Goal: Task Accomplishment & Management: Use online tool/utility

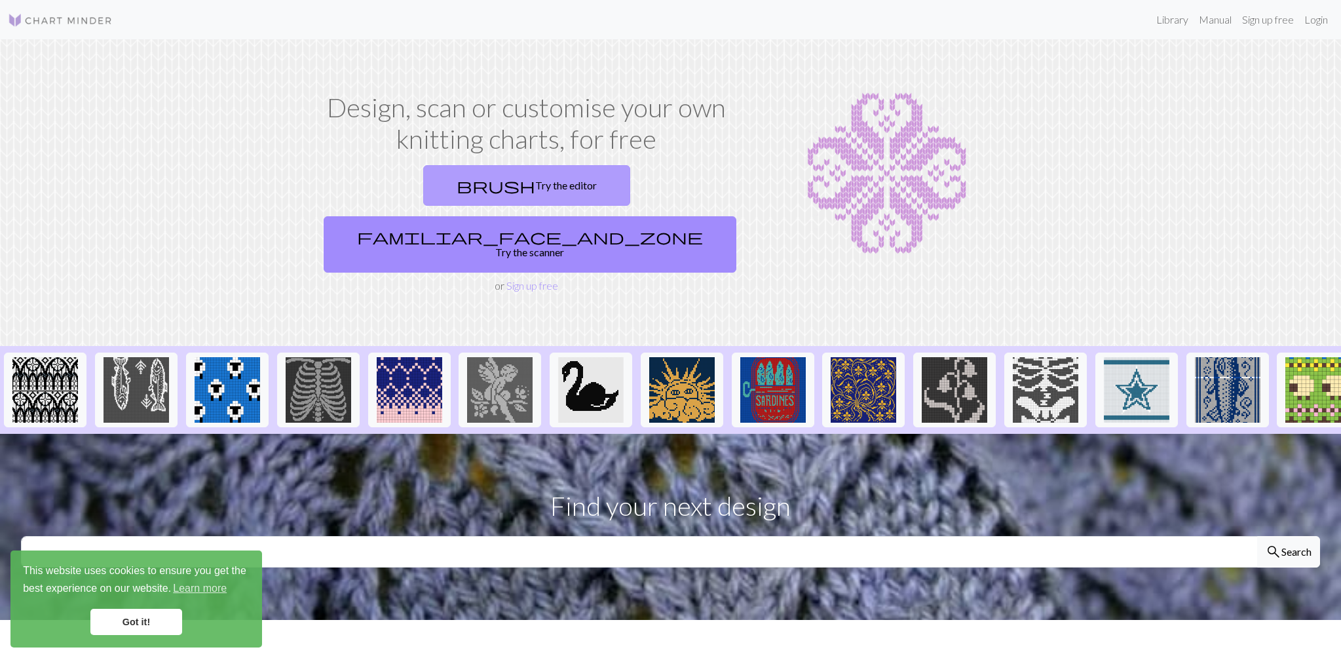
click at [423, 193] on link "brush Try the editor" at bounding box center [526, 185] width 207 height 41
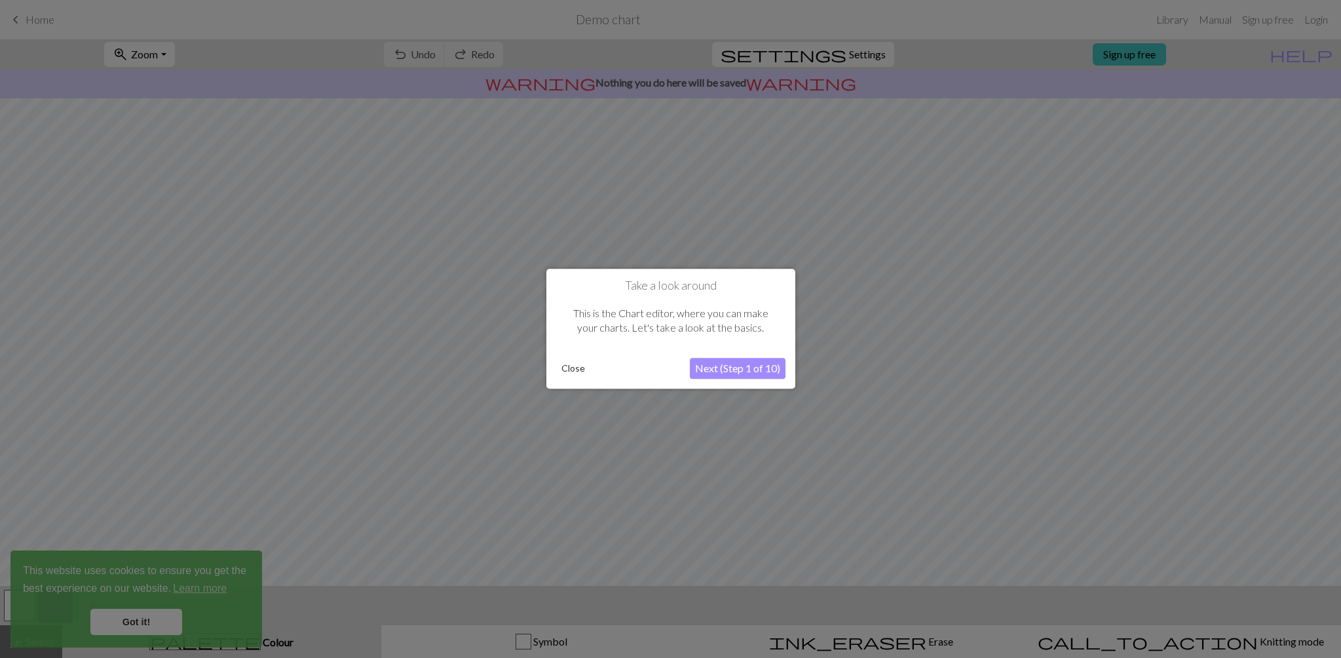
click at [581, 366] on button "Close" at bounding box center [573, 369] width 34 height 20
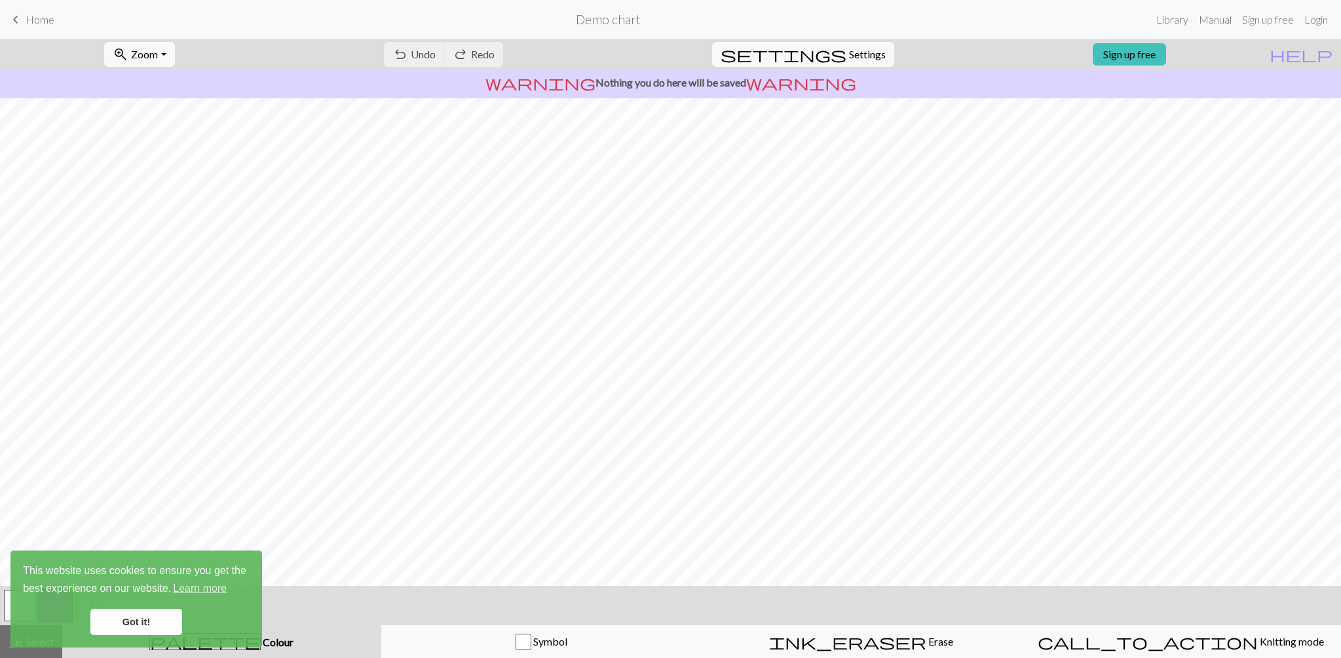
click at [626, 86] on p "warning Nothing you do here will be saved warning" at bounding box center [670, 83] width 1331 height 16
click at [601, 24] on h2 "Demo chart" at bounding box center [608, 19] width 65 height 15
click at [128, 626] on link "Got it!" at bounding box center [136, 622] width 92 height 26
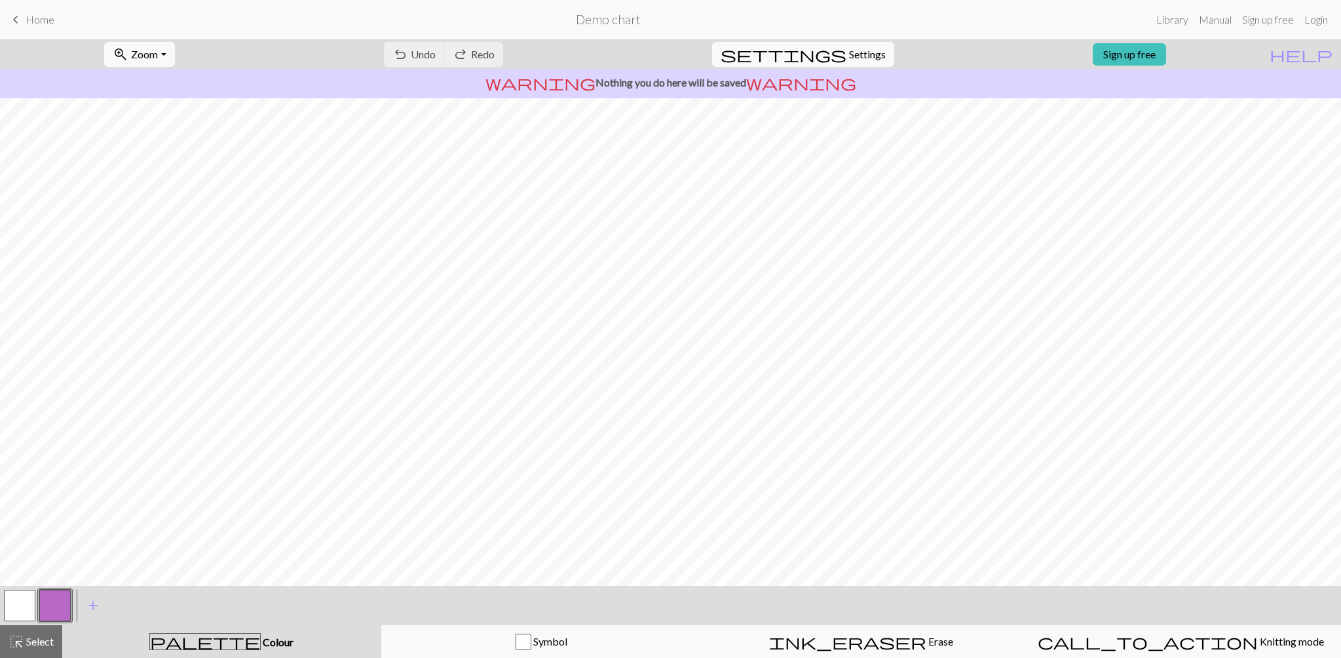
click at [40, 18] on span "Home" at bounding box center [40, 19] width 29 height 12
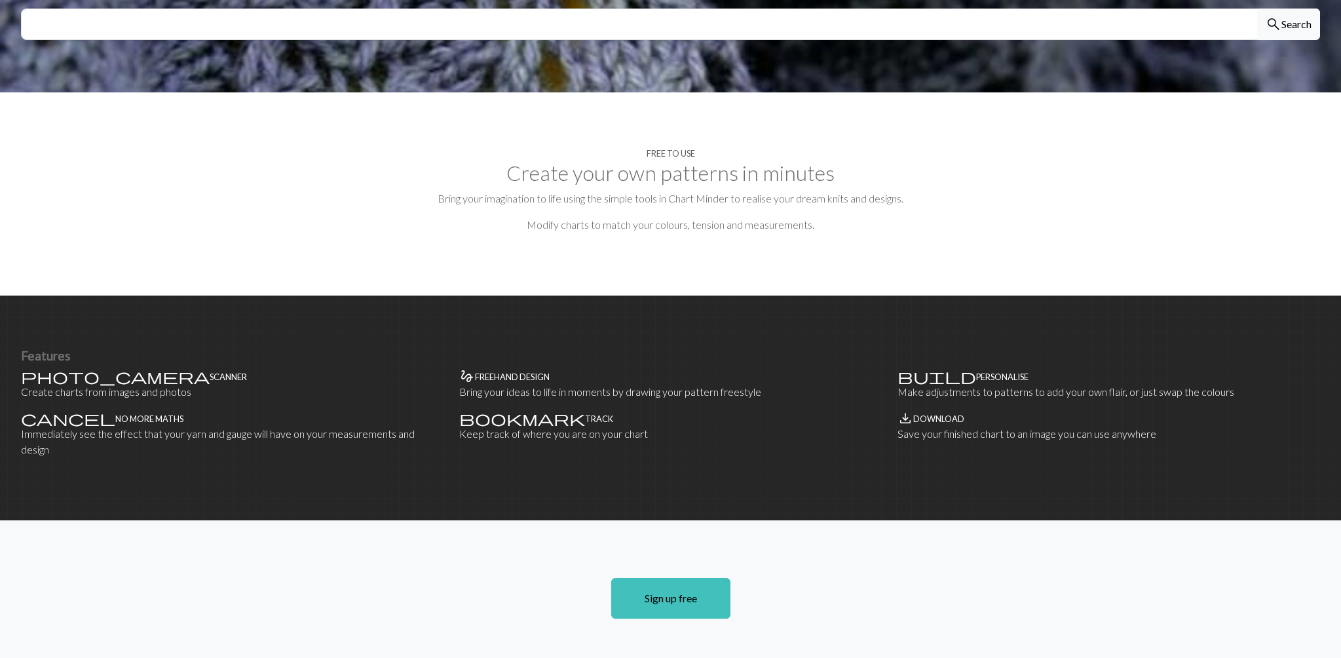
scroll to position [529, 0]
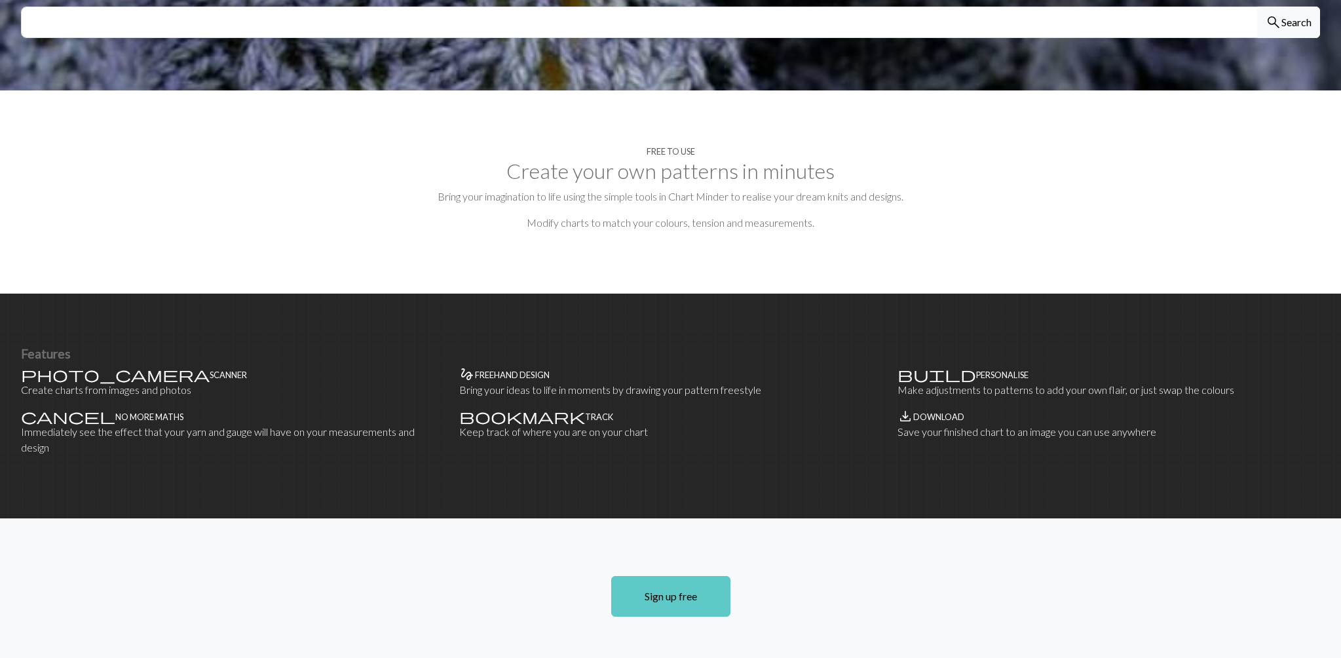
click at [664, 576] on link "Sign up free" at bounding box center [670, 596] width 119 height 41
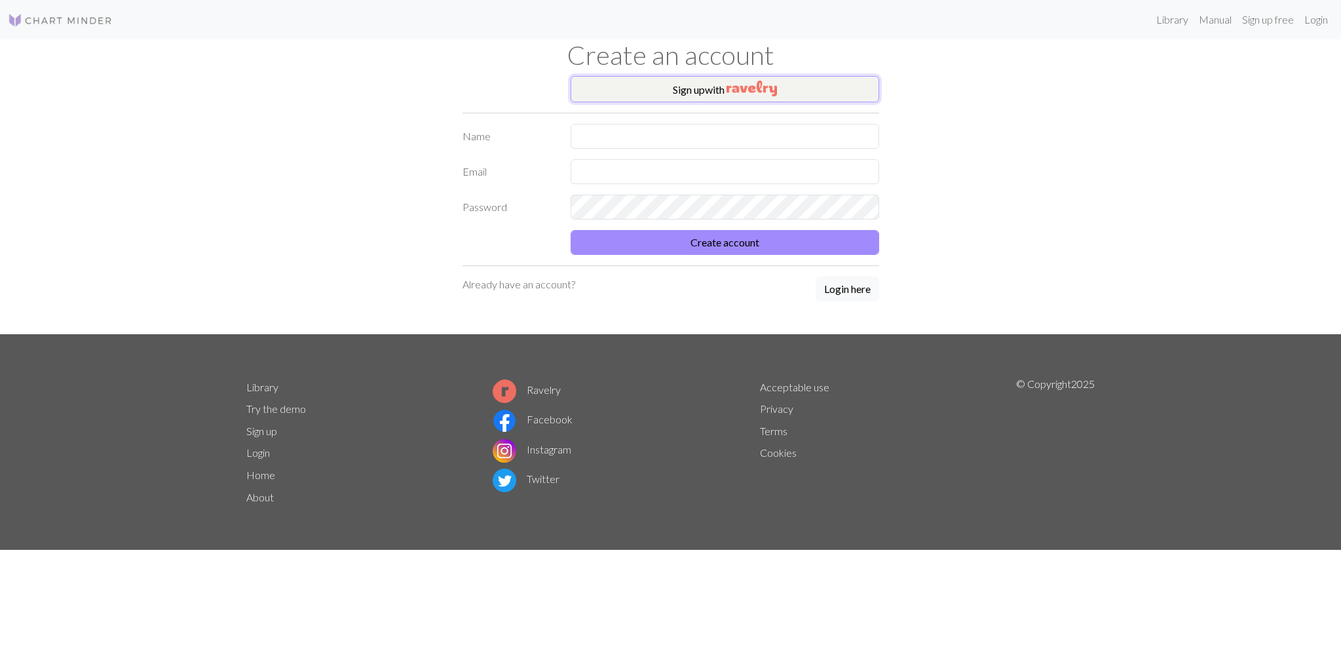
click at [810, 86] on button "Sign up with" at bounding box center [725, 89] width 309 height 26
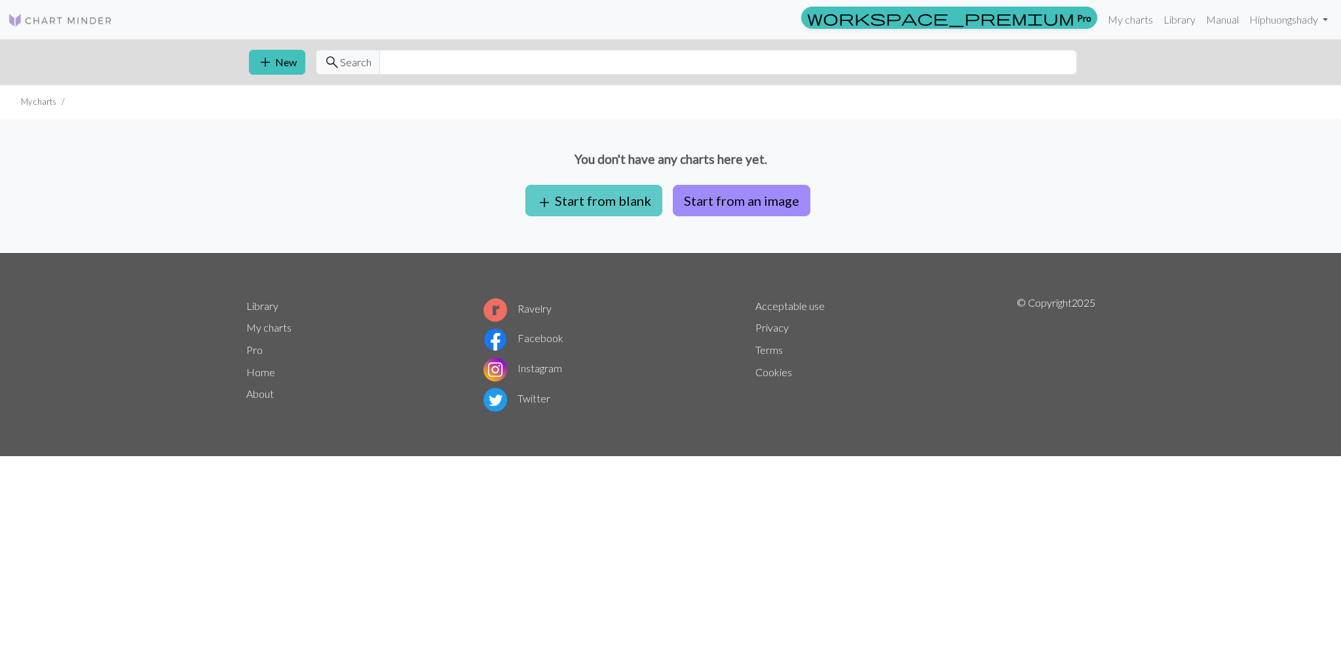
click at [565, 204] on button "add Start from blank" at bounding box center [593, 200] width 137 height 31
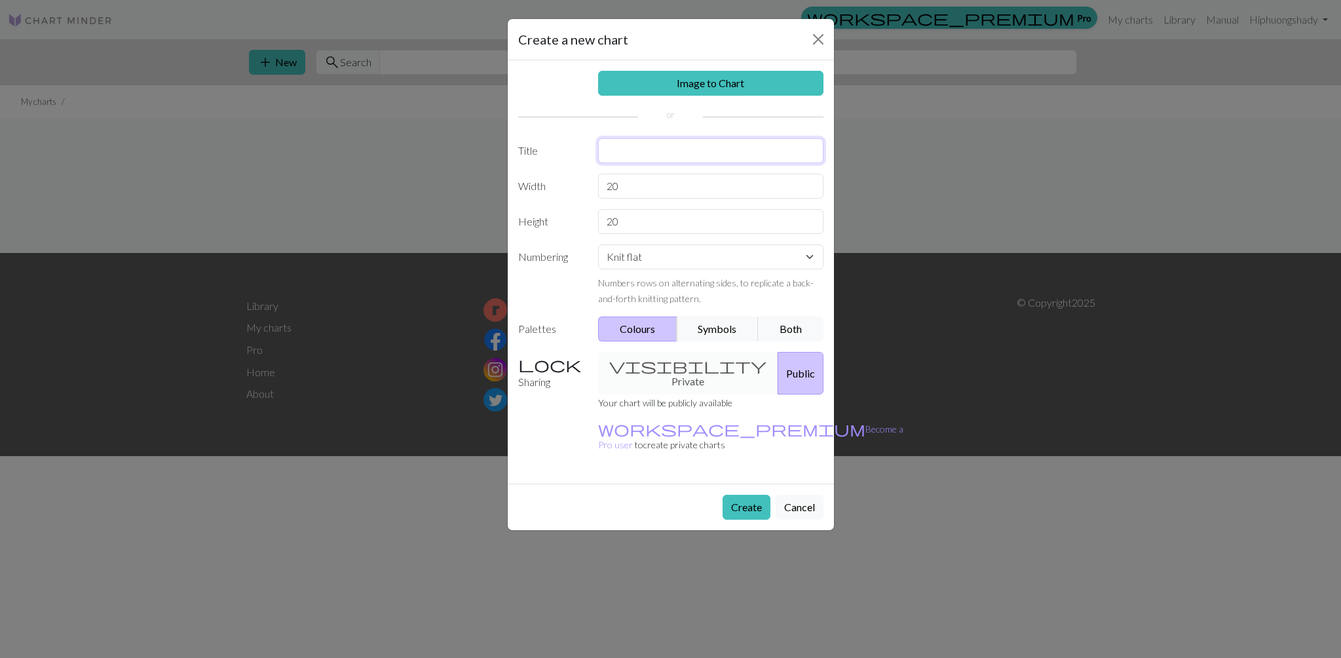
click at [626, 153] on input "text" at bounding box center [710, 150] width 225 height 25
type input "[PERSON_NAME] sweater"
click at [656, 191] on input "20" at bounding box center [710, 186] width 225 height 25
type input "2"
type input "52"
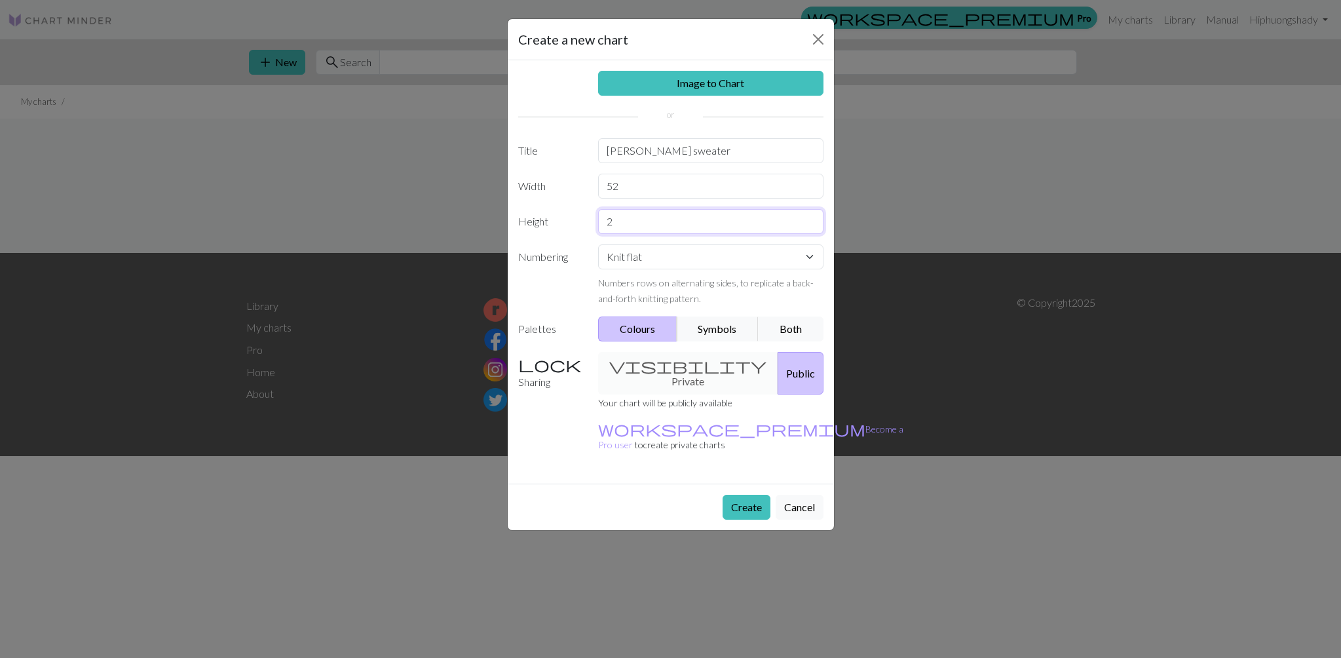
type input "20"
click at [759, 250] on select "Knit flat Knit in the round Lace knitting Cross stitch" at bounding box center [710, 256] width 225 height 25
click at [598, 244] on select "Knit flat Knit in the round Lace knitting Cross stitch" at bounding box center [710, 256] width 225 height 25
click at [732, 327] on button "Symbols" at bounding box center [718, 328] width 83 height 25
click at [787, 330] on button "Both" at bounding box center [791, 328] width 66 height 25
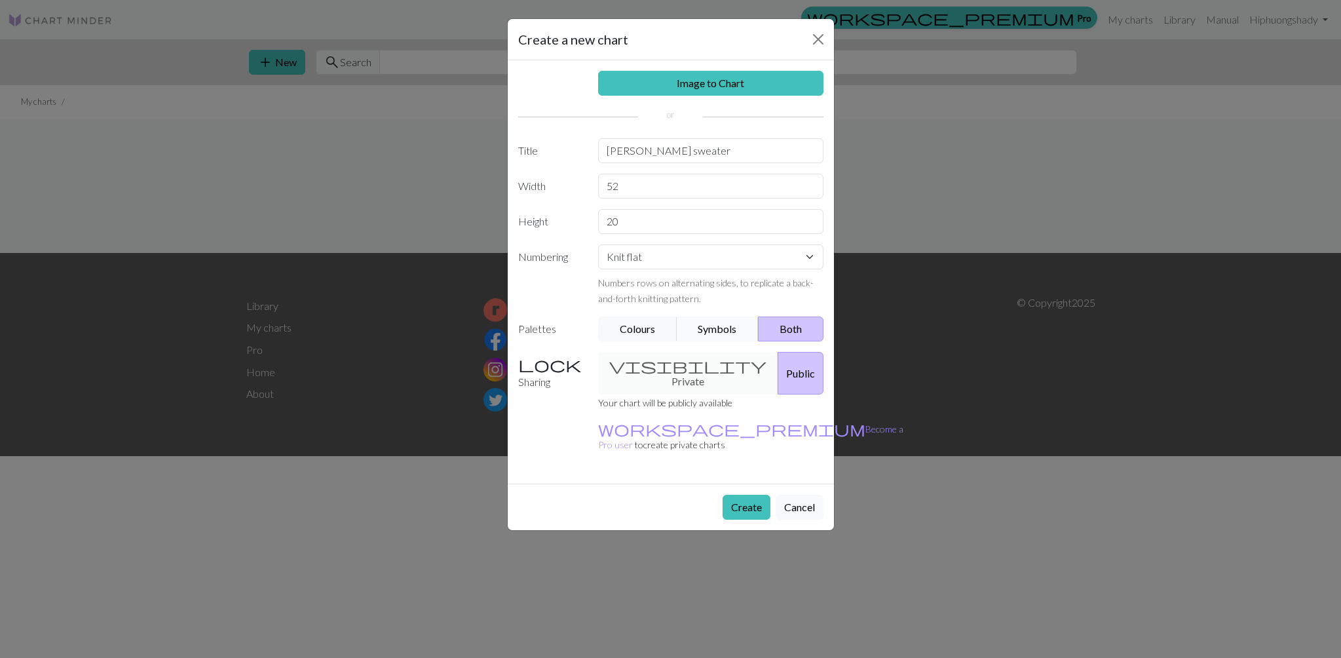
click at [710, 327] on button "Symbols" at bounding box center [718, 328] width 83 height 25
click at [748, 495] on button "Create" at bounding box center [747, 507] width 48 height 25
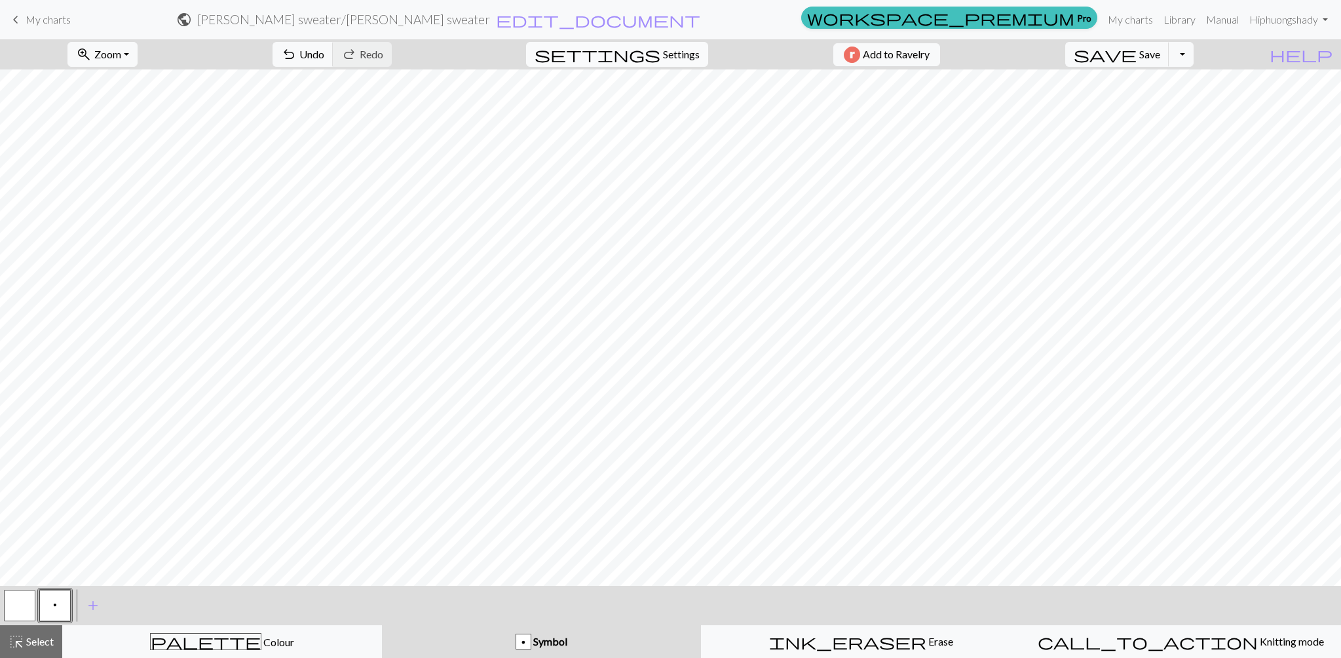
click at [667, 56] on span "Settings" at bounding box center [681, 55] width 37 height 16
select select "aran"
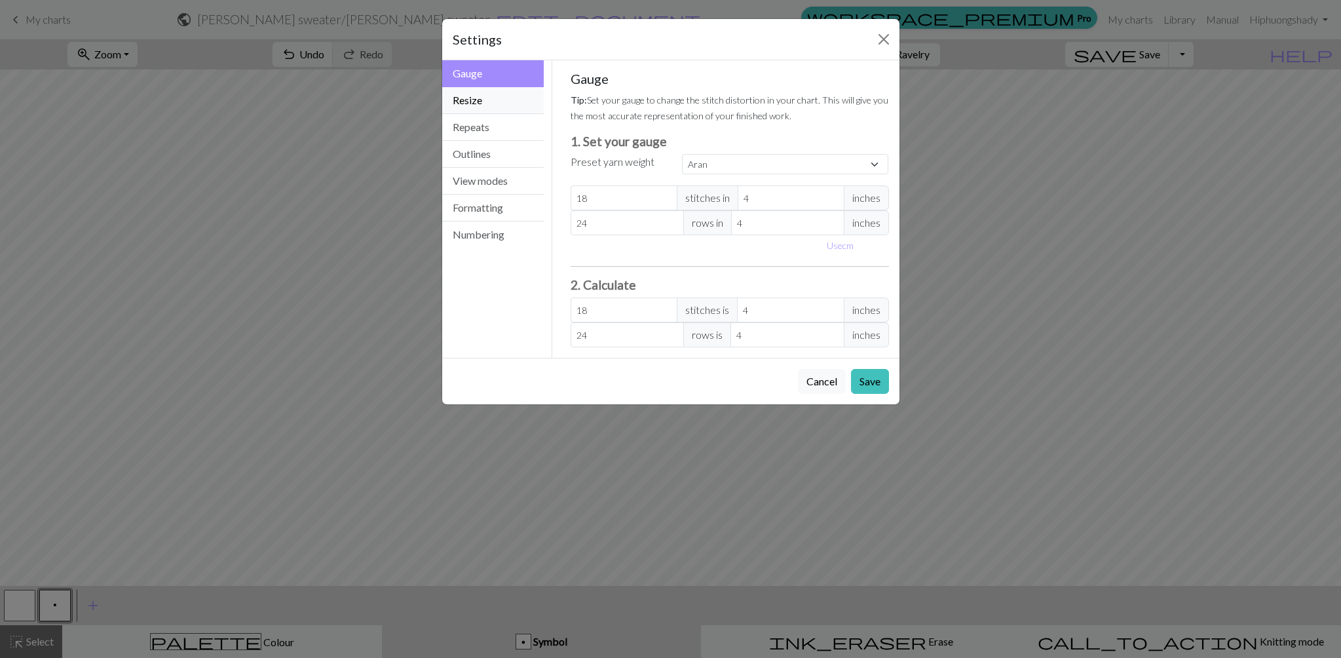
click at [476, 98] on button "Resize" at bounding box center [493, 100] width 102 height 27
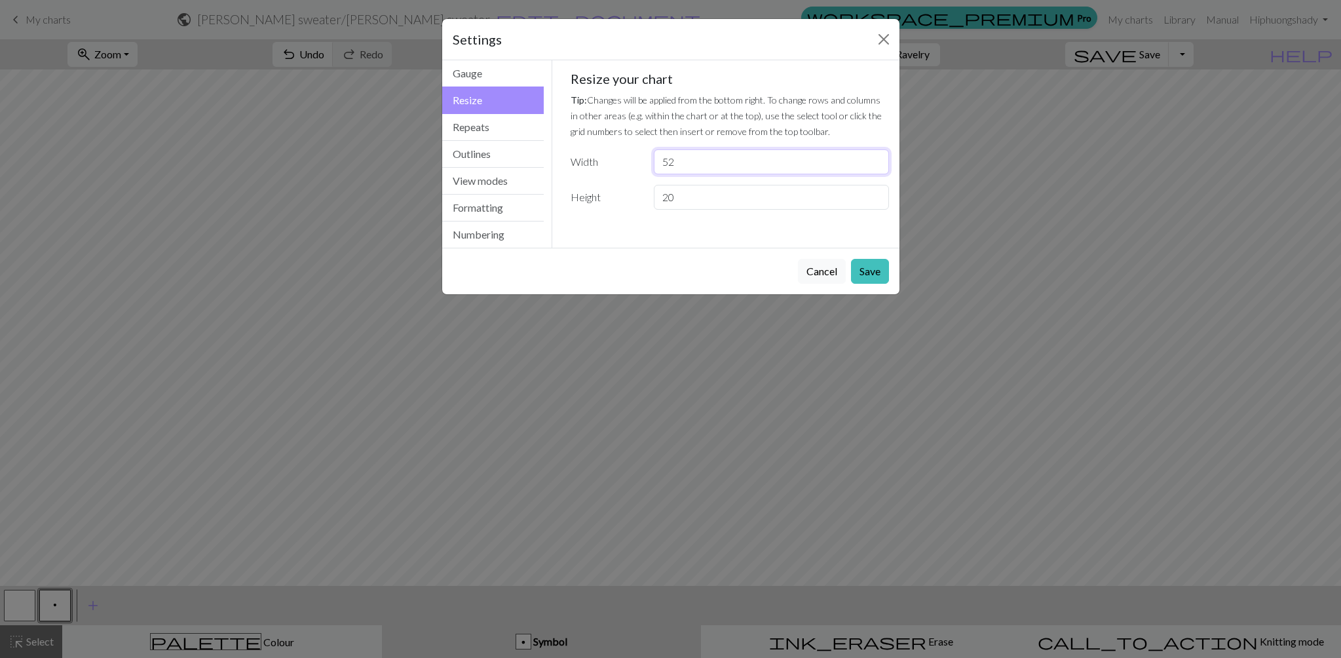
click at [741, 164] on input "52" at bounding box center [771, 161] width 235 height 25
type input "5"
type input "119"
click at [760, 203] on input "20" at bounding box center [771, 197] width 235 height 25
type input "2"
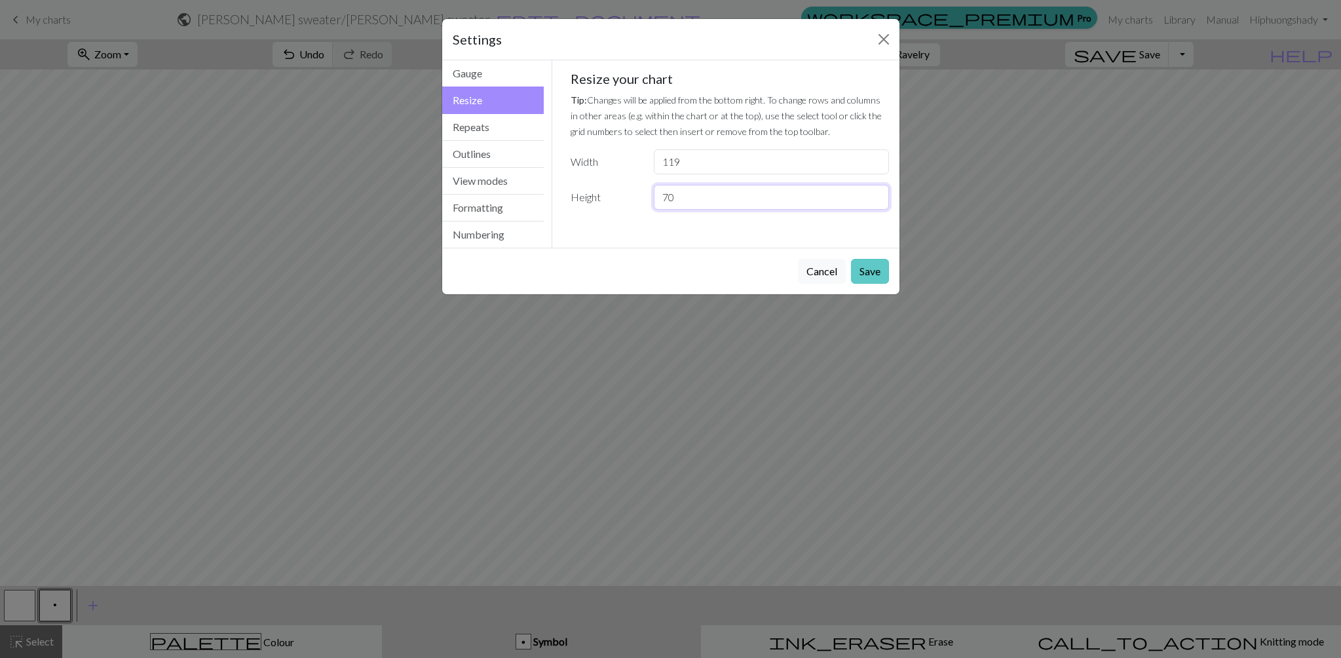
type input "70"
click at [881, 265] on button "Save" at bounding box center [870, 271] width 38 height 25
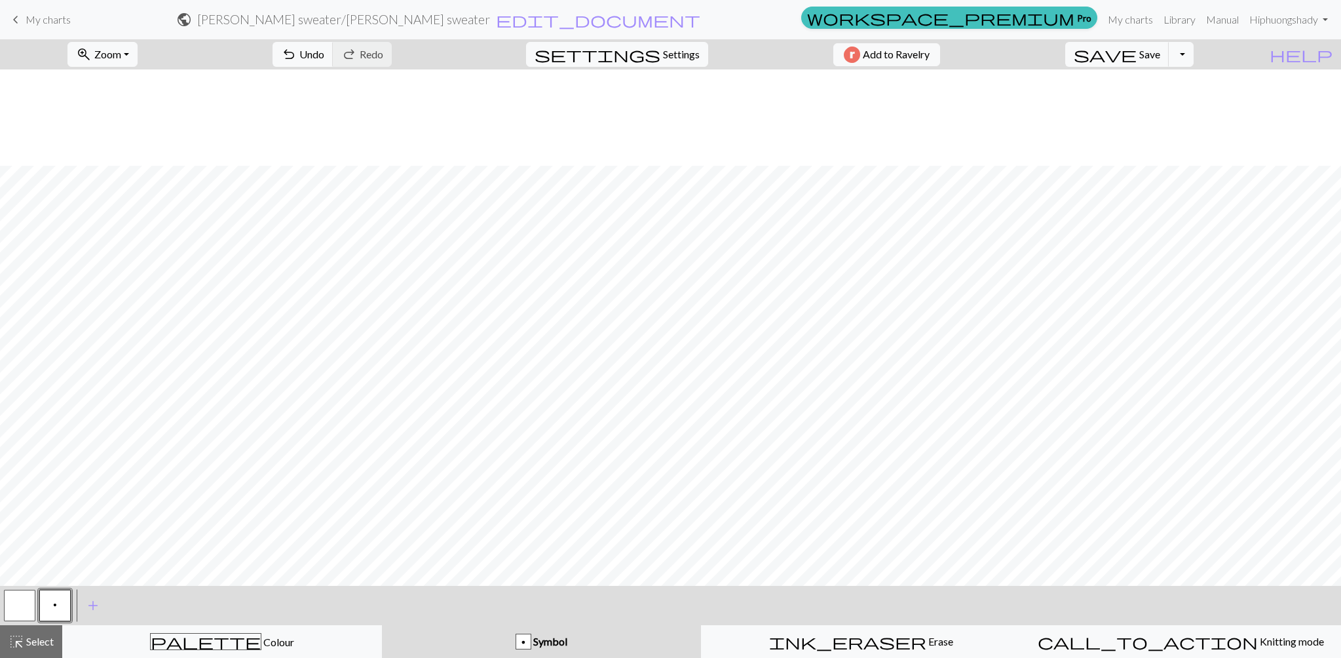
scroll to position [460, 0]
click at [121, 52] on span "Zoom" at bounding box center [107, 54] width 27 height 12
drag, startPoint x: 139, startPoint y: 155, endPoint x: 128, endPoint y: 63, distance: 93.0
click at [139, 155] on button "50%" at bounding box center [120, 157] width 104 height 21
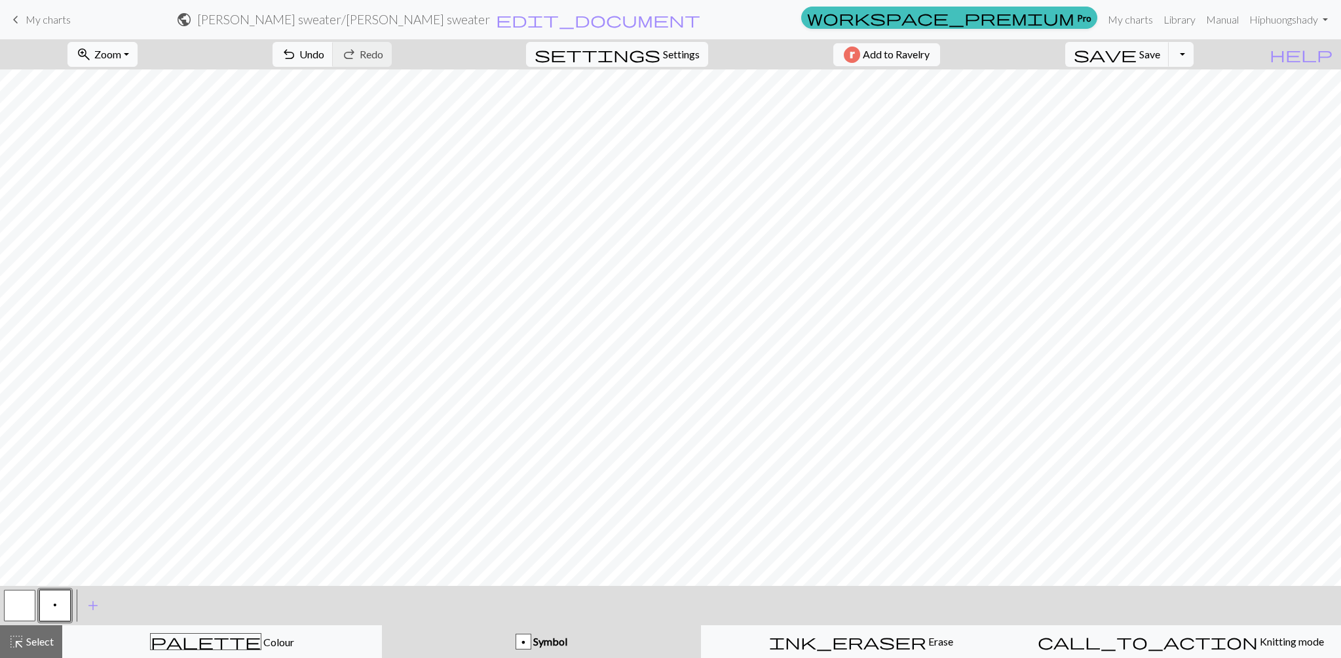
click at [128, 61] on button "zoom_in Zoom Zoom" at bounding box center [102, 54] width 70 height 25
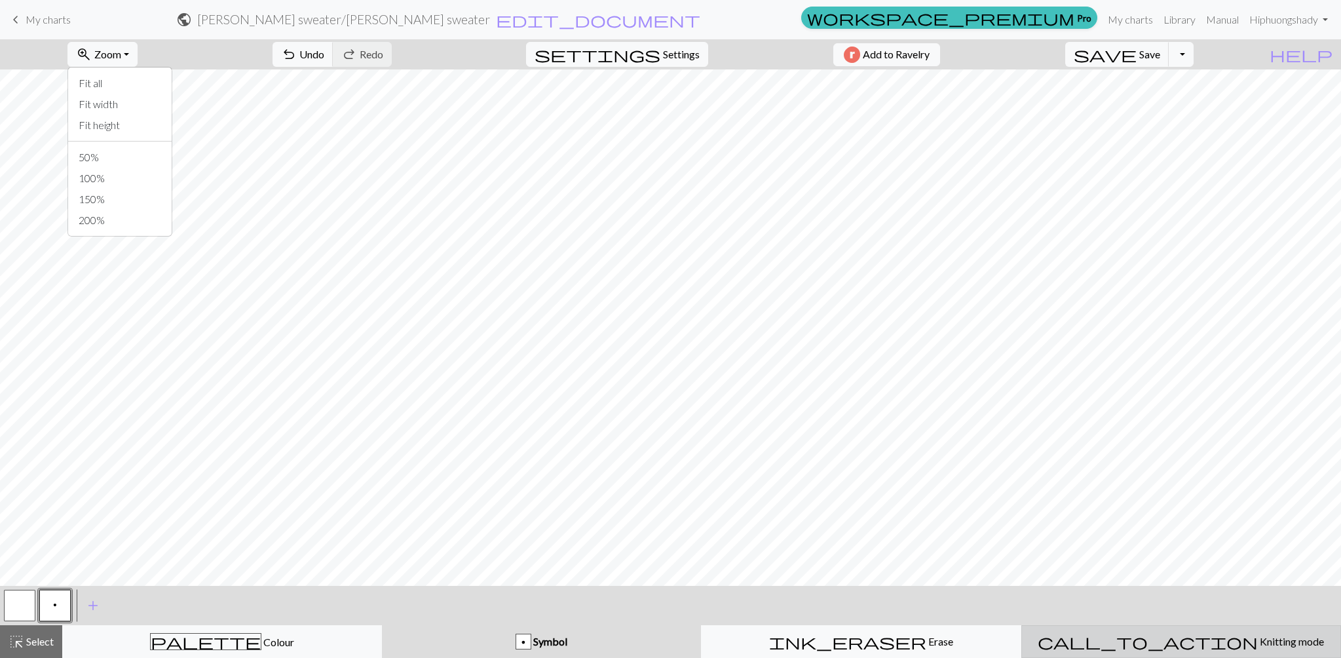
click at [1290, 630] on button "call_to_action Knitting mode Knitting mode" at bounding box center [1181, 641] width 320 height 33
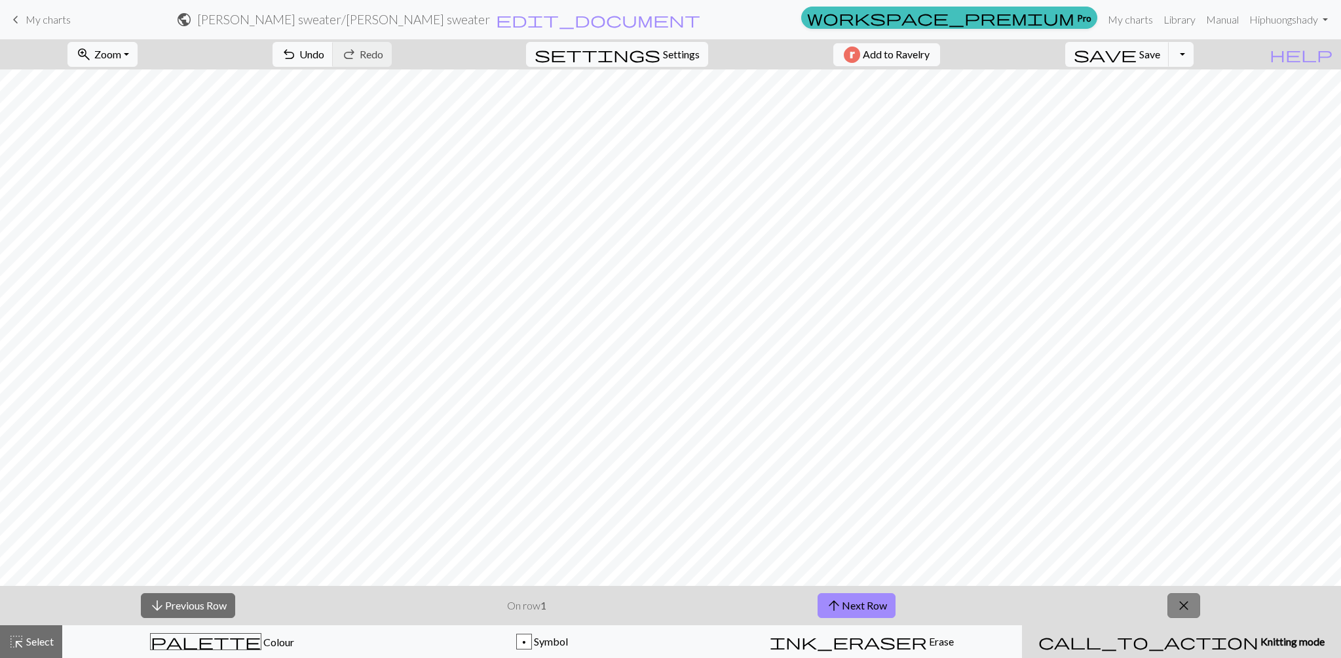
click at [1186, 607] on span "close" at bounding box center [1184, 605] width 16 height 18
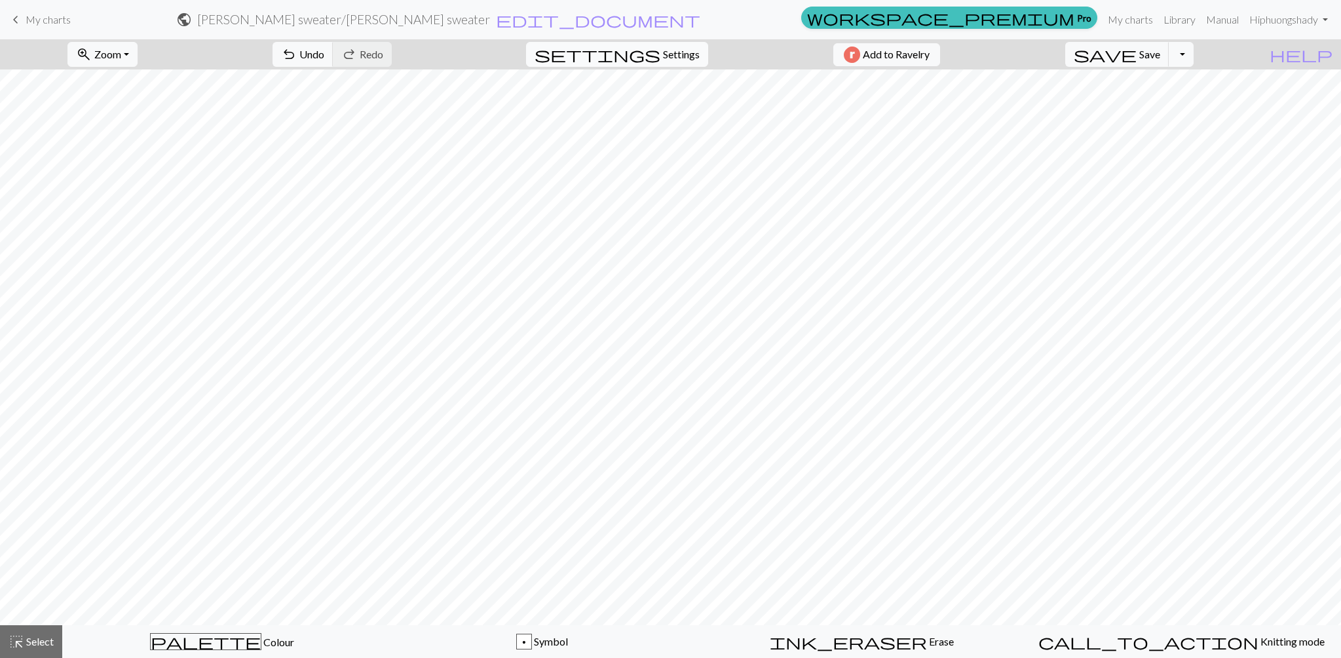
click at [679, 58] on span "Settings" at bounding box center [681, 55] width 37 height 16
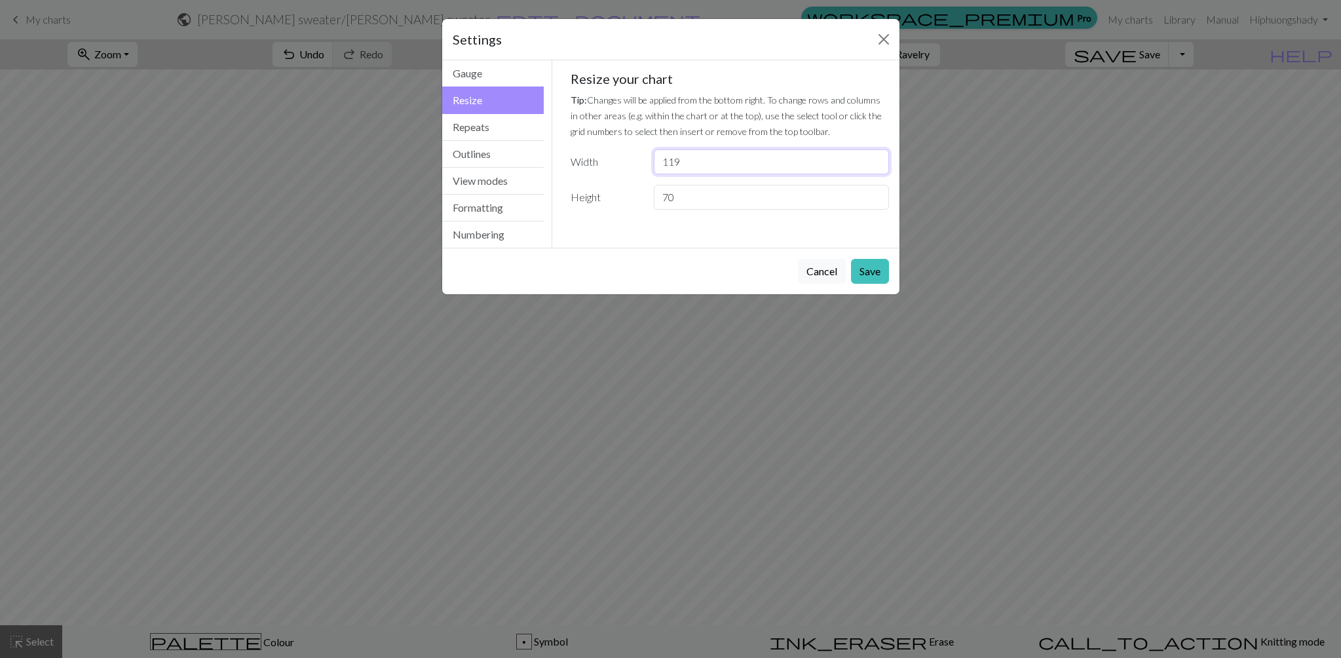
click at [695, 157] on input "119" at bounding box center [771, 161] width 235 height 25
type input "123"
click at [687, 195] on input "70" at bounding box center [771, 197] width 235 height 25
type input "7"
type input "52"
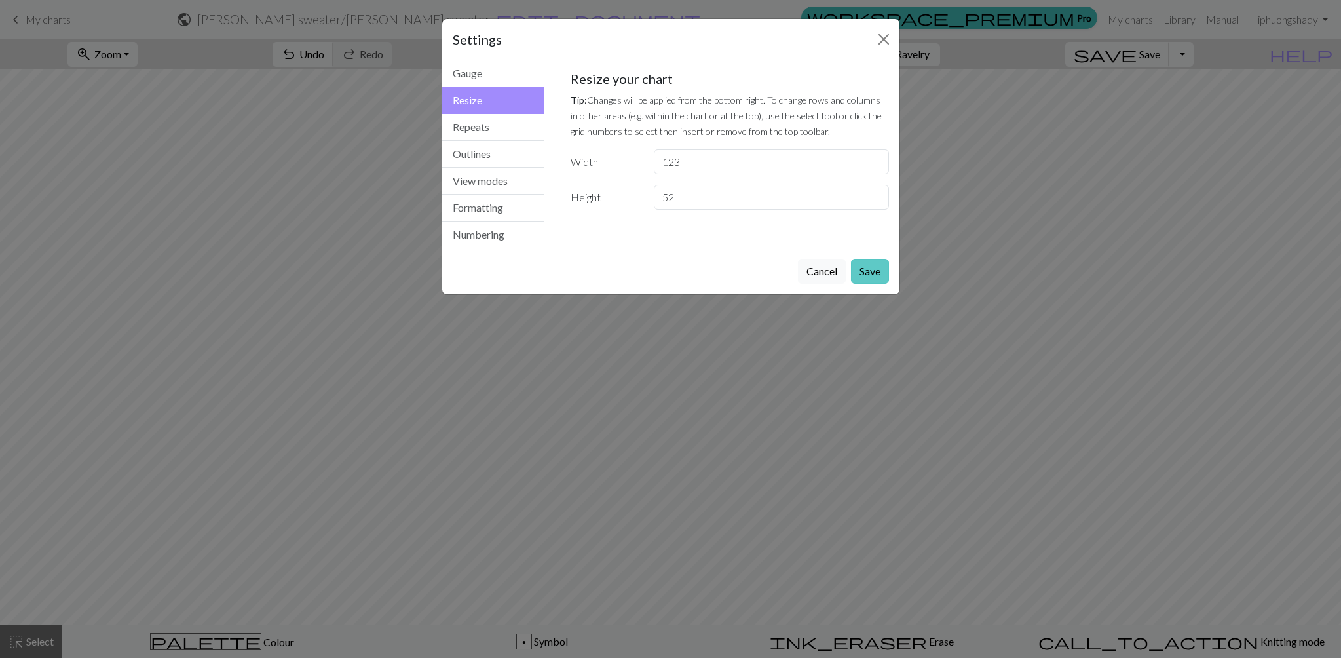
click at [884, 275] on button "Save" at bounding box center [870, 271] width 38 height 25
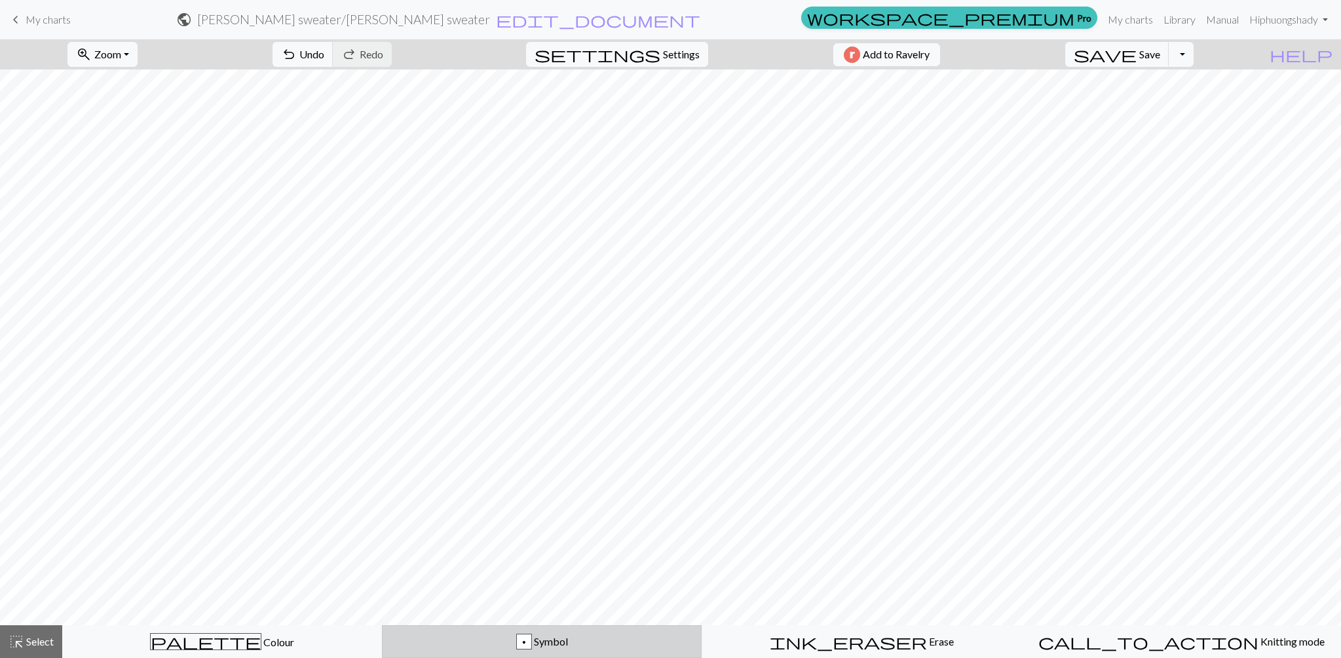
click at [529, 643] on div "p" at bounding box center [524, 642] width 14 height 16
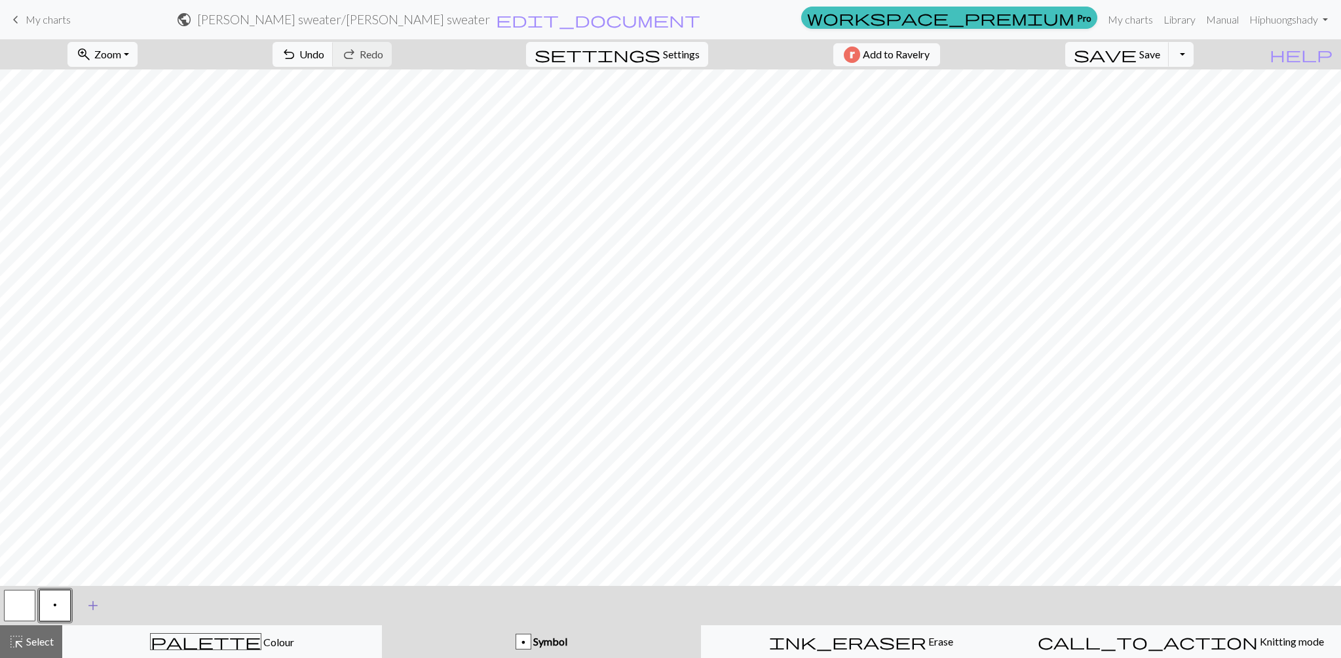
click at [93, 608] on span "add" at bounding box center [93, 605] width 16 height 18
click at [80, 608] on button "button" at bounding box center [90, 605] width 31 height 31
click at [531, 643] on span "Symbol" at bounding box center [549, 641] width 36 height 12
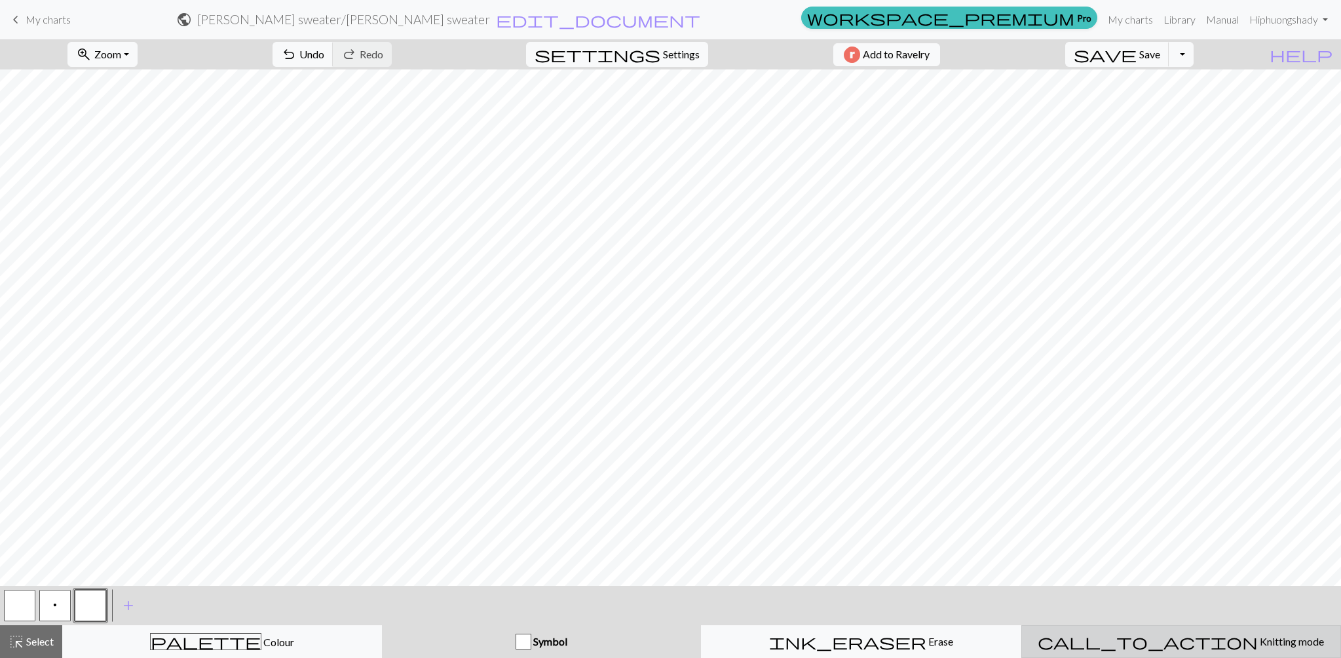
click at [1145, 639] on span "call_to_action" at bounding box center [1148, 641] width 220 height 18
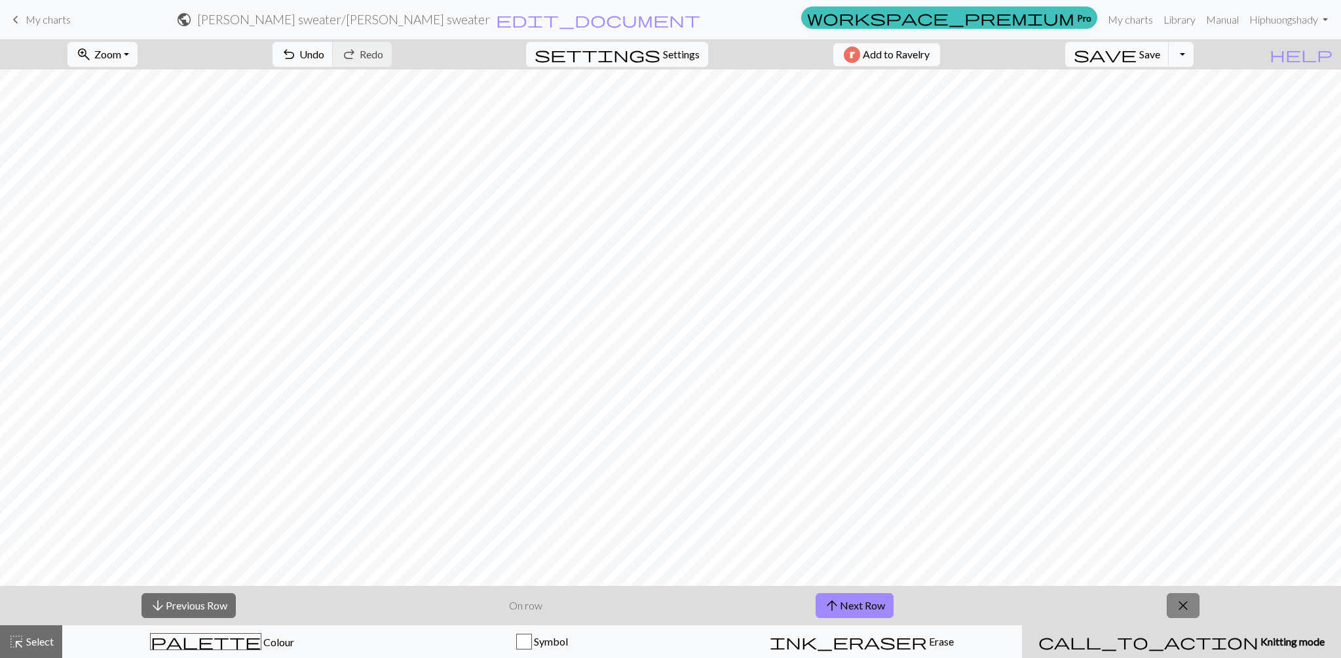
click at [1192, 609] on button "close" at bounding box center [1183, 605] width 33 height 25
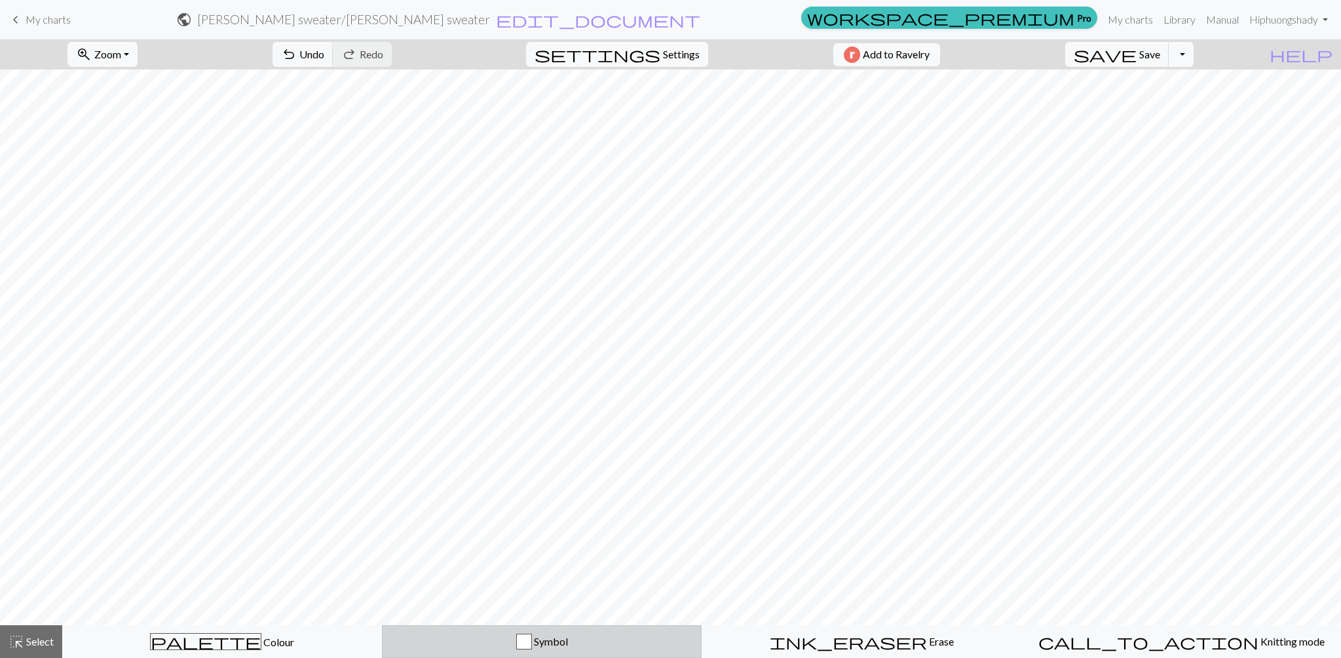
click at [535, 642] on span "Symbol" at bounding box center [550, 641] width 36 height 12
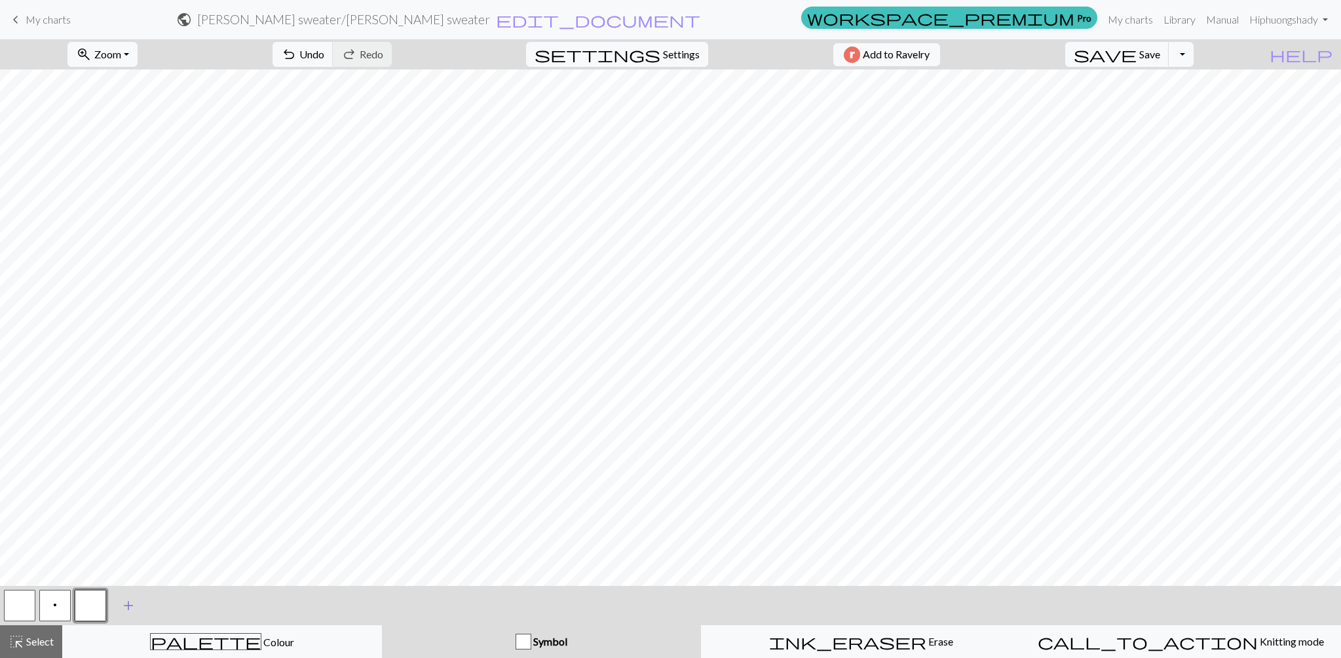
click at [128, 603] on span "add" at bounding box center [129, 605] width 16 height 18
click at [3, 601] on div at bounding box center [19, 605] width 35 height 35
click at [9, 601] on button "button" at bounding box center [19, 605] width 31 height 31
click at [679, 60] on span "Settings" at bounding box center [681, 55] width 37 height 16
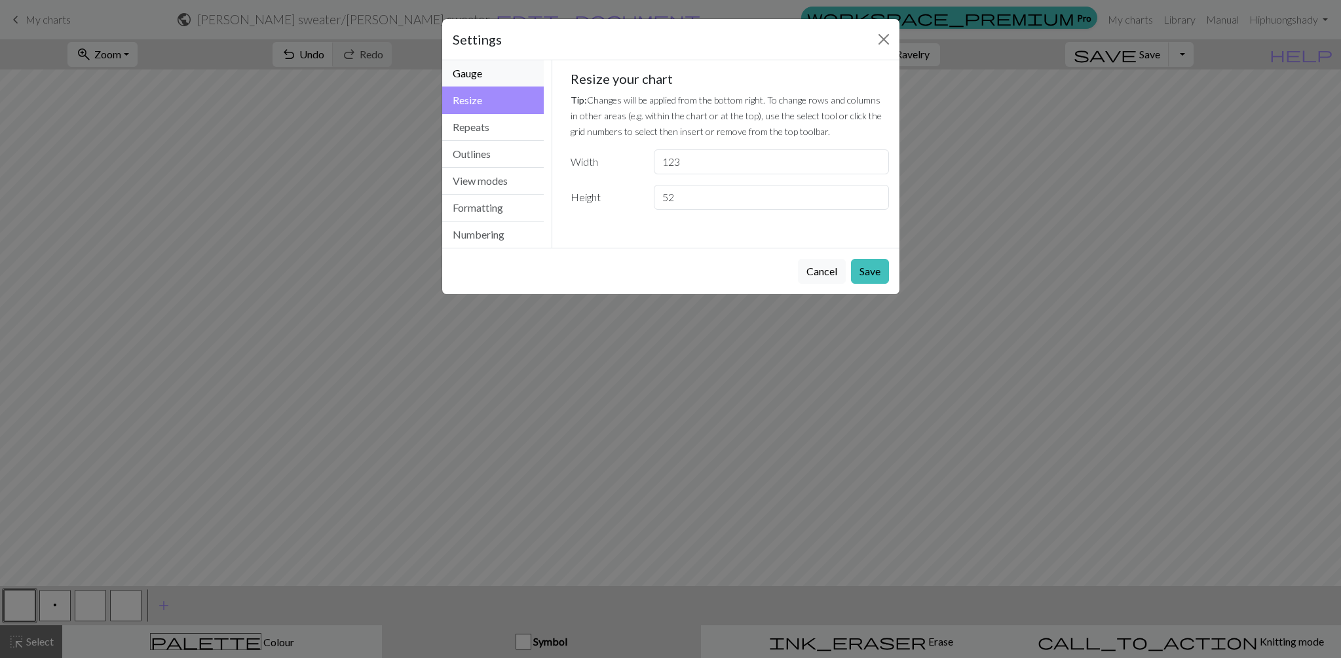
click at [468, 77] on button "Gauge" at bounding box center [493, 73] width 102 height 27
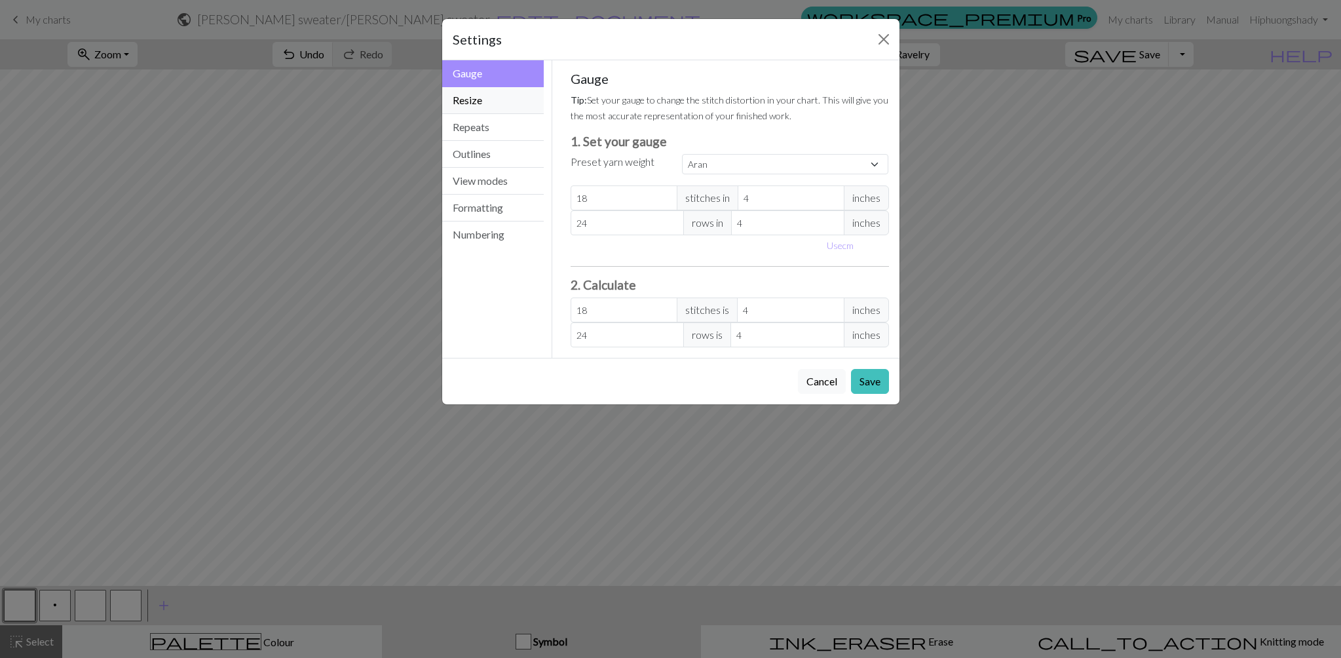
click at [468, 105] on button "Resize" at bounding box center [493, 100] width 102 height 27
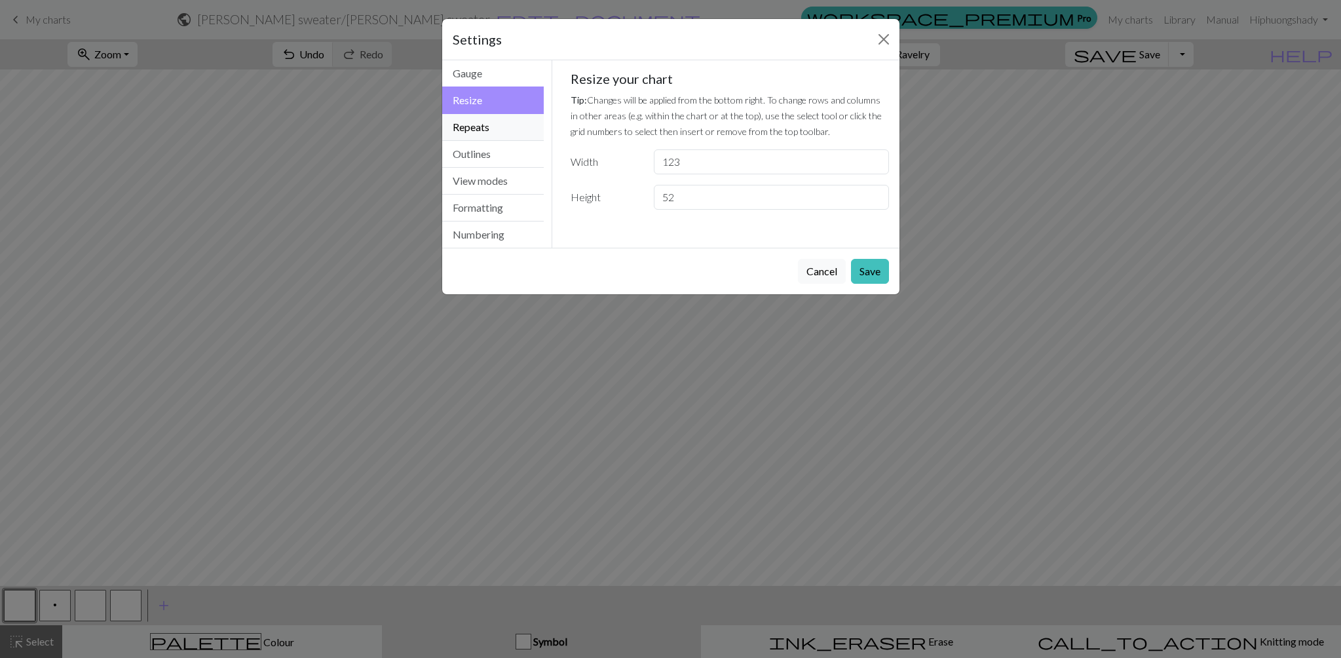
click at [468, 125] on button "Repeats" at bounding box center [493, 127] width 102 height 27
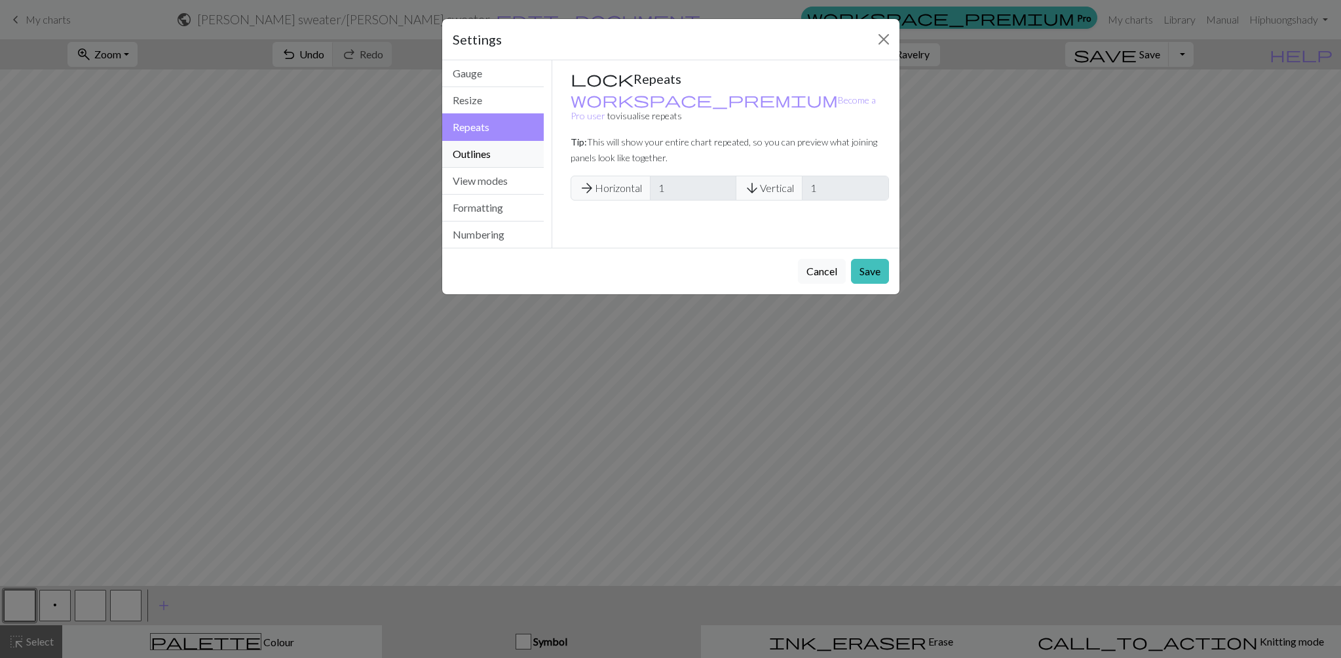
click at [488, 151] on button "Outlines" at bounding box center [493, 154] width 102 height 27
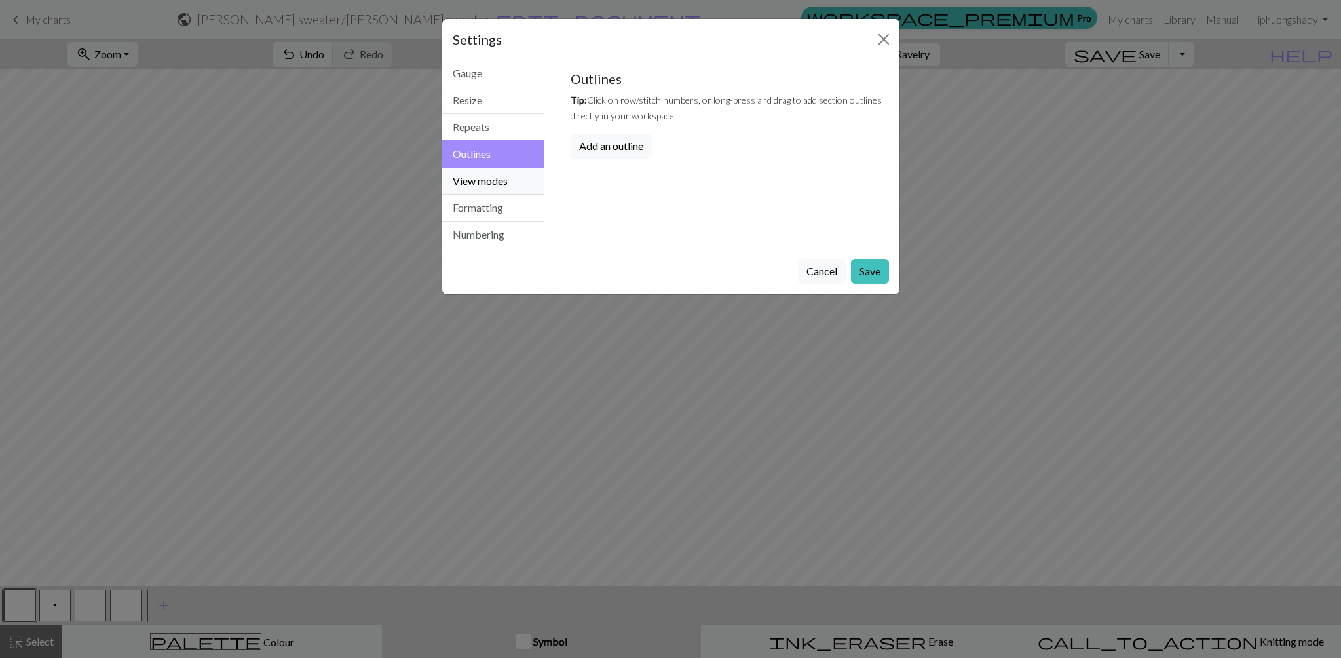
click at [488, 170] on button "View modes" at bounding box center [493, 181] width 102 height 27
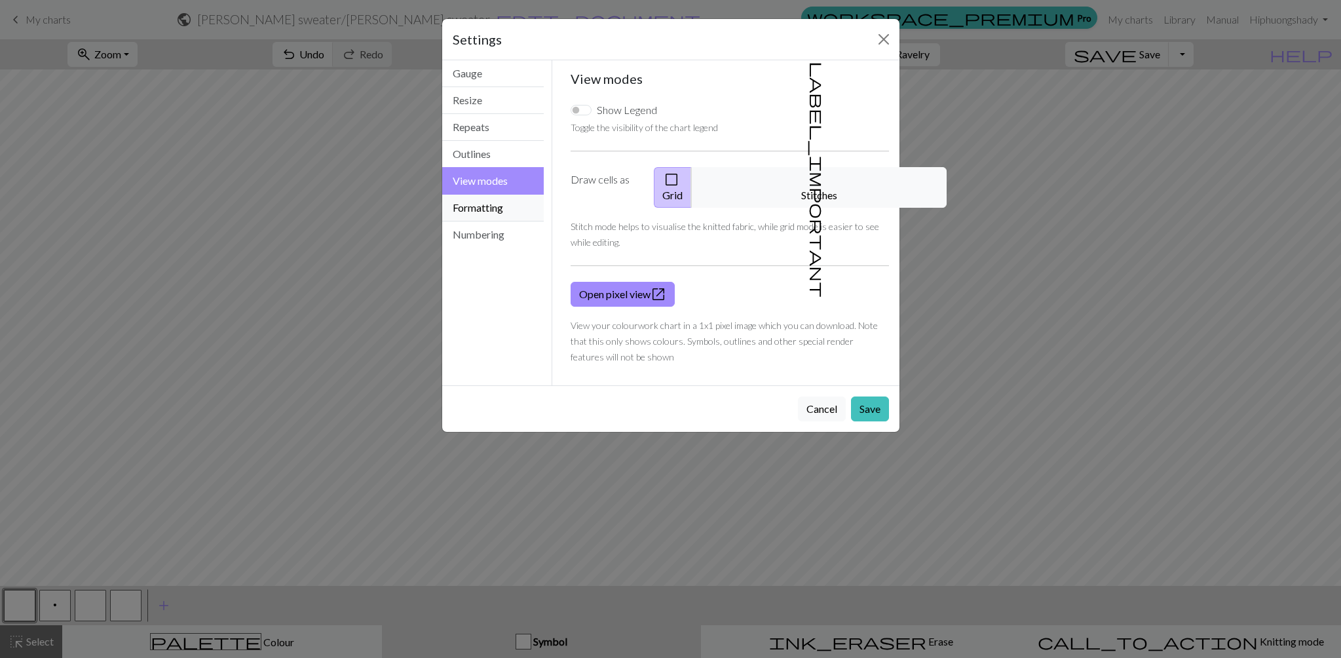
click at [487, 210] on button "Formatting" at bounding box center [493, 208] width 102 height 27
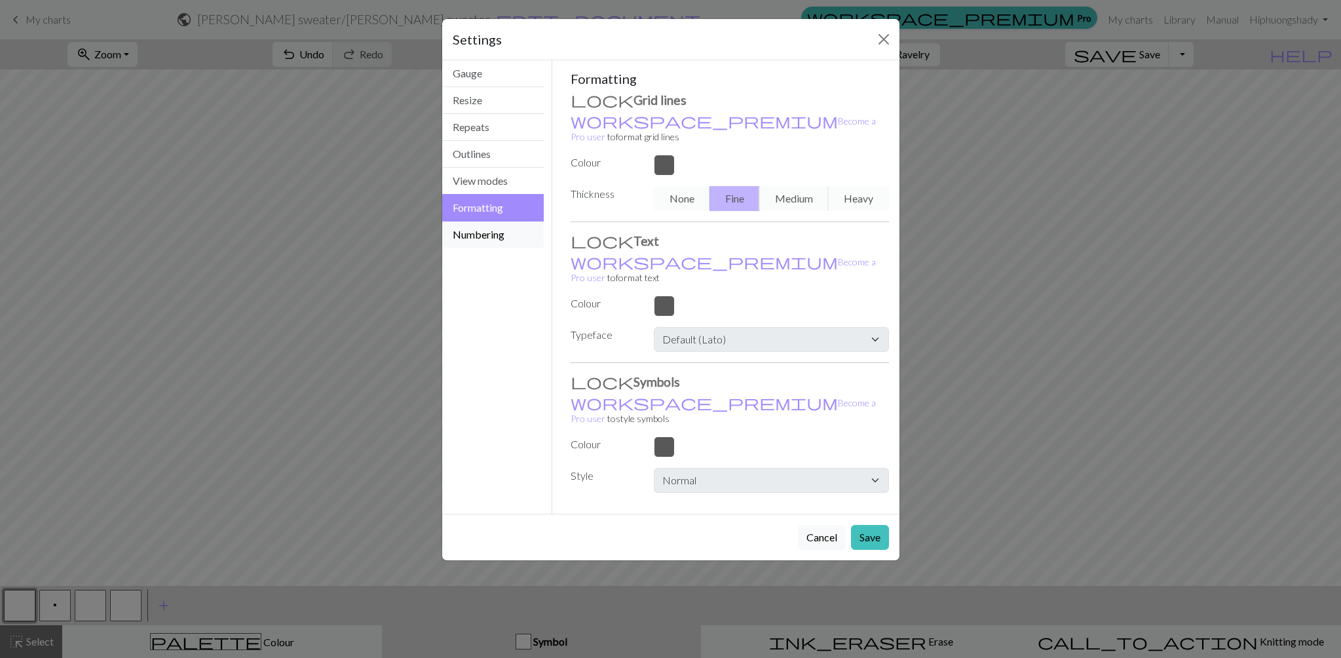
click at [459, 238] on button "Numbering" at bounding box center [493, 234] width 102 height 26
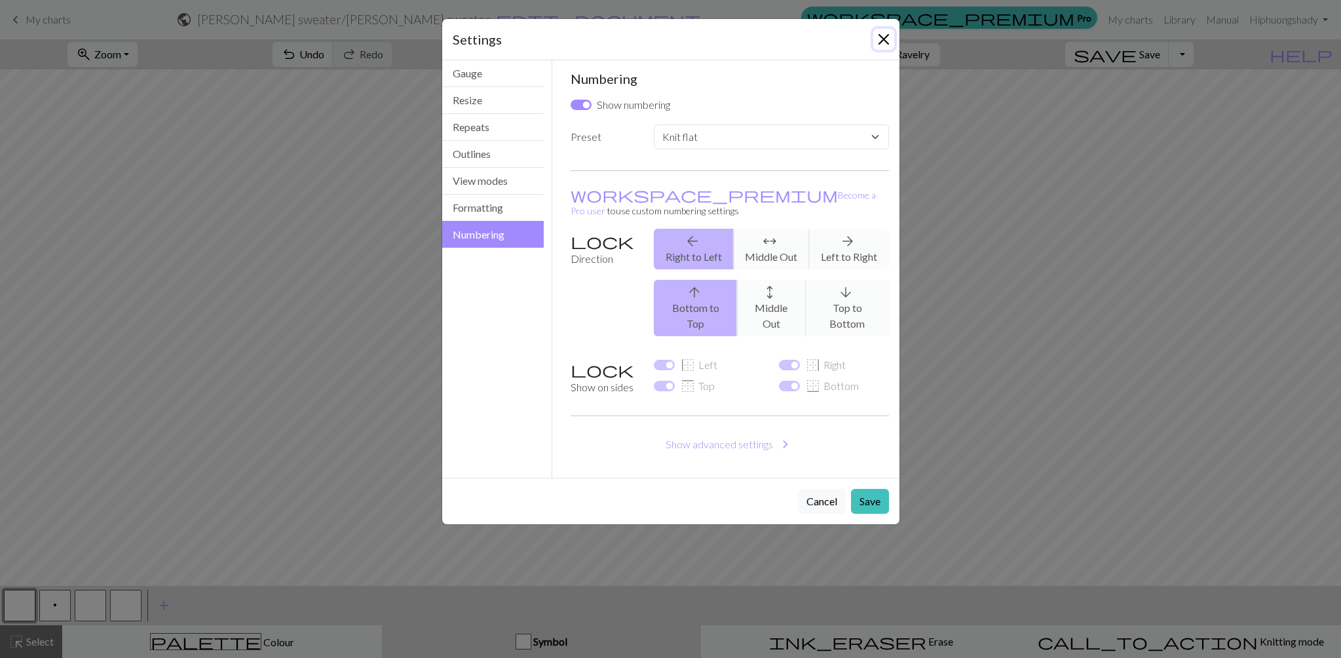
click at [882, 47] on button "Close" at bounding box center [883, 39] width 21 height 21
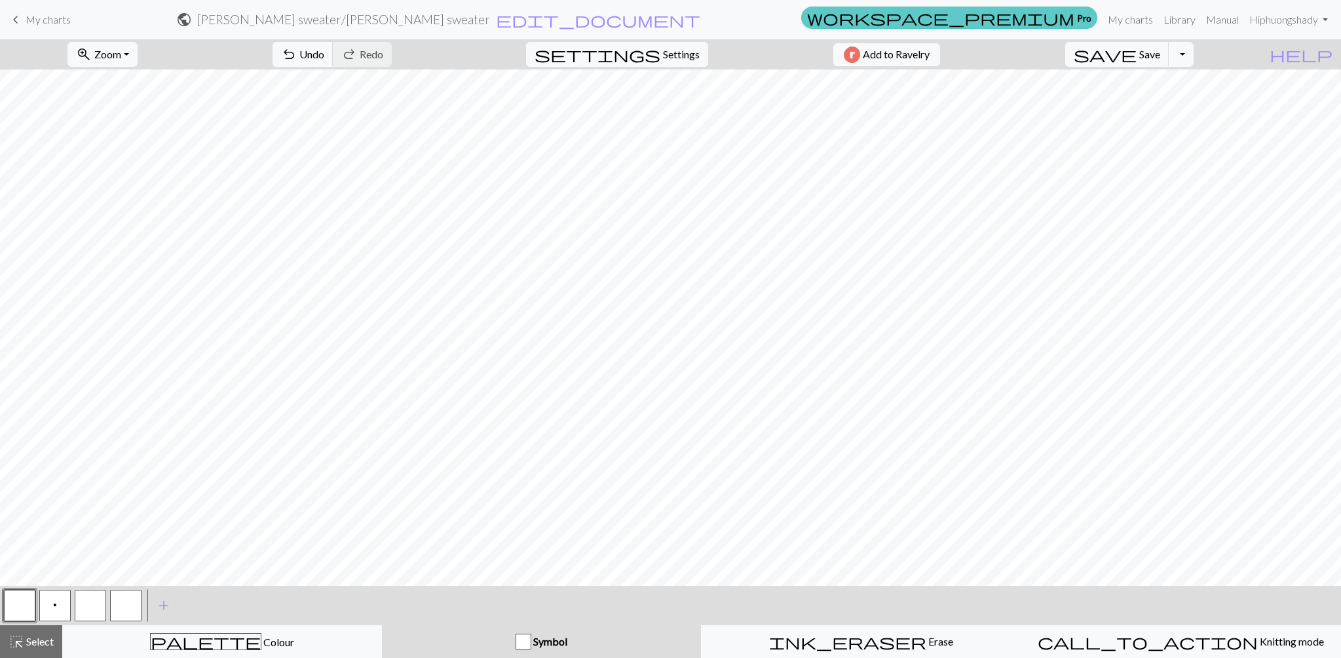
click at [1090, 24] on link "workspace_premium Pro" at bounding box center [949, 18] width 296 height 22
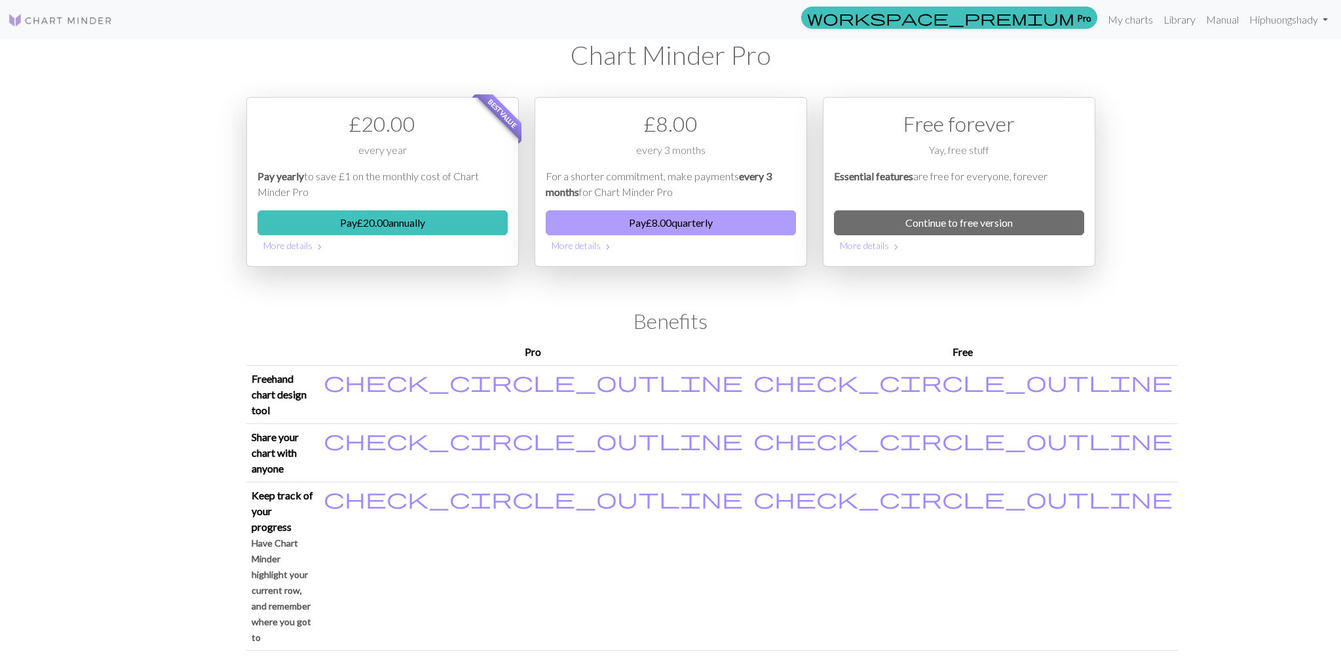
click at [681, 218] on button "Pay £ 8.00 quarterly" at bounding box center [671, 222] width 250 height 25
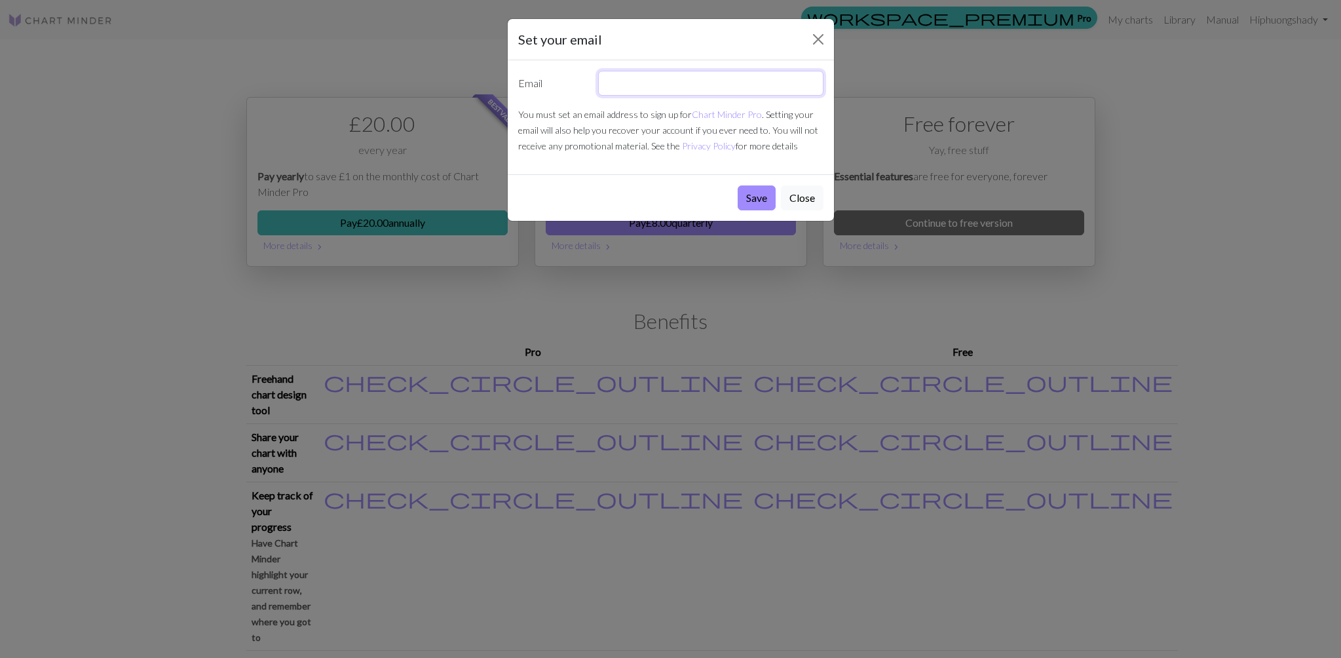
click at [713, 76] on input "text" at bounding box center [710, 83] width 225 height 25
type input "phuongshady@gmail.com"
click at [755, 203] on button "Save" at bounding box center [757, 197] width 38 height 25
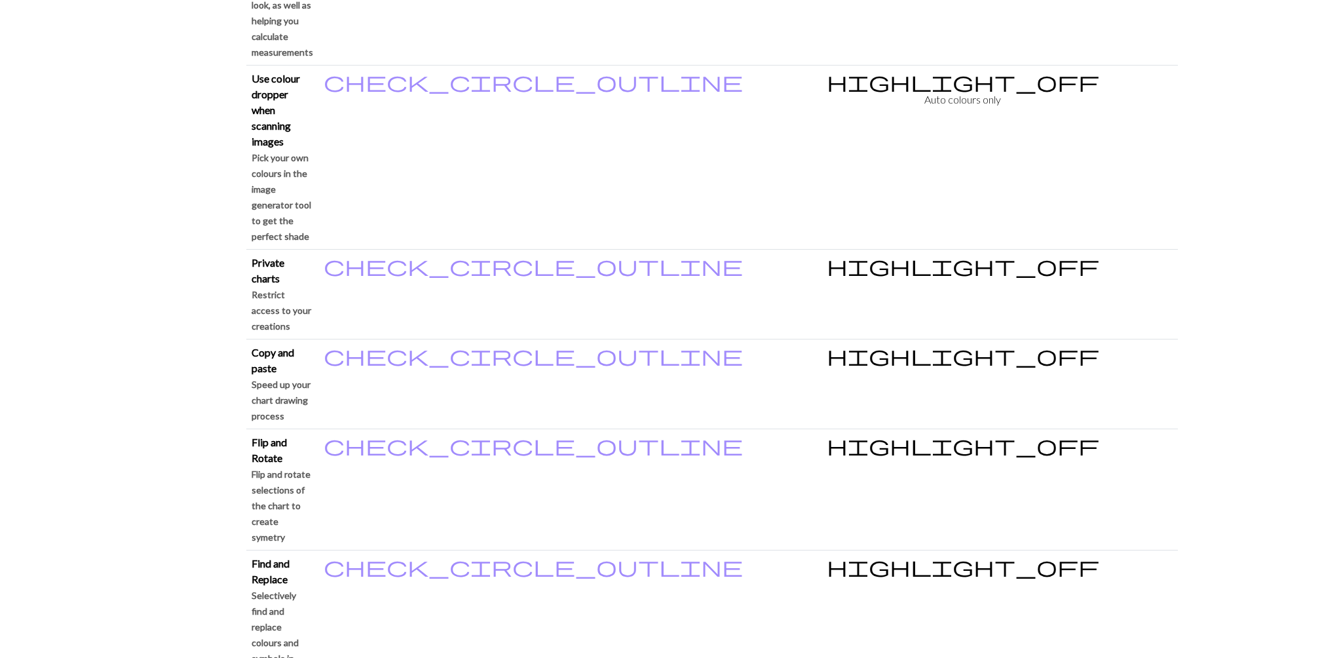
scroll to position [1476, 0]
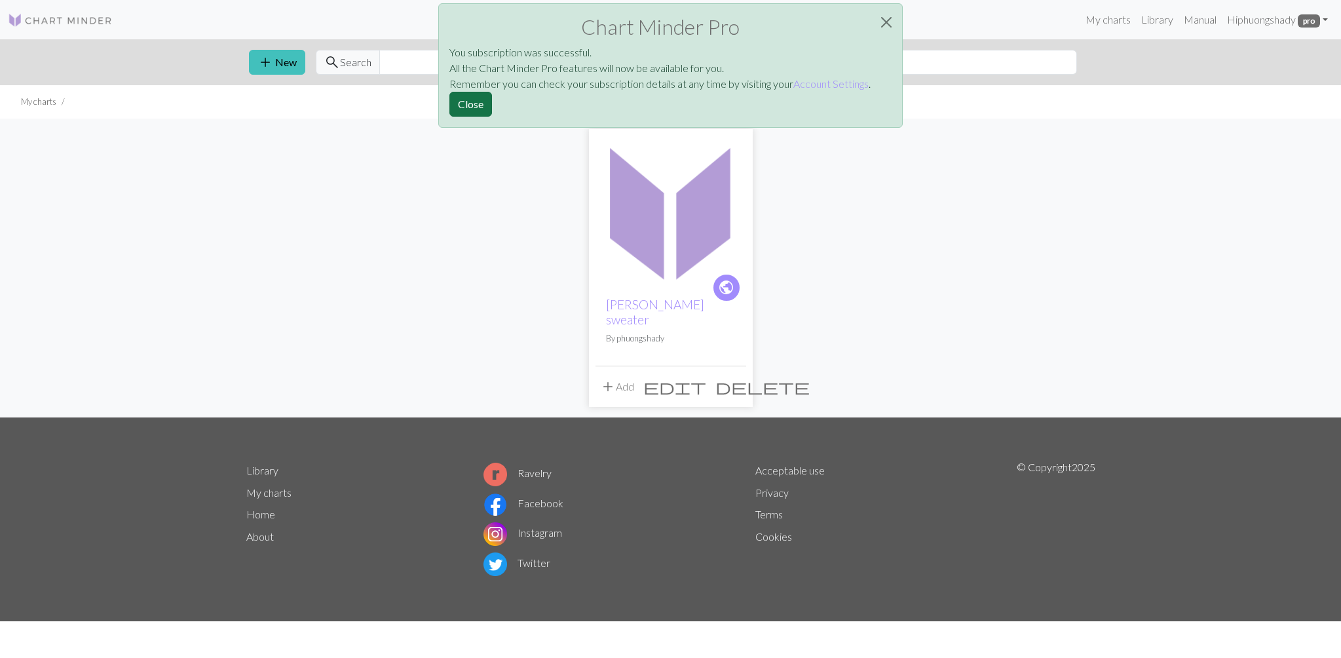
click at [465, 111] on button "Close" at bounding box center [470, 104] width 43 height 25
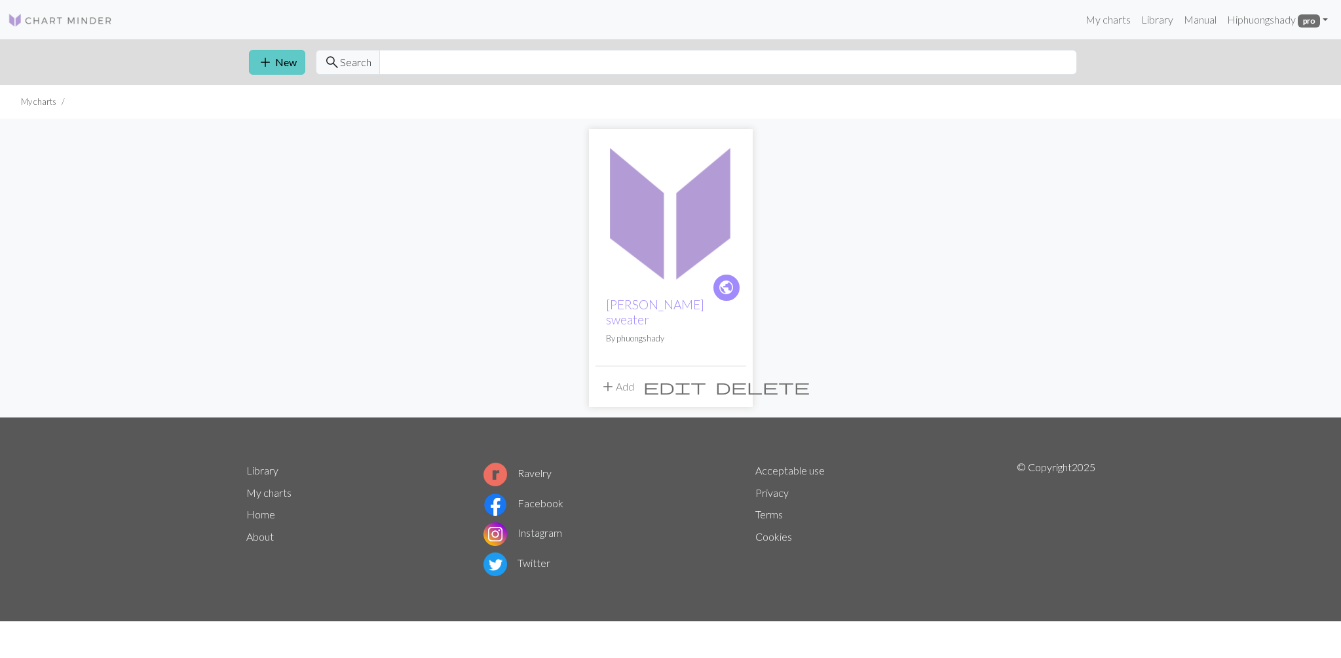
click at [257, 62] on span "add" at bounding box center [265, 62] width 16 height 18
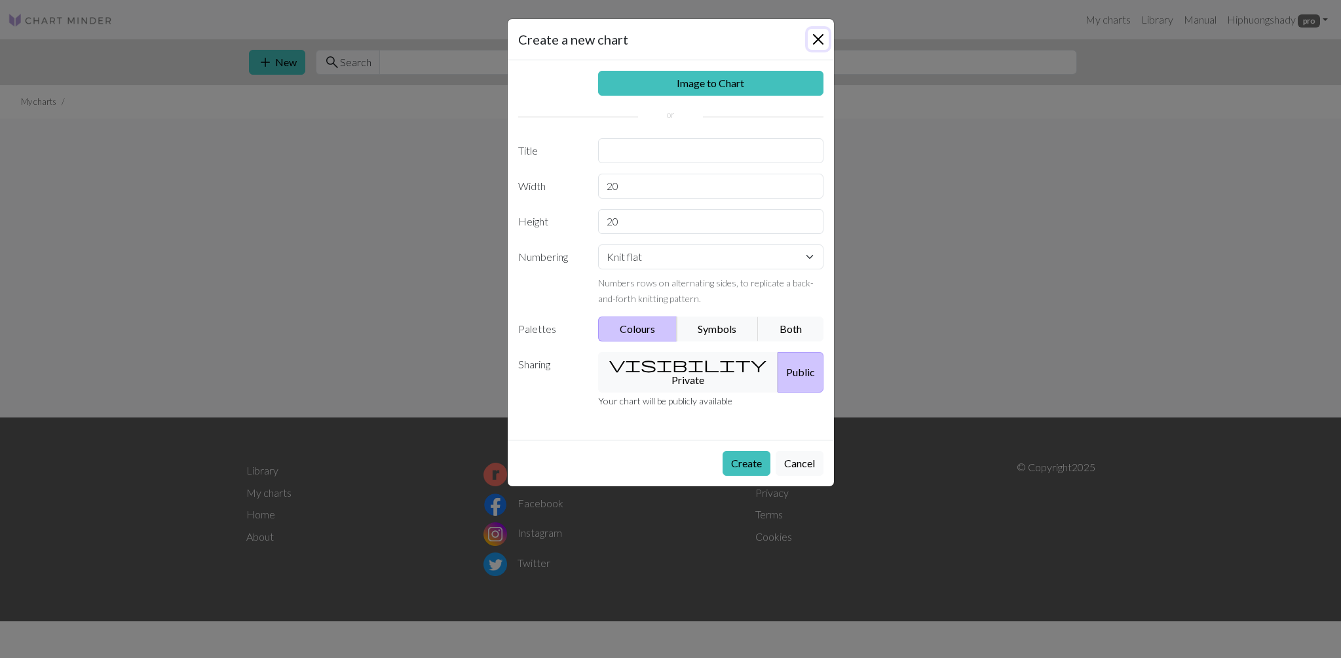
click at [824, 41] on button "Close" at bounding box center [818, 39] width 21 height 21
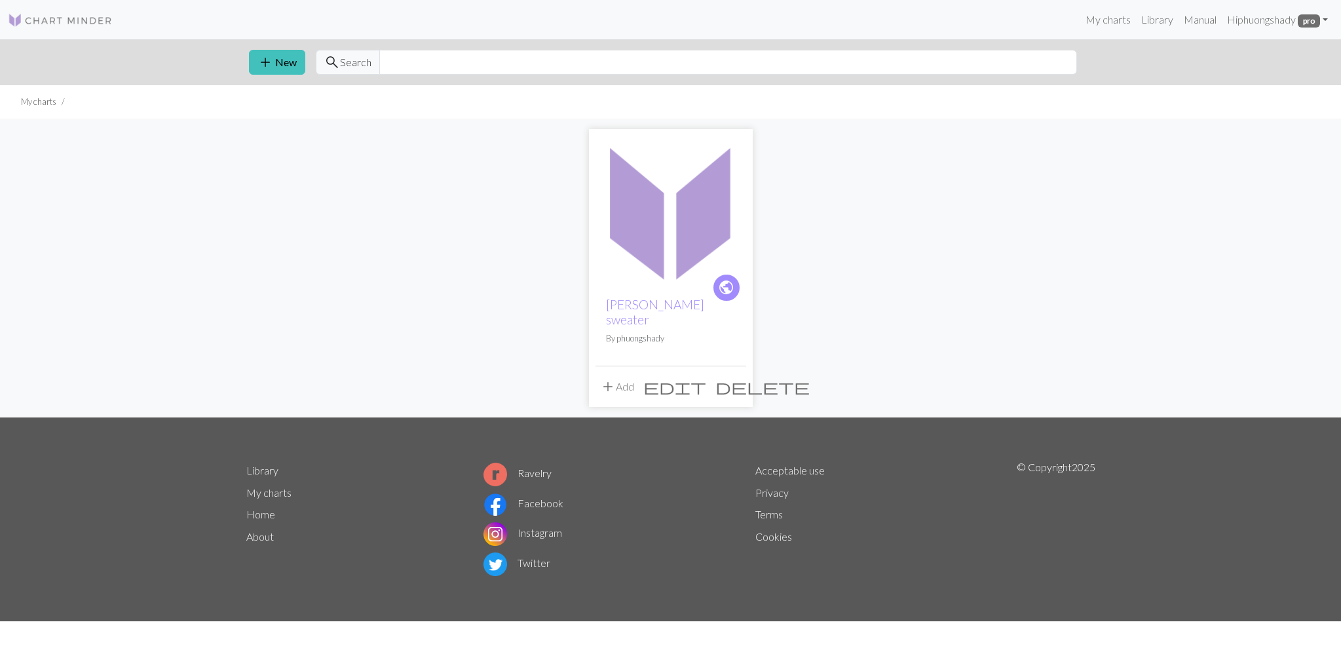
click at [664, 270] on img at bounding box center [671, 211] width 151 height 151
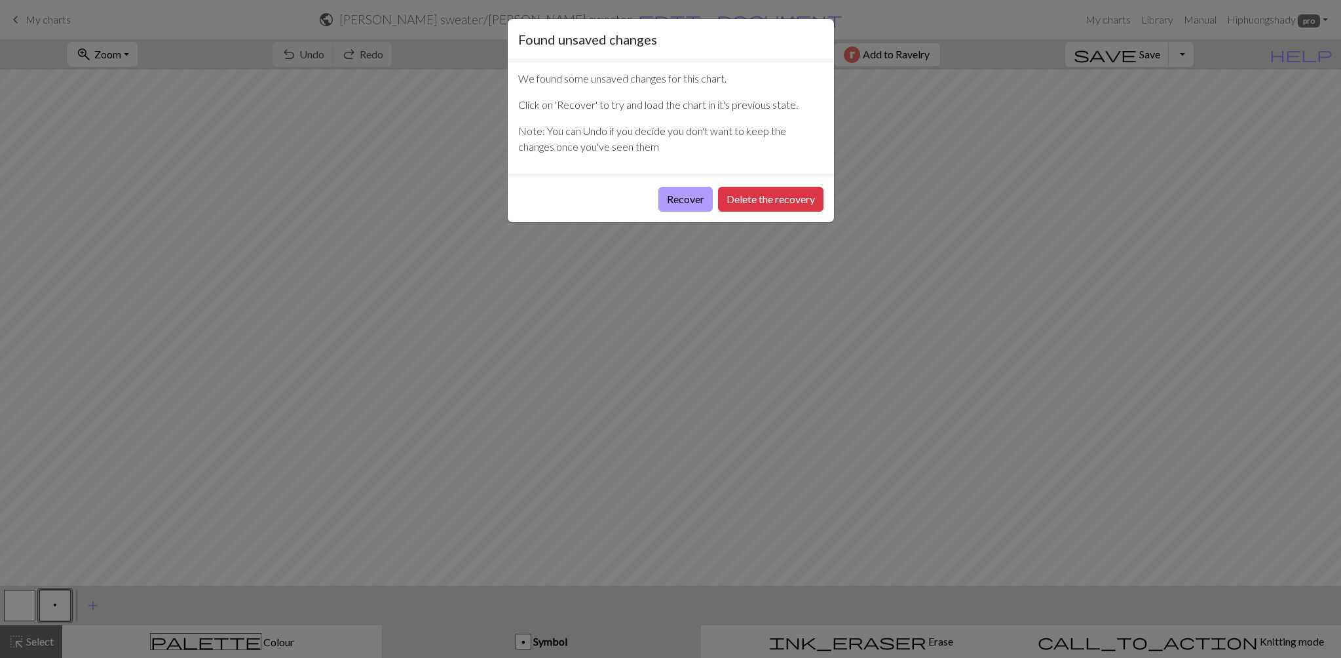
click at [698, 208] on button "Recover" at bounding box center [685, 199] width 54 height 25
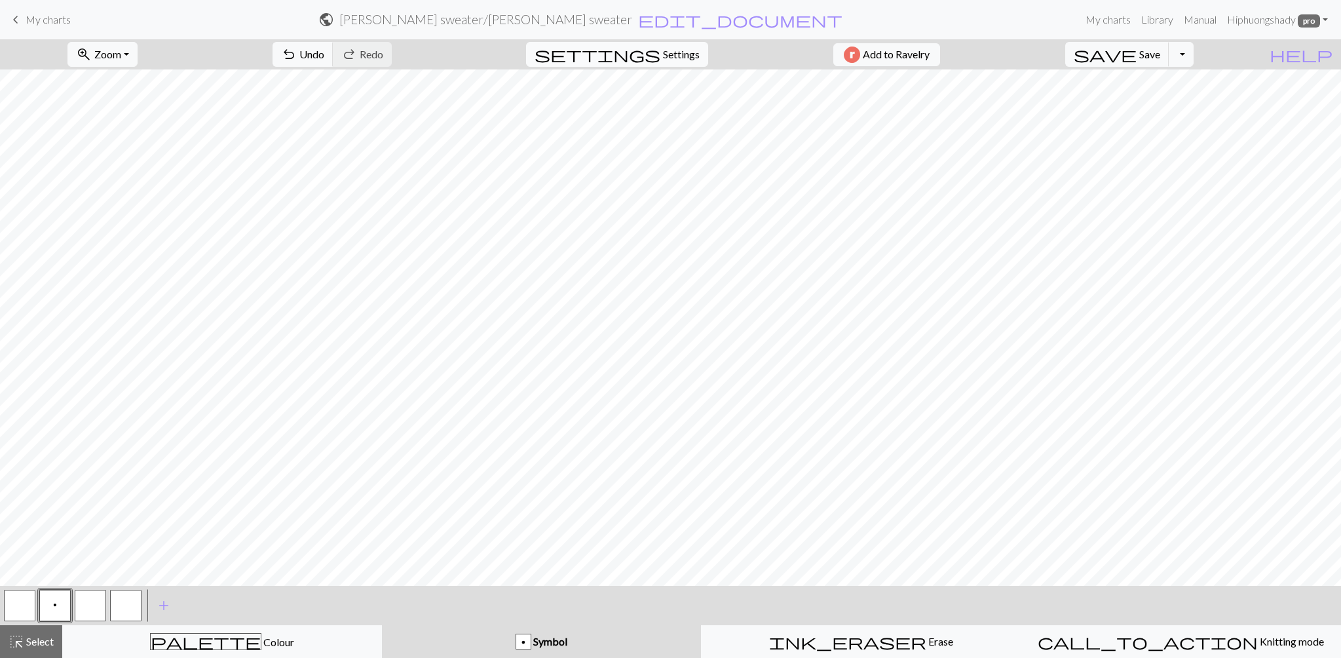
click at [663, 64] on button "settings Settings" at bounding box center [617, 54] width 182 height 25
select select "aran"
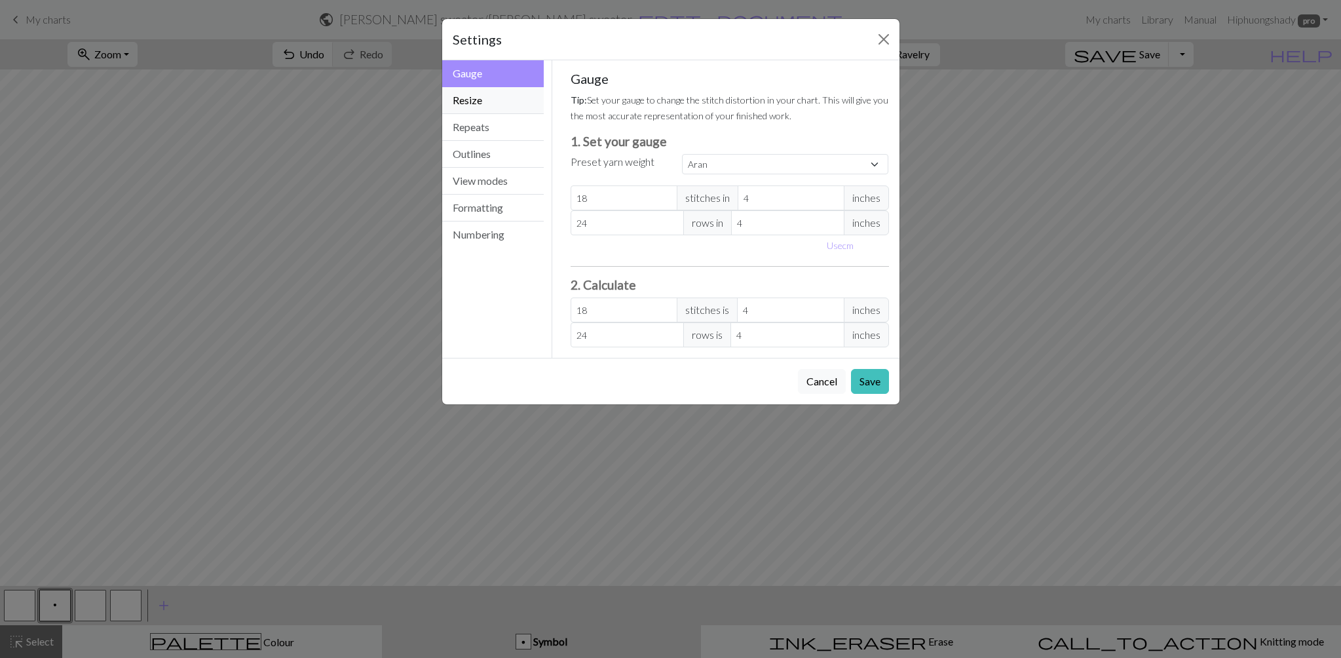
click at [518, 103] on button "Resize" at bounding box center [493, 100] width 102 height 27
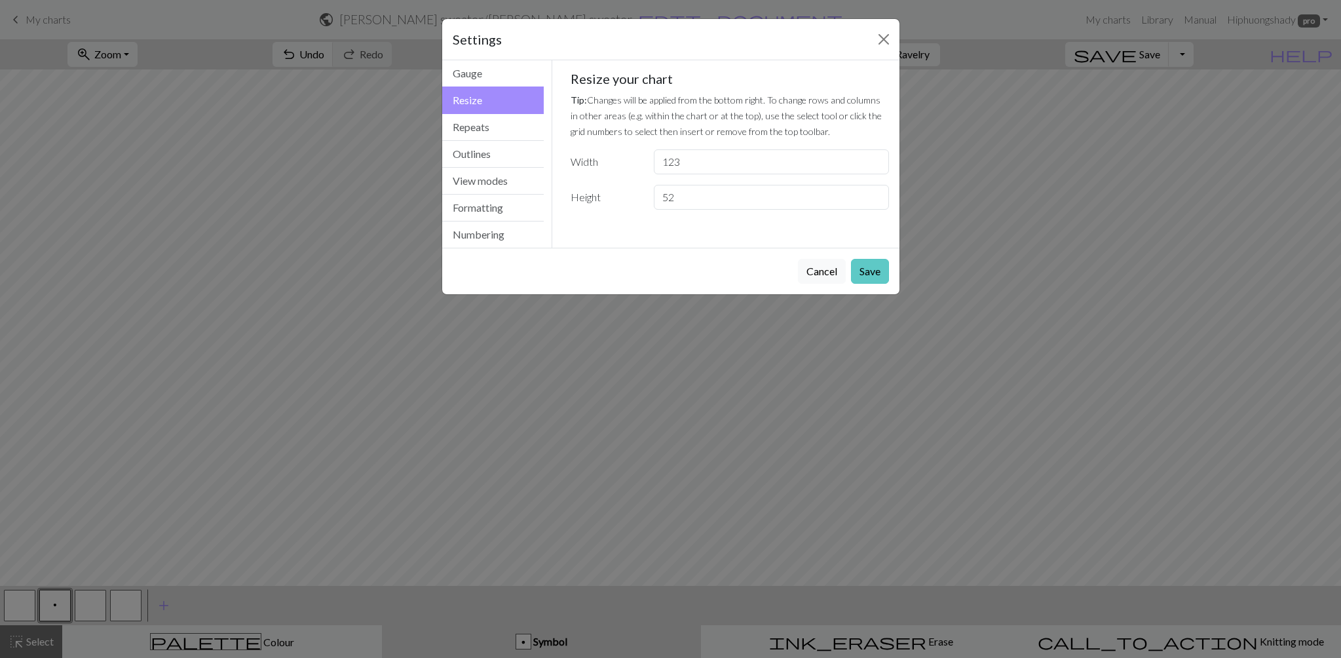
click at [877, 279] on button "Save" at bounding box center [870, 271] width 38 height 25
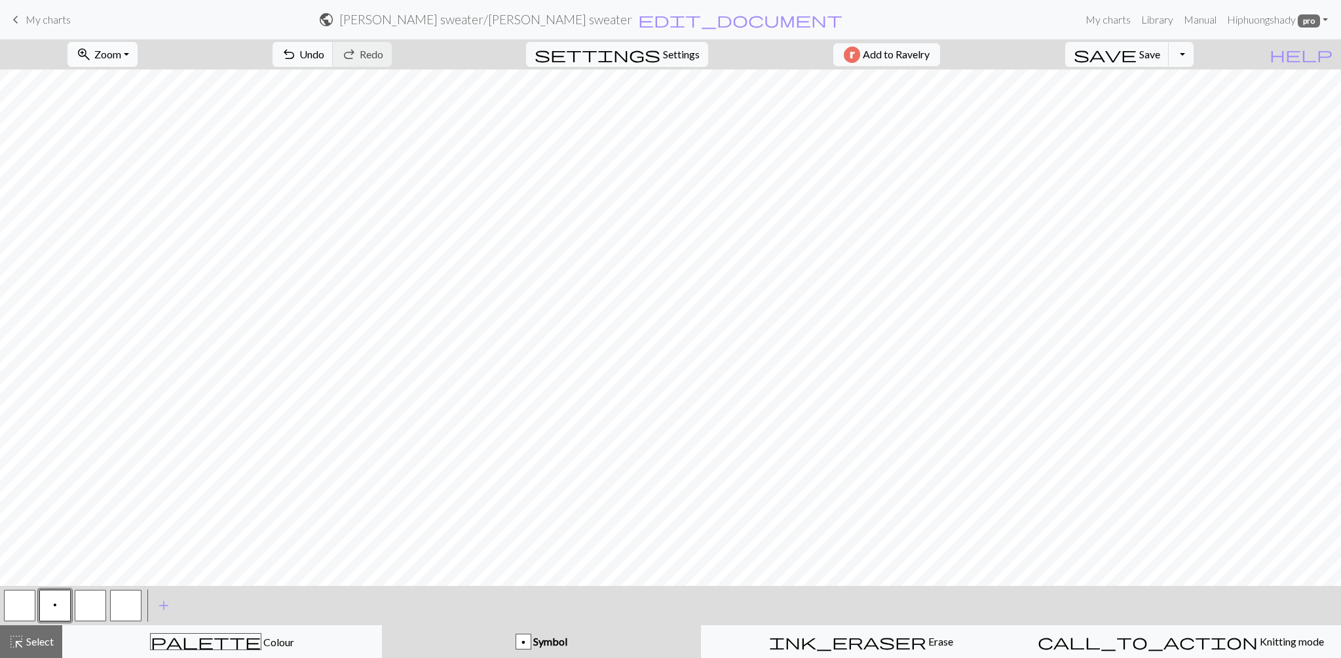
click at [92, 55] on span "zoom_in" at bounding box center [84, 54] width 16 height 18
click at [139, 156] on button "50%" at bounding box center [120, 157] width 104 height 21
click at [168, 603] on span "add" at bounding box center [164, 605] width 16 height 18
click at [9, 598] on button "button" at bounding box center [19, 605] width 31 height 31
click at [611, 643] on div "Symbol" at bounding box center [541, 642] width 303 height 16
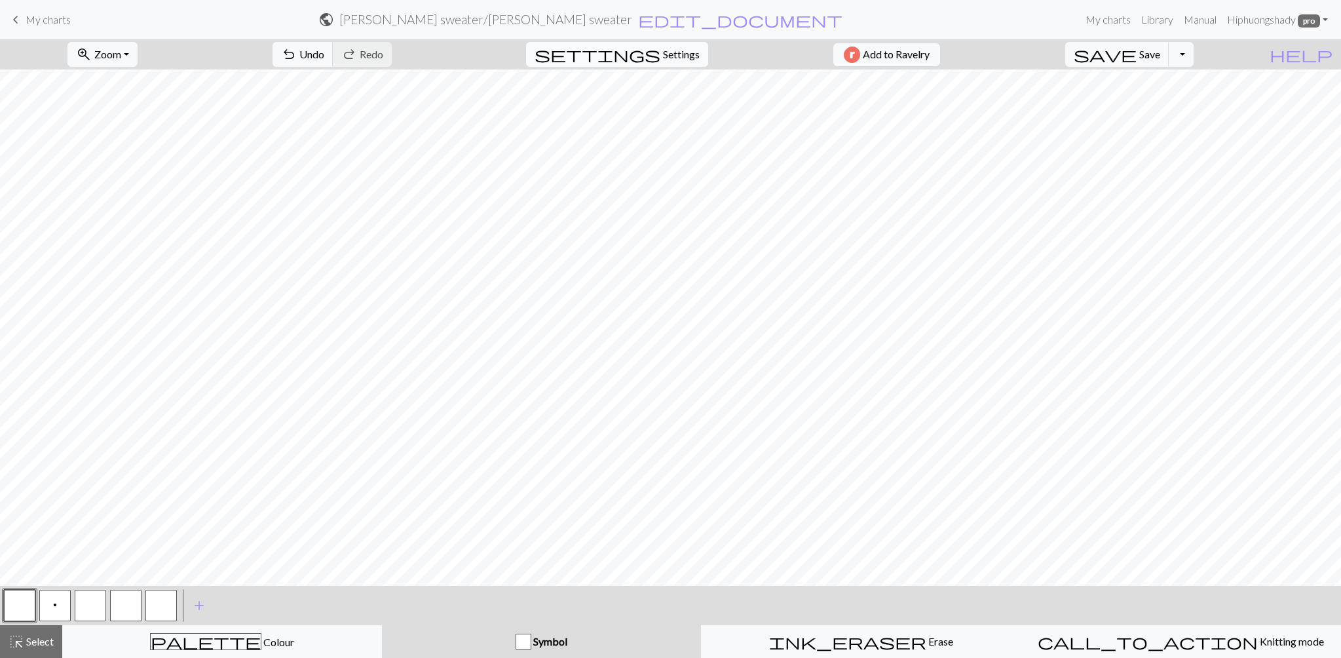
click at [660, 65] on button "settings Settings" at bounding box center [617, 54] width 182 height 25
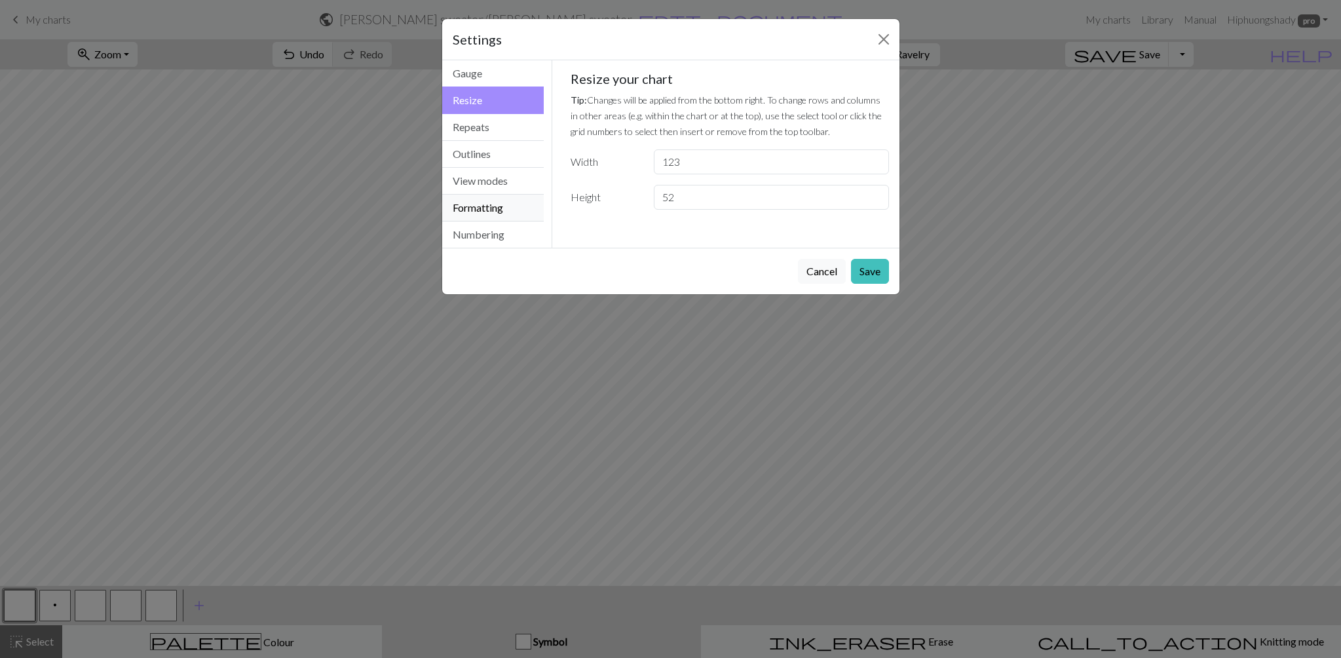
click at [453, 209] on button "Formatting" at bounding box center [493, 208] width 102 height 27
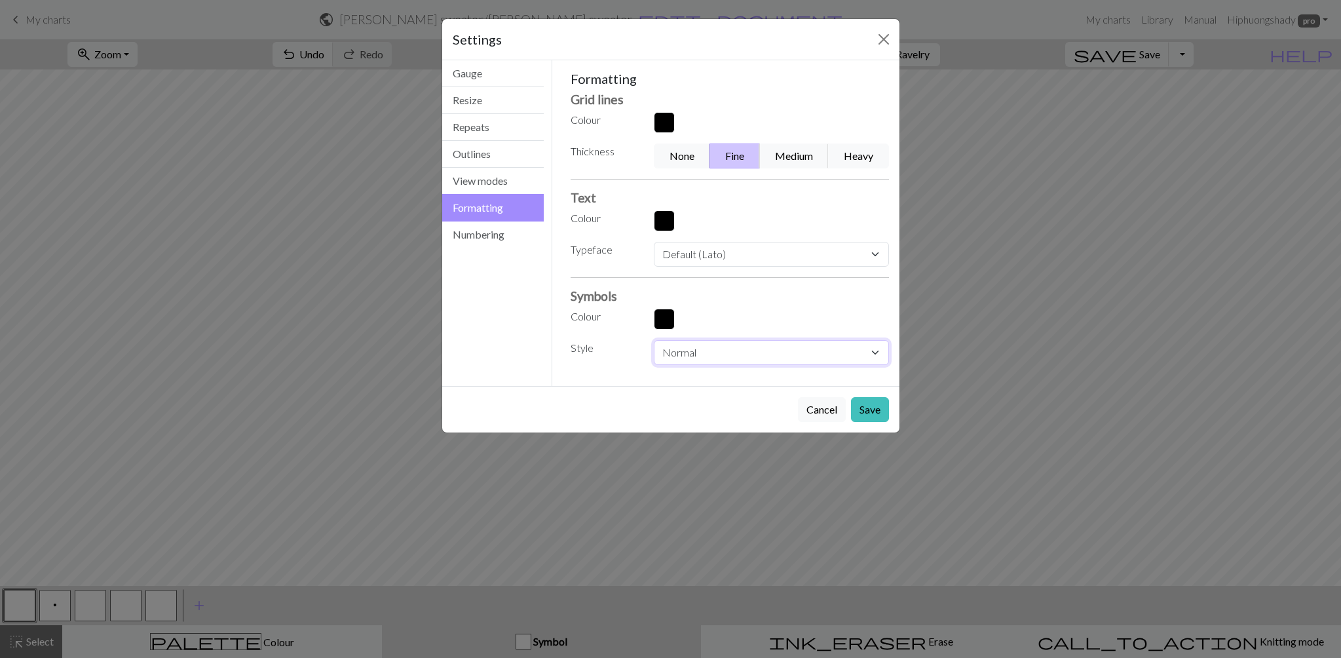
click at [747, 352] on select "Normal Light Heavy Hand drawn" at bounding box center [771, 352] width 235 height 25
click at [492, 189] on button "View modes" at bounding box center [493, 181] width 102 height 27
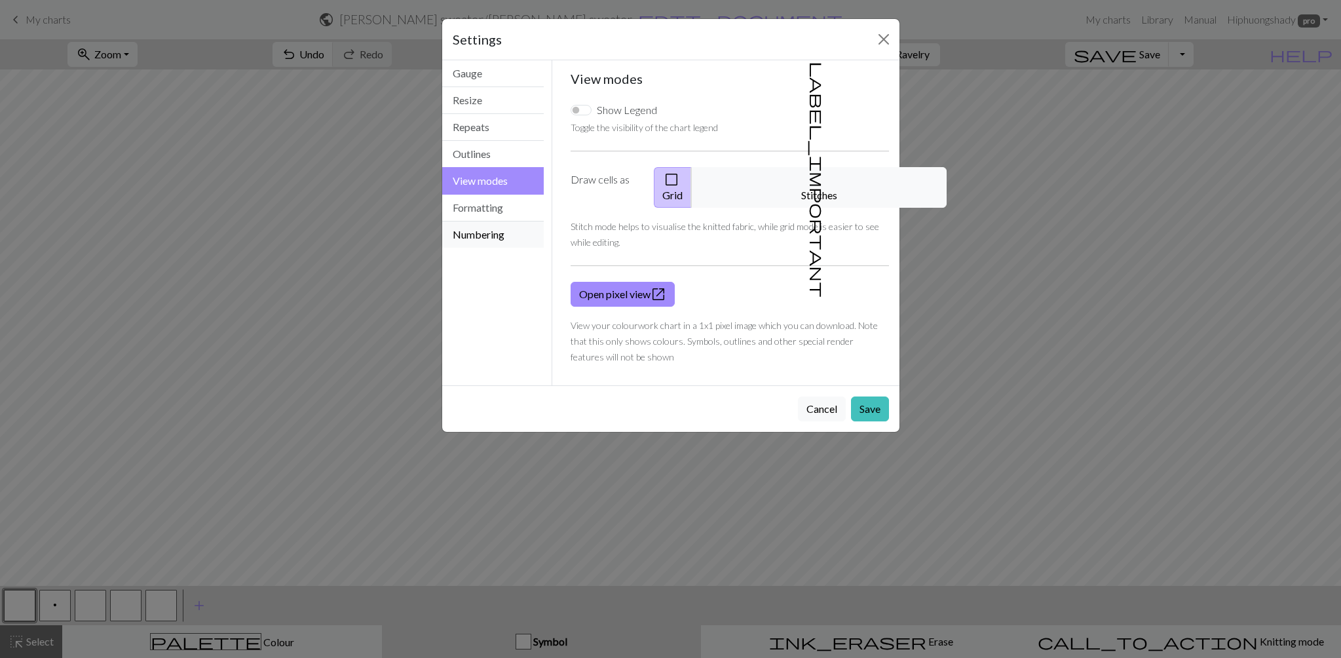
click at [494, 223] on button "Numbering" at bounding box center [493, 234] width 102 height 26
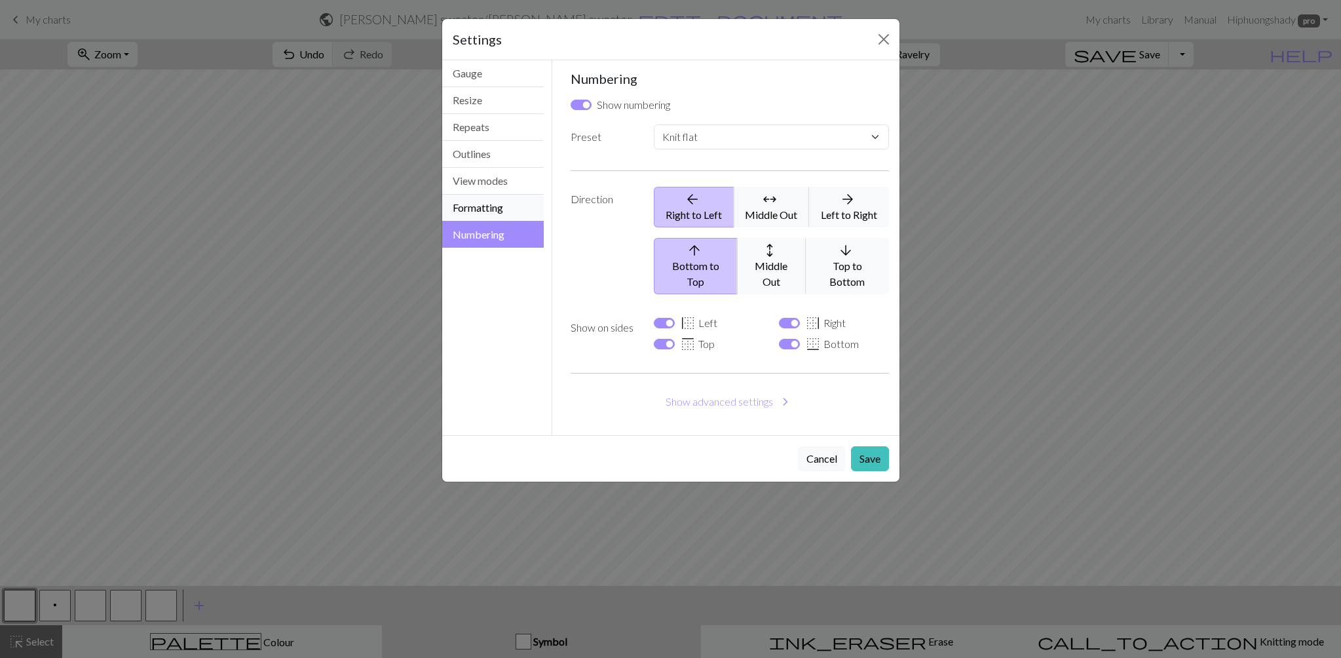
click at [493, 212] on button "Formatting" at bounding box center [493, 208] width 102 height 27
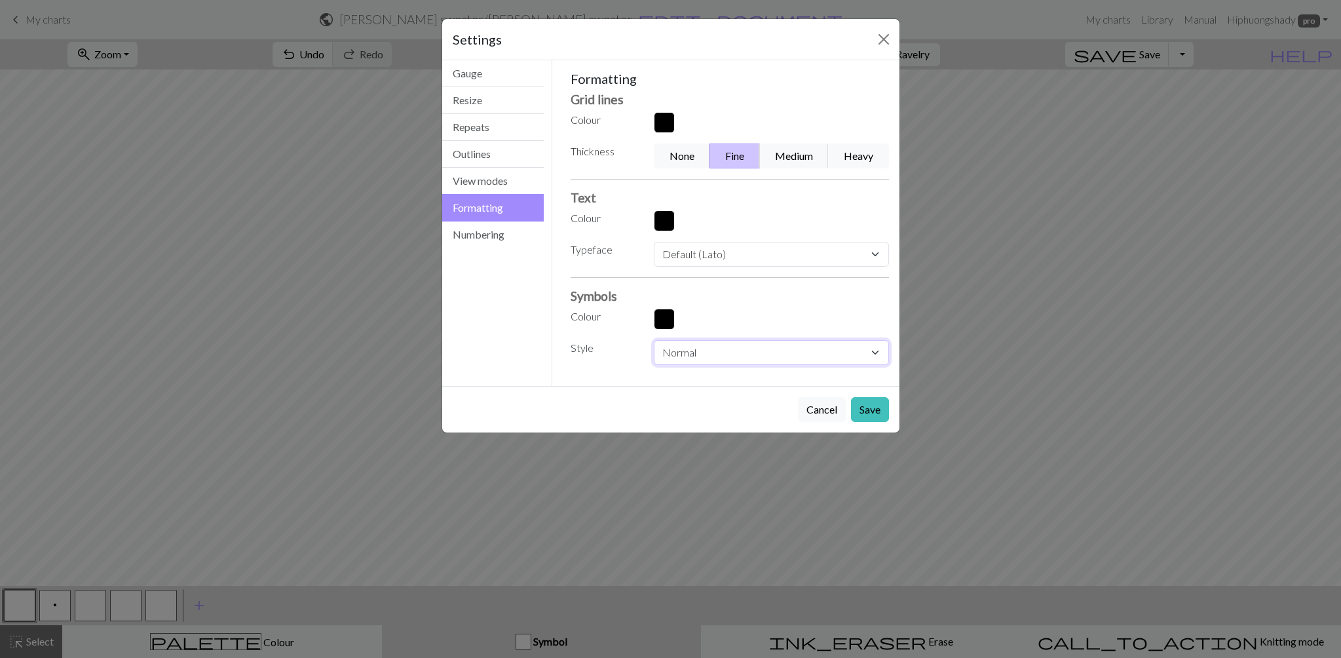
click at [668, 356] on select "Normal Light Heavy Hand drawn" at bounding box center [771, 352] width 235 height 25
select select "hand"
click at [654, 340] on select "Normal Light Heavy Hand drawn" at bounding box center [771, 352] width 235 height 25
click at [882, 413] on button "Save" at bounding box center [870, 409] width 38 height 25
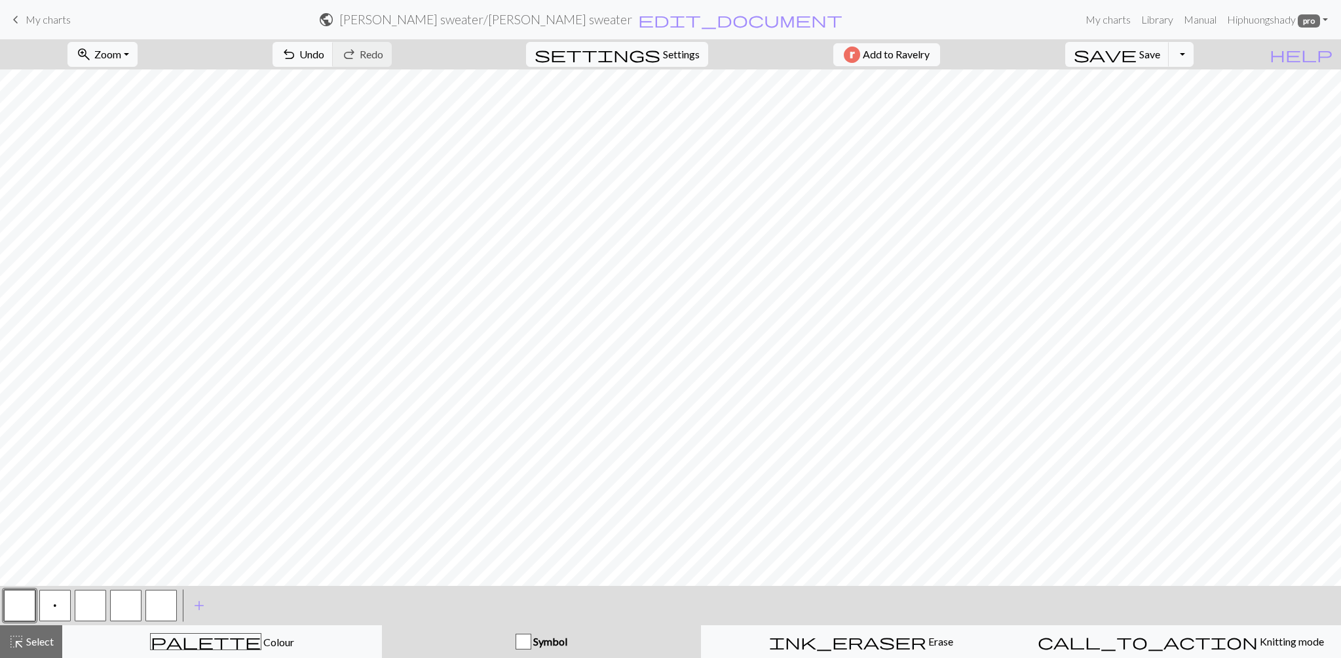
click at [20, 616] on button "button" at bounding box center [19, 605] width 31 height 31
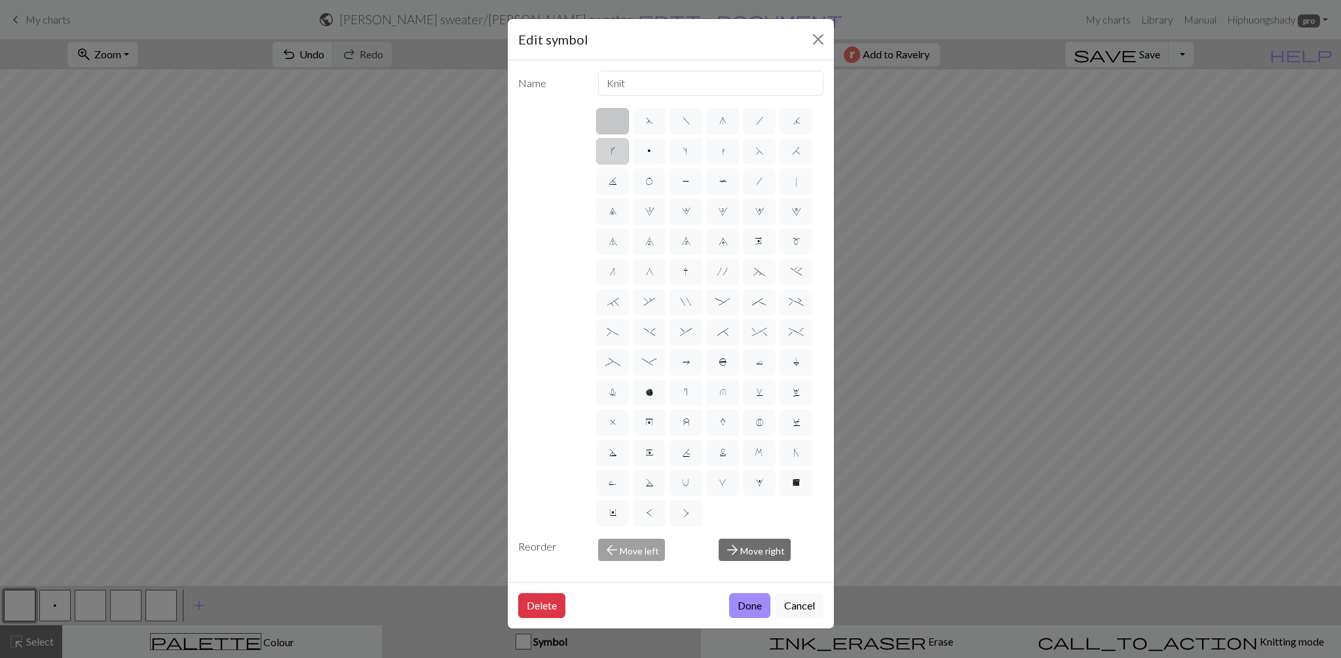
click at [613, 155] on span "k" at bounding box center [612, 151] width 5 height 12
click at [613, 151] on input "k" at bounding box center [614, 147] width 9 height 9
radio input "true"
type input "right leaning increase"
click at [742, 603] on button "Done" at bounding box center [749, 605] width 41 height 25
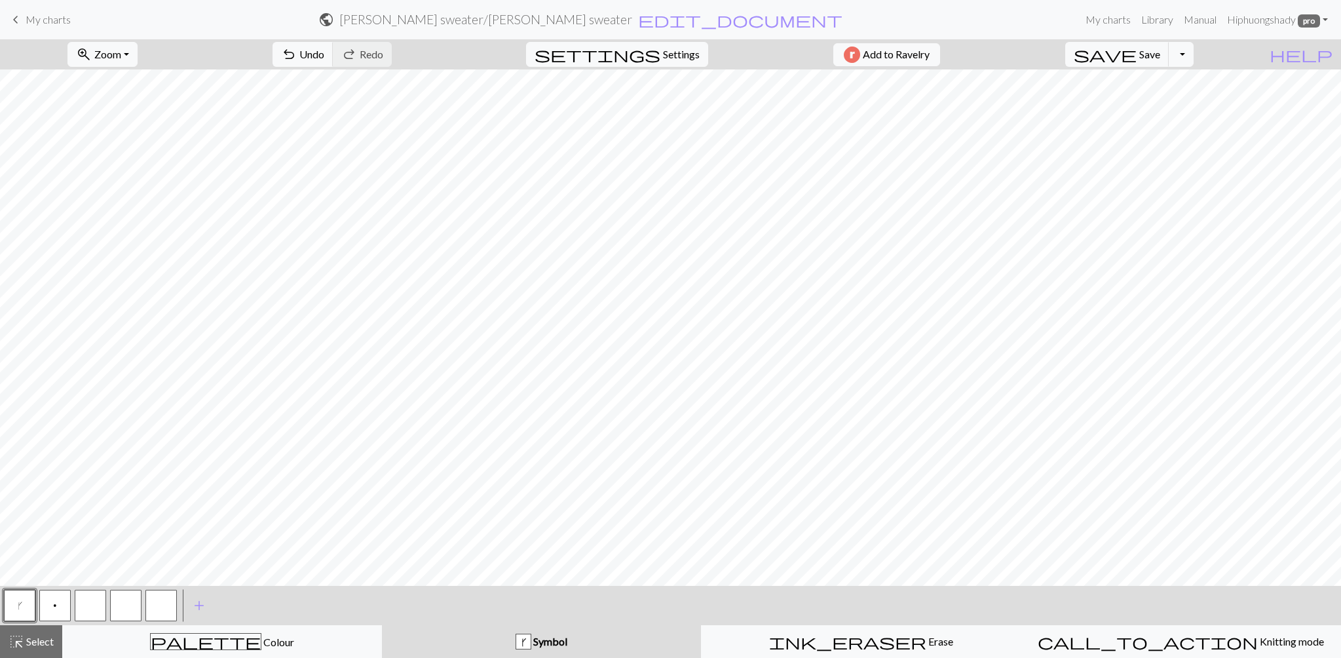
click at [93, 609] on button "button" at bounding box center [90, 605] width 31 height 31
click at [92, 609] on button "button" at bounding box center [90, 605] width 31 height 31
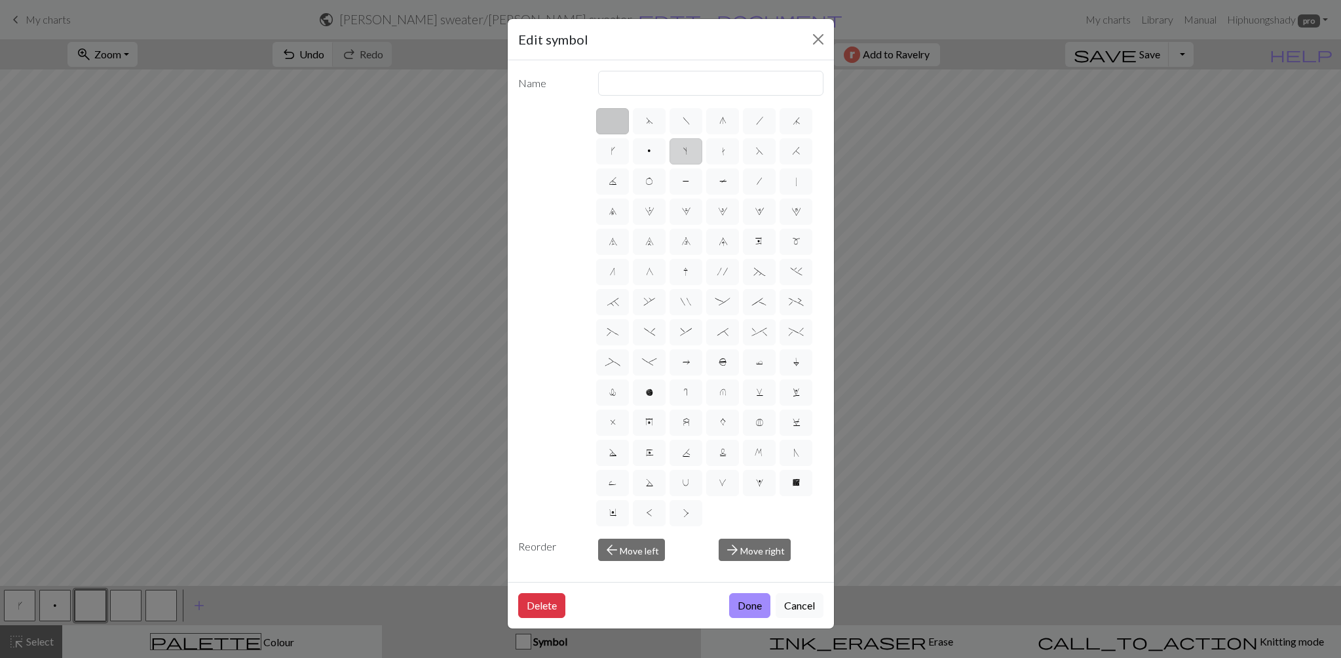
click at [675, 155] on label "s" at bounding box center [686, 151] width 33 height 26
click at [683, 151] on input "s" at bounding box center [687, 147] width 9 height 9
radio input "true"
type input "increase one left leaning"
click at [759, 612] on button "Done" at bounding box center [749, 605] width 41 height 25
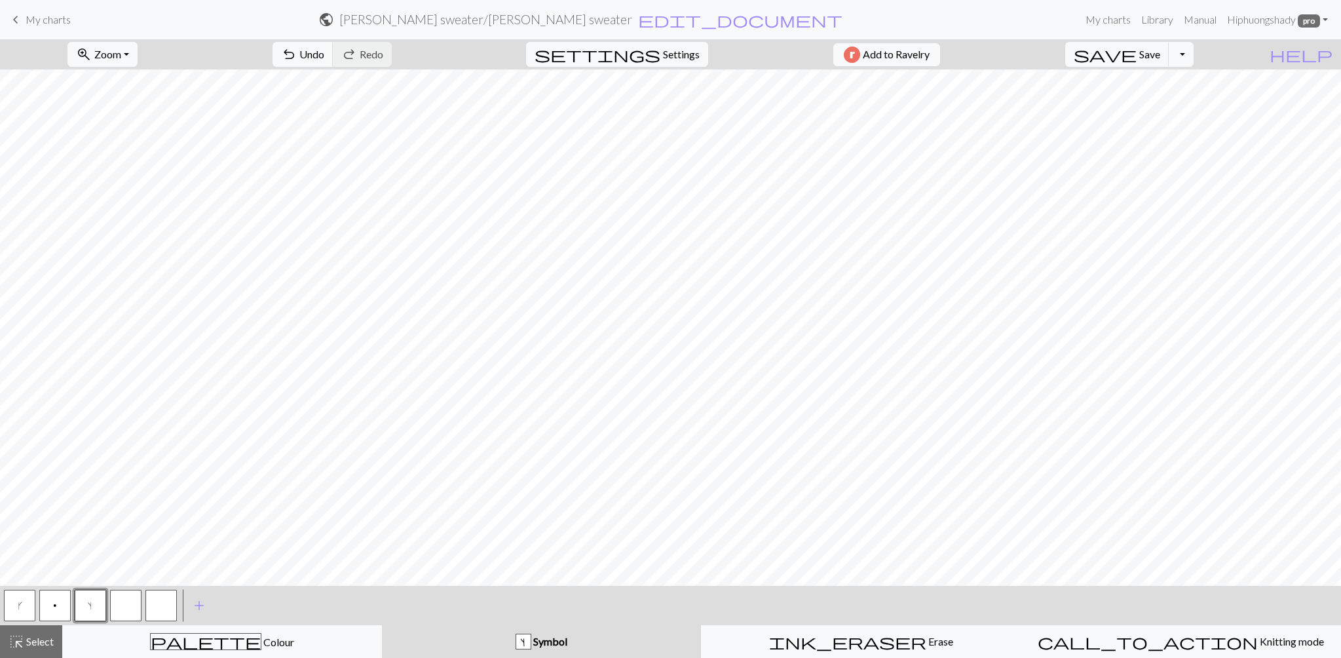
click at [121, 609] on button "button" at bounding box center [125, 605] width 31 height 31
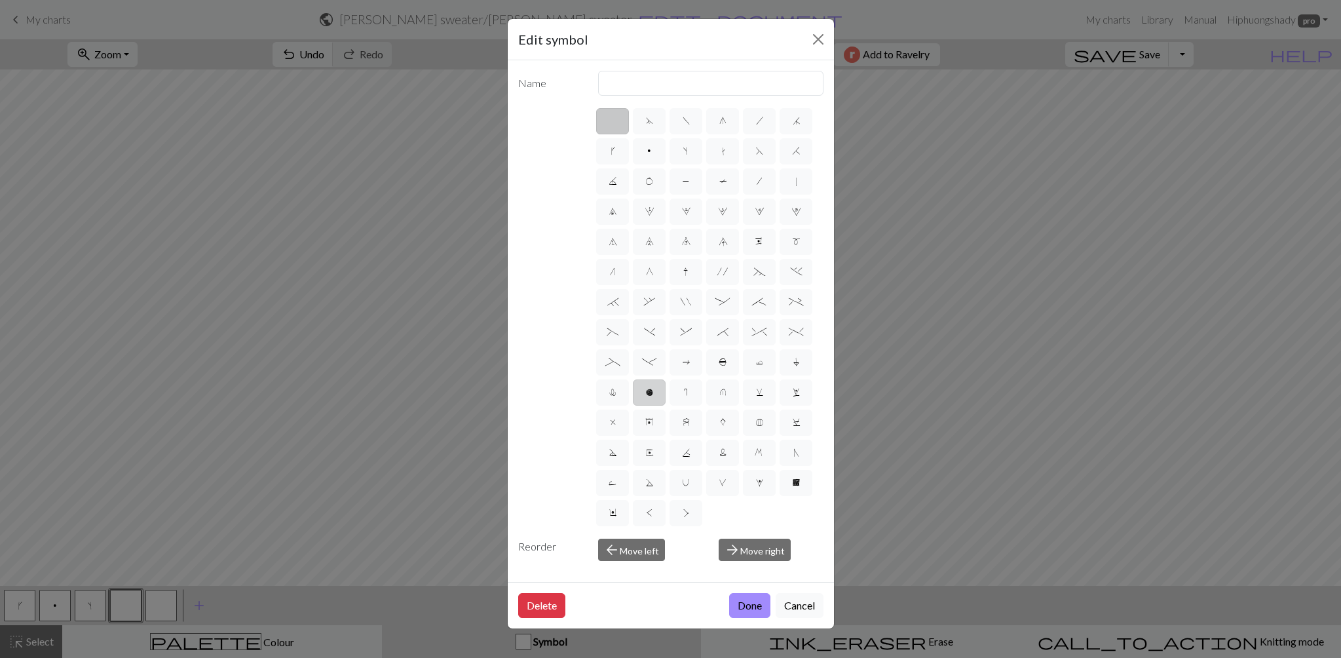
click at [646, 395] on span "o" at bounding box center [649, 392] width 9 height 12
click at [646, 392] on input "o" at bounding box center [649, 388] width 9 height 9
radio input "true"
type input "purl"
click at [751, 603] on button "Done" at bounding box center [749, 605] width 41 height 25
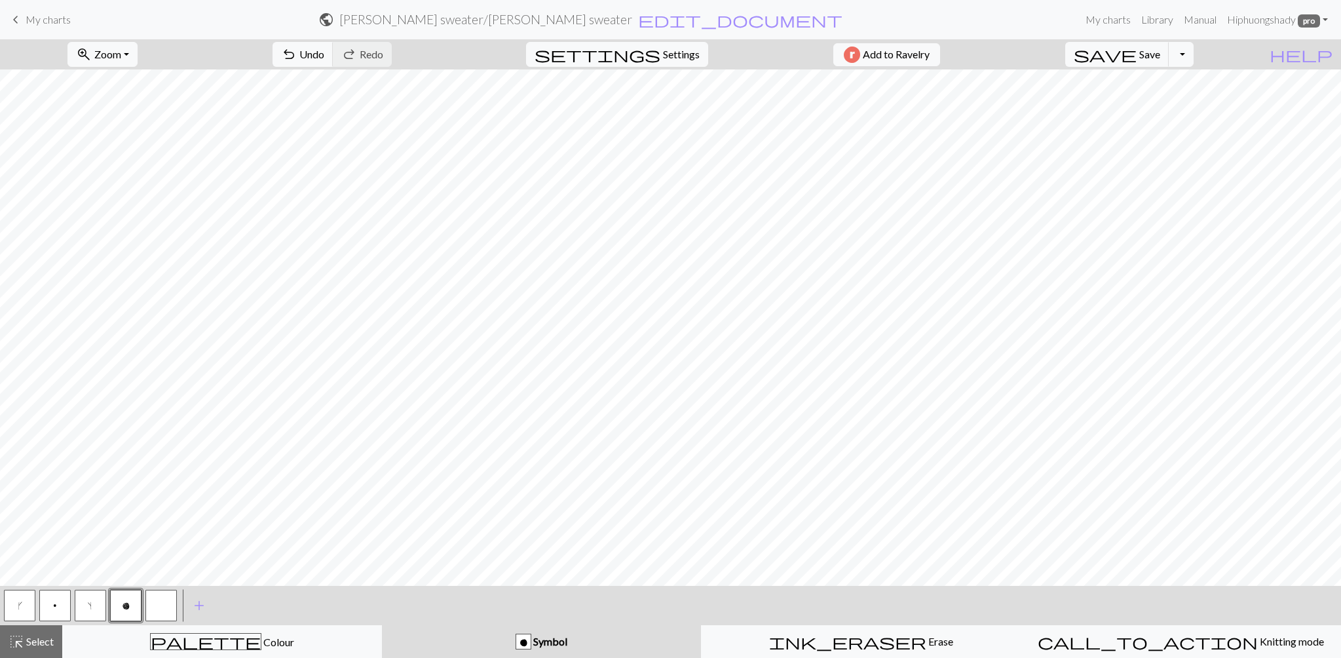
click at [170, 613] on button "button" at bounding box center [160, 605] width 31 height 31
click at [169, 611] on button "button" at bounding box center [160, 605] width 31 height 31
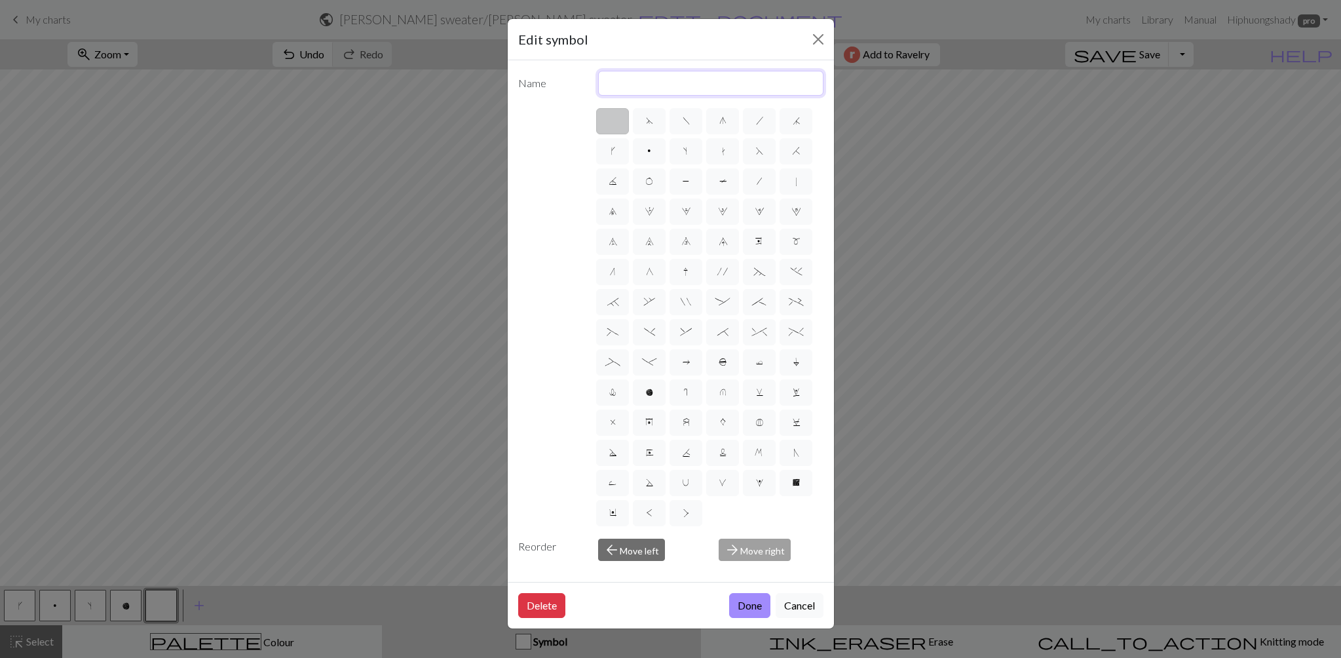
click at [716, 79] on input "text" at bounding box center [710, 83] width 225 height 25
click at [751, 511] on div "d f g h j k p s t F H J O P T / | 0 1 2 3 4 5 6 7 8 9 e m n G I ' ~ . ` , " : ;…" at bounding box center [708, 317] width 229 height 422
click at [801, 250] on label "m" at bounding box center [796, 242] width 33 height 26
click at [801, 242] on input "m" at bounding box center [796, 237] width 9 height 9
radio input "true"
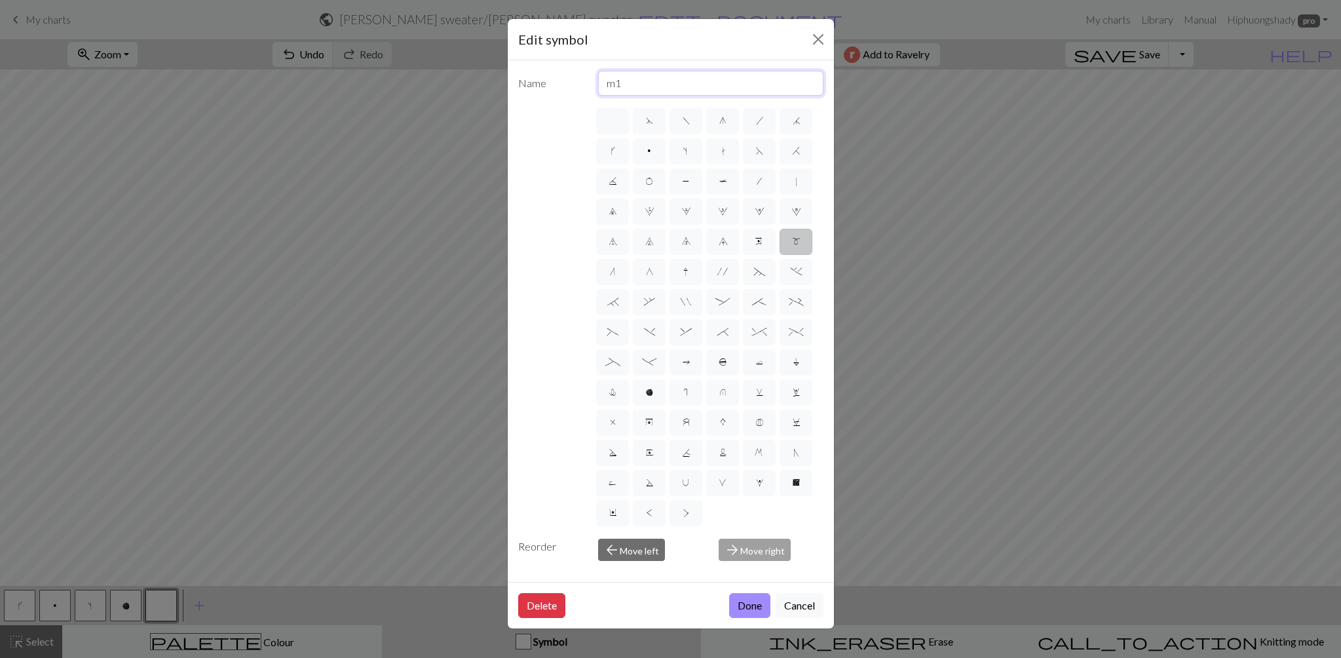
click at [704, 90] on input "m1" at bounding box center [710, 83] width 225 height 25
type input "m"
type input "b"
type input "1 backward loop cast-on"
click at [763, 607] on button "Done" at bounding box center [749, 605] width 41 height 25
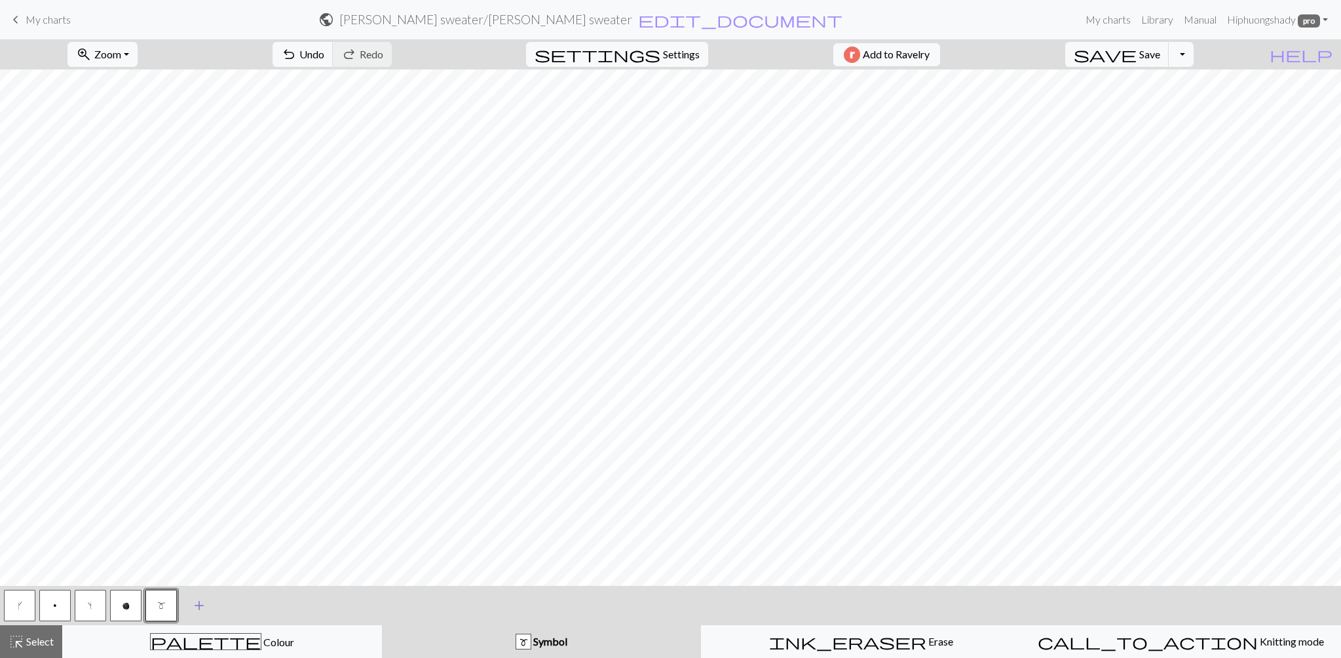
click at [202, 608] on span "add" at bounding box center [199, 605] width 16 height 18
click at [195, 607] on button "button" at bounding box center [196, 605] width 31 height 31
click at [196, 607] on button "button" at bounding box center [196, 605] width 31 height 31
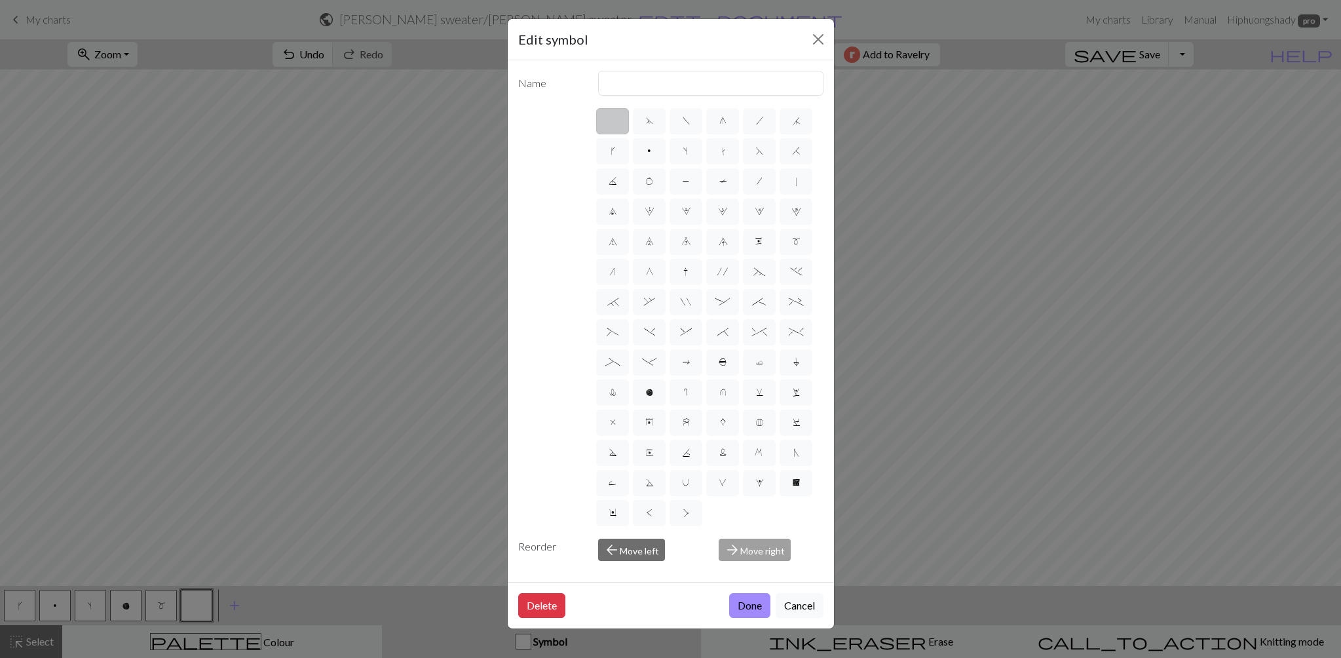
click at [752, 552] on div "arrow_forward Move right" at bounding box center [771, 550] width 121 height 22
click at [653, 552] on button "arrow_back Move left" at bounding box center [631, 550] width 67 height 22
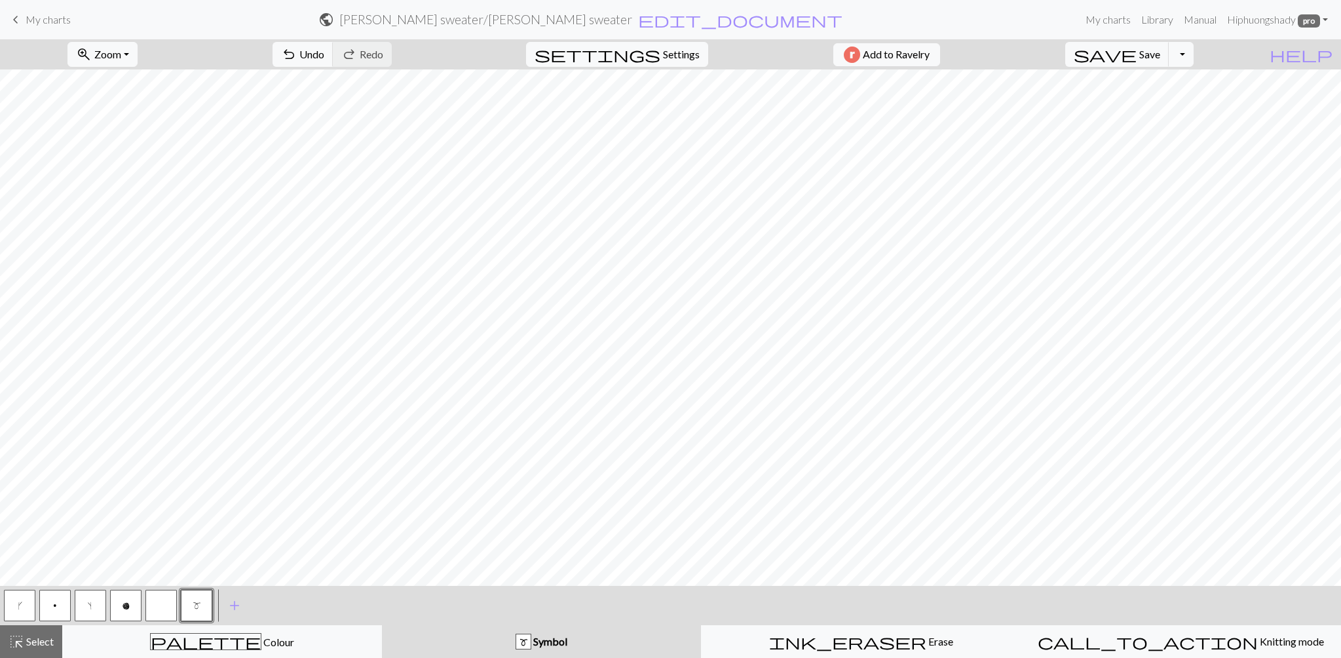
click at [181, 601] on button "m" at bounding box center [196, 605] width 31 height 31
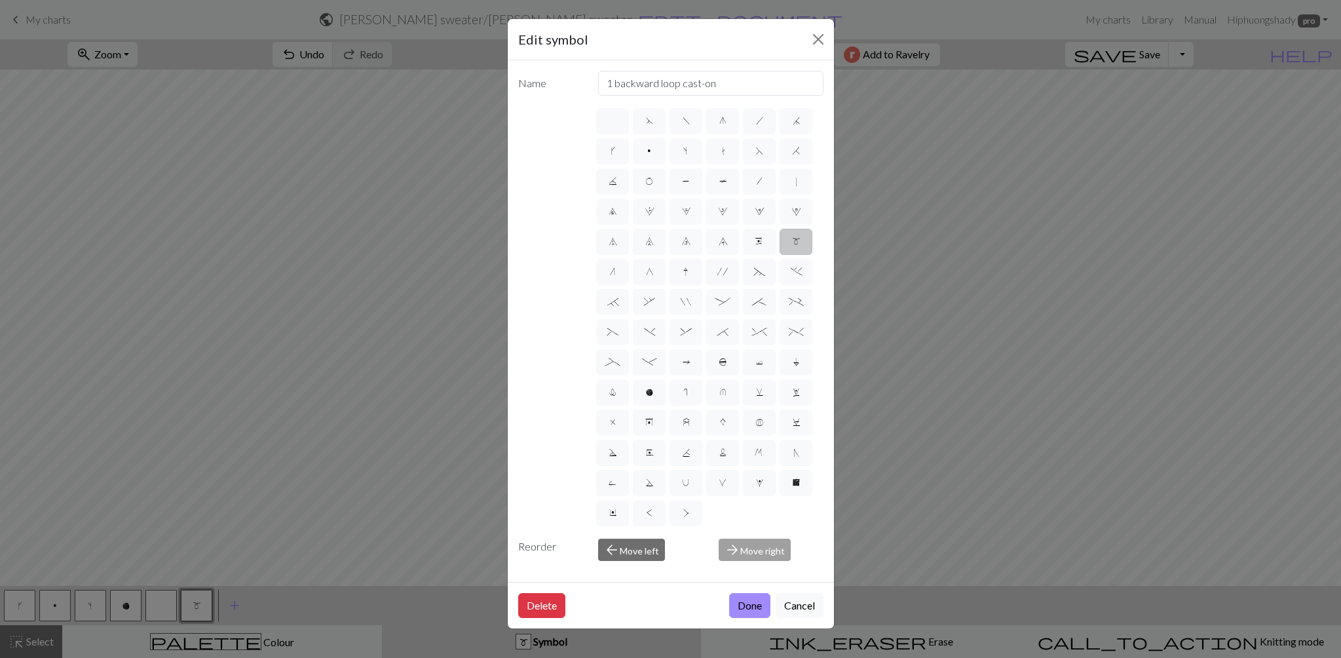
click at [410, 531] on div "Edit symbol Name 1 backward loop cast-on d f g h j k p s t F H J O P T / | 0 1 …" at bounding box center [670, 329] width 1341 height 658
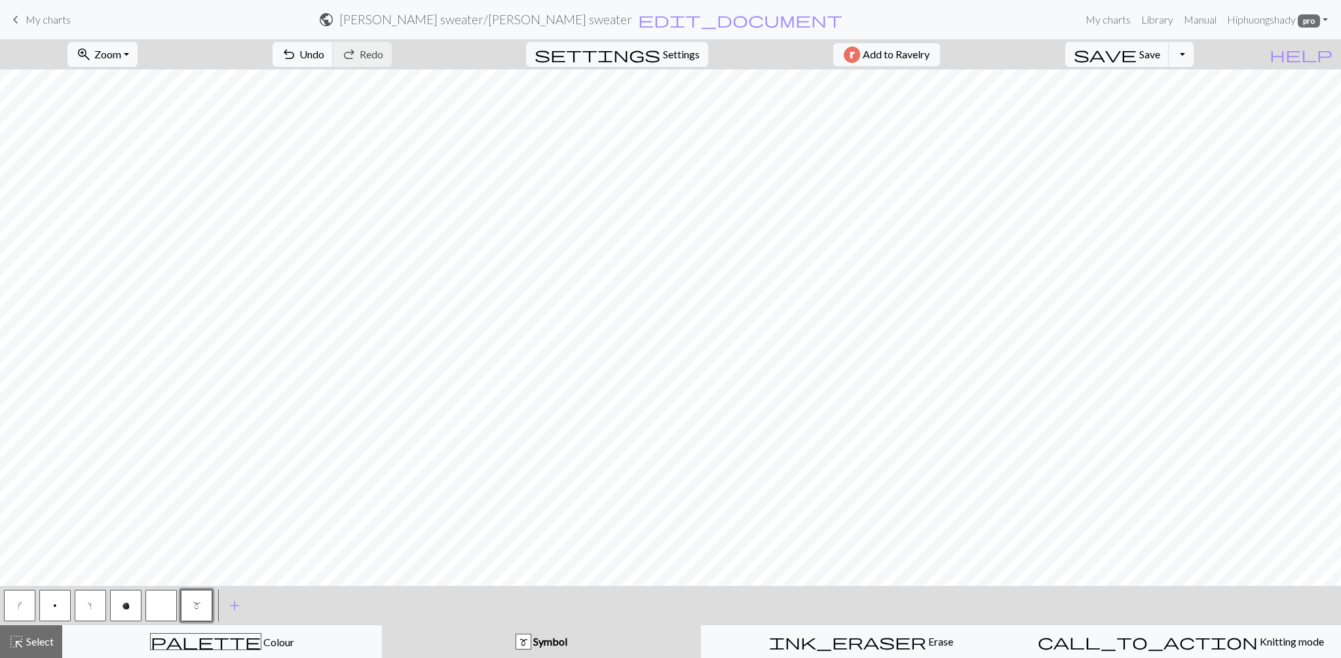
click at [169, 606] on button "button" at bounding box center [160, 605] width 31 height 31
click at [244, 607] on button "add Add a symbol" at bounding box center [234, 605] width 33 height 33
click at [165, 603] on button "button" at bounding box center [160, 605] width 31 height 31
click at [222, 603] on button "button" at bounding box center [231, 605] width 31 height 31
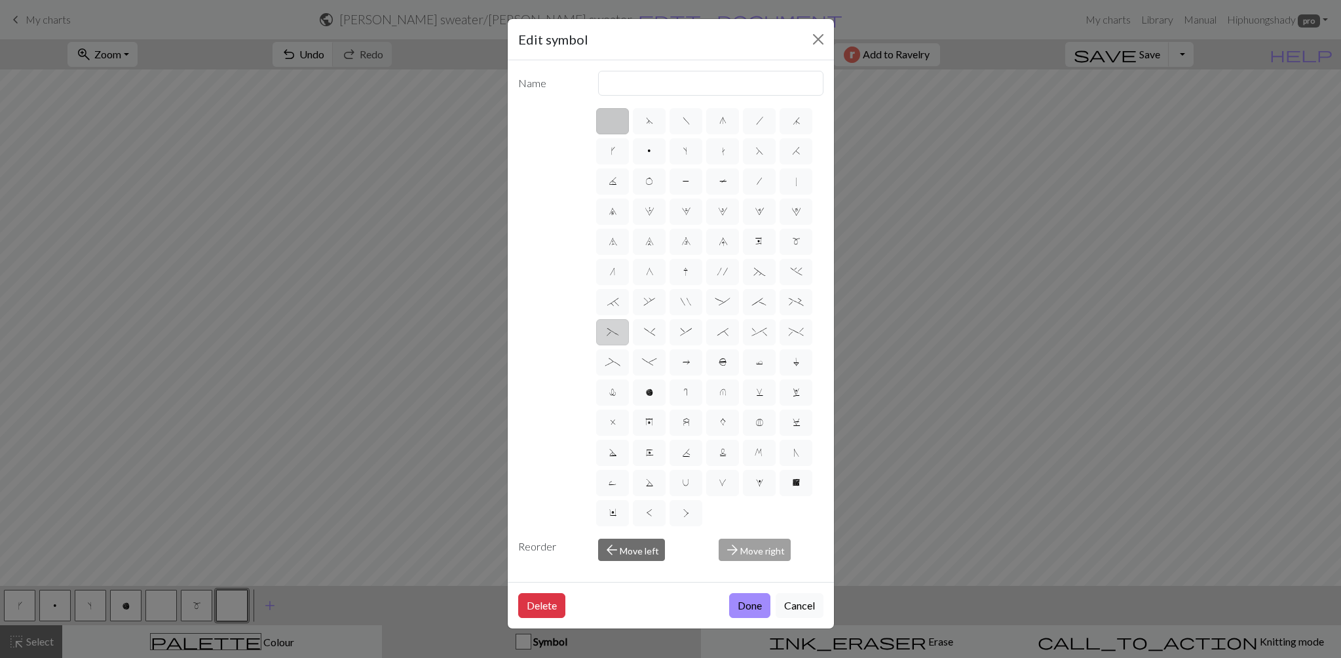
click at [609, 338] on label "(" at bounding box center [612, 332] width 33 height 26
click at [609, 332] on input "(" at bounding box center [611, 328] width 9 height 9
radio input "true"
type input "left part of left 3+ stitch cable, wyif"
click at [738, 614] on button "Done" at bounding box center [749, 605] width 41 height 25
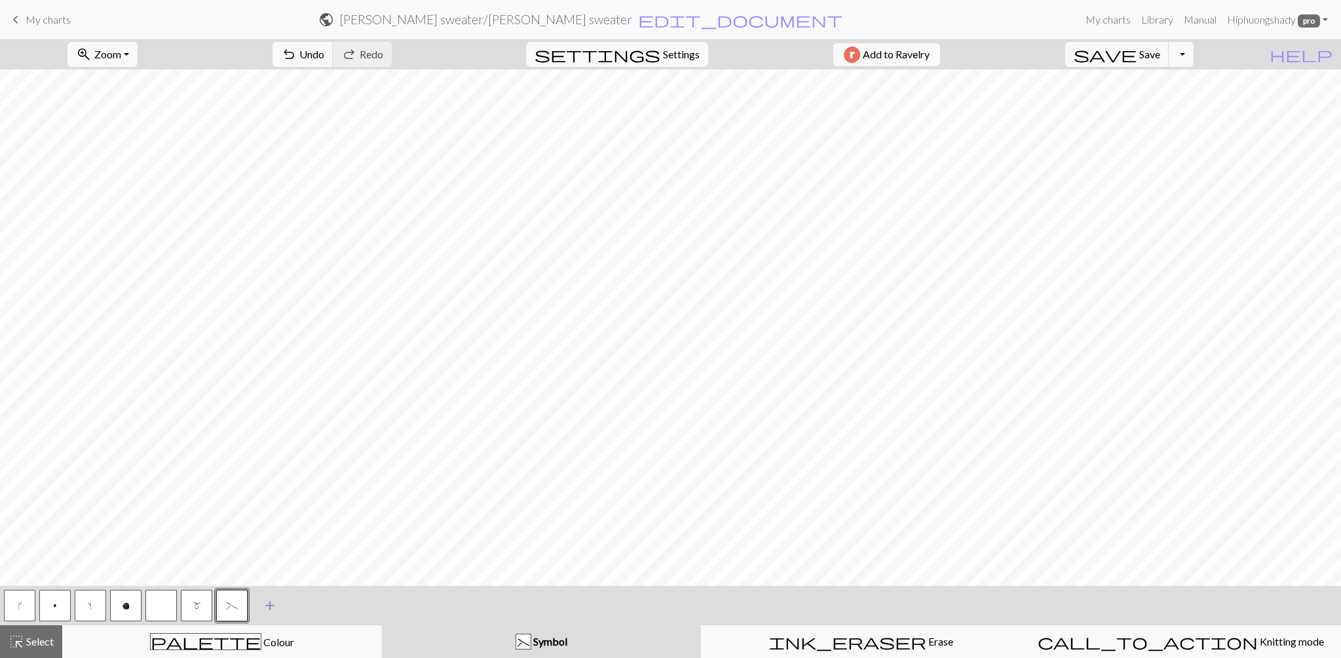
click at [263, 606] on span "add" at bounding box center [270, 605] width 16 height 18
click at [263, 606] on button "button" at bounding box center [267, 605] width 31 height 31
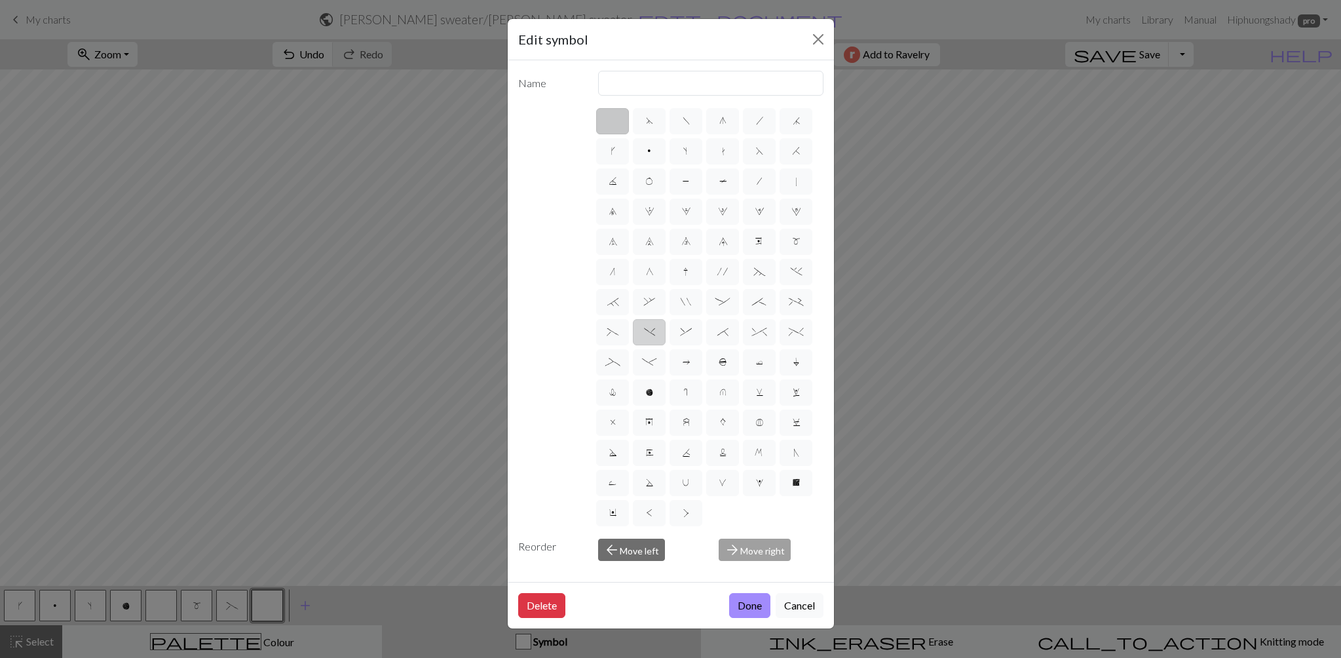
click at [639, 332] on label ")" at bounding box center [649, 332] width 33 height 26
click at [644, 332] on input ")" at bounding box center [648, 328] width 9 height 9
radio input "true"
type input "right part of left 3+ stitch cable, wyif"
click at [763, 604] on button "Done" at bounding box center [749, 605] width 41 height 25
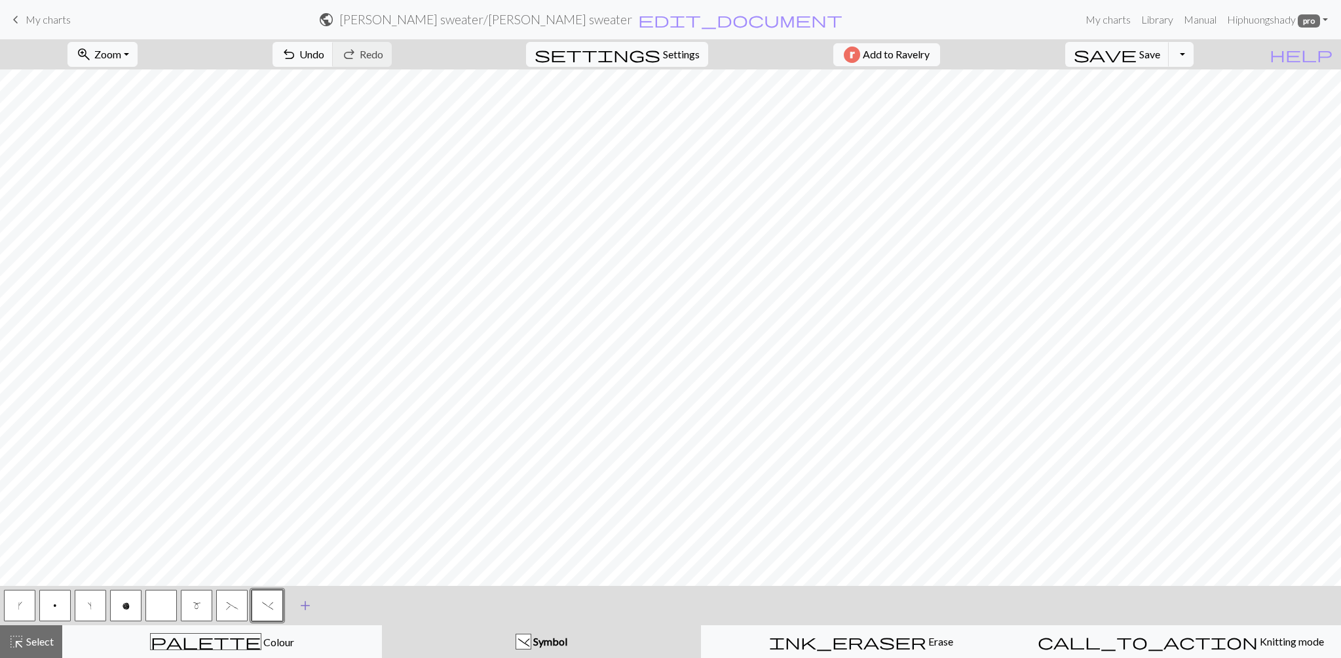
click at [313, 606] on button "add Add a symbol" at bounding box center [305, 605] width 33 height 33
click at [308, 604] on button "button" at bounding box center [302, 605] width 31 height 31
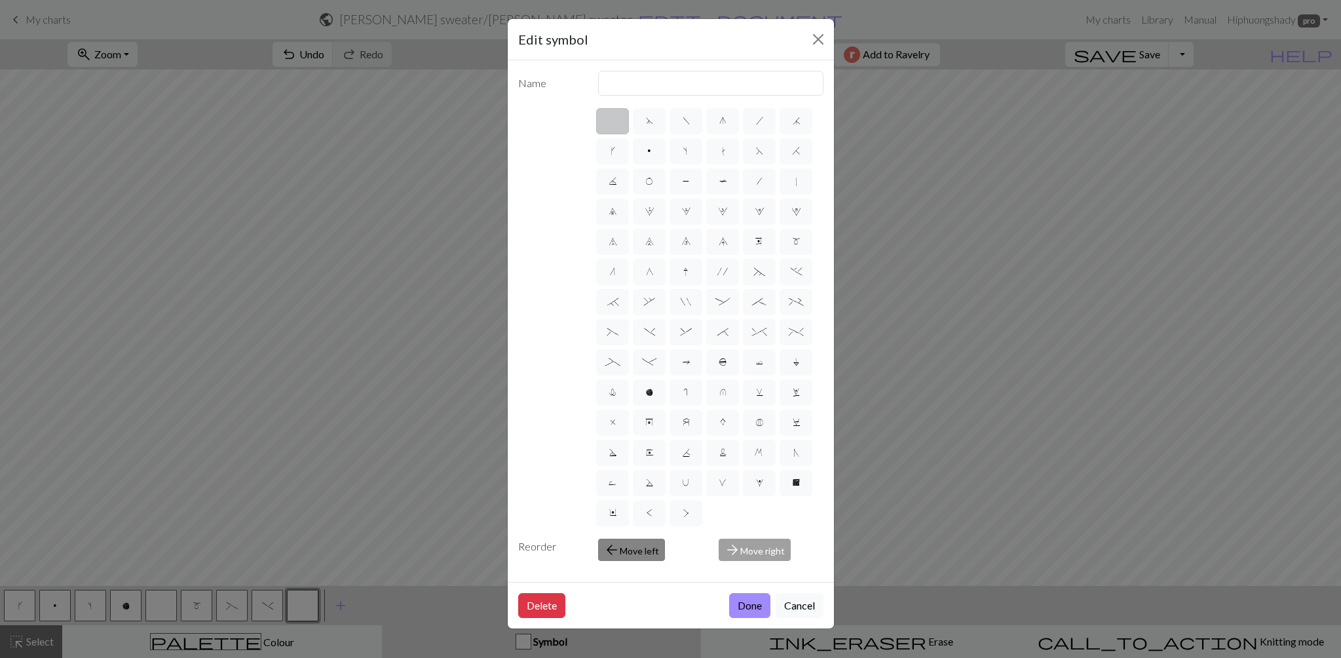
click at [606, 552] on span "arrow_back" at bounding box center [612, 550] width 16 height 18
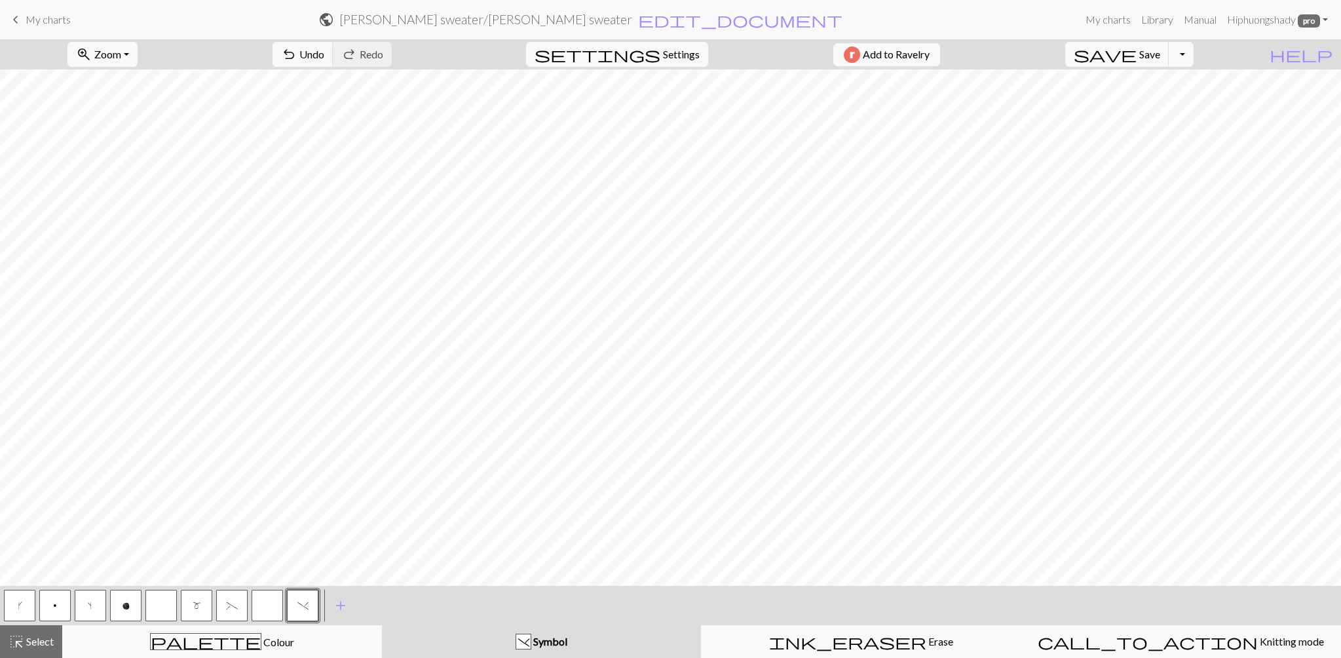
click at [274, 607] on button "button" at bounding box center [267, 605] width 31 height 31
drag, startPoint x: 274, startPoint y: 607, endPoint x: 314, endPoint y: 610, distance: 40.7
click at [314, 610] on div "k p s o m ( )" at bounding box center [161, 605] width 318 height 35
click at [273, 604] on button "button" at bounding box center [267, 605] width 31 height 31
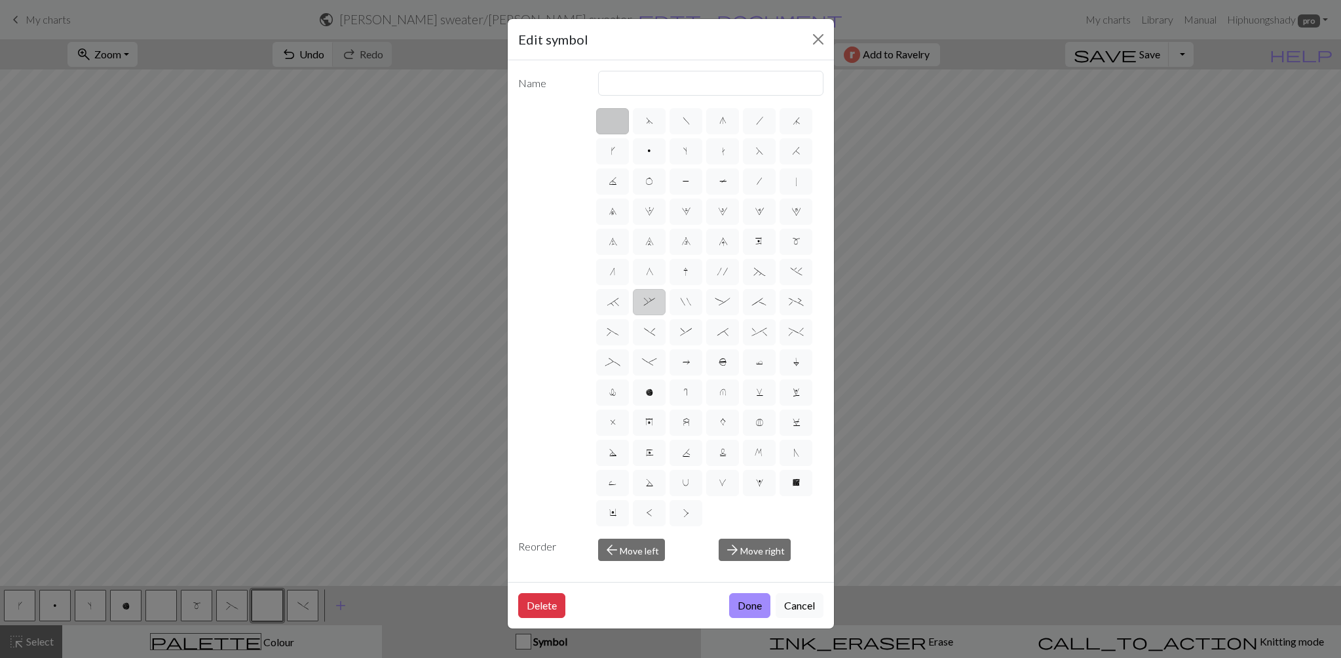
click at [649, 309] on label "," at bounding box center [649, 302] width 33 height 26
click at [649, 302] on input "," at bounding box center [648, 298] width 9 height 9
radio input "true"
type input "3+ stitch right twist"
click at [653, 397] on span "o" at bounding box center [649, 392] width 9 height 12
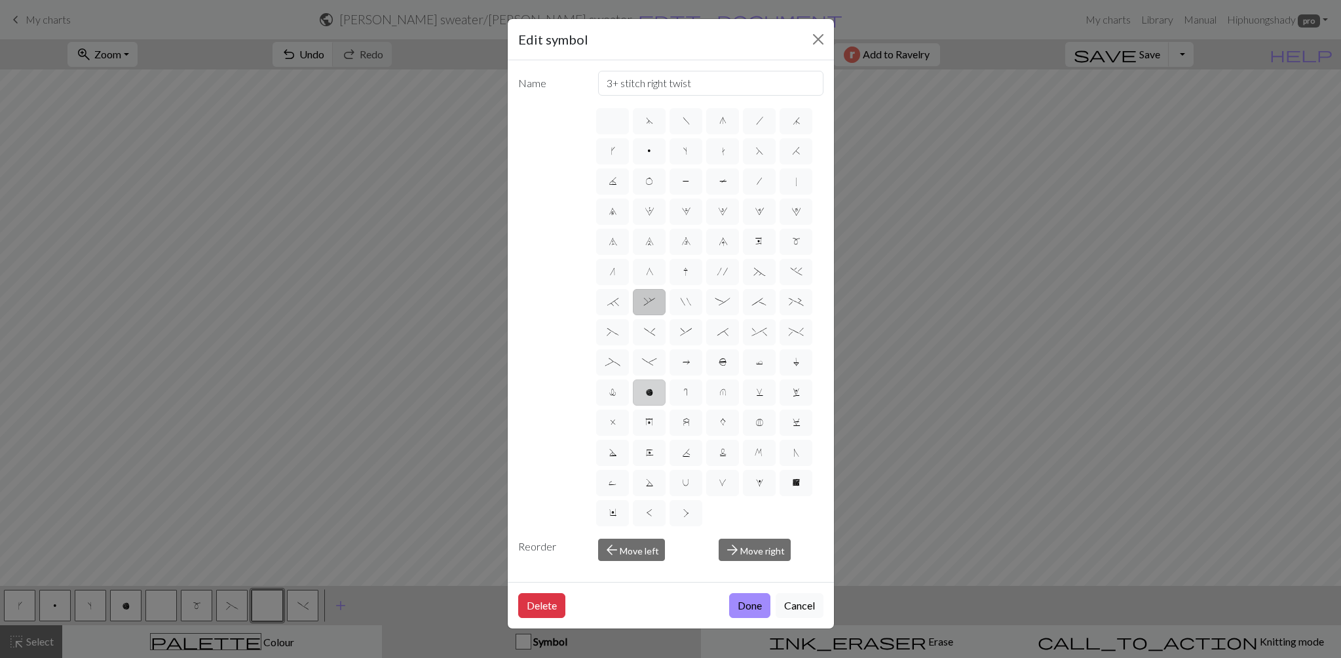
click at [653, 392] on input "o" at bounding box center [649, 388] width 9 height 9
radio input "true"
type input "purl"
click at [651, 310] on label "," at bounding box center [649, 302] width 33 height 26
click at [651, 302] on input "," at bounding box center [648, 298] width 9 height 9
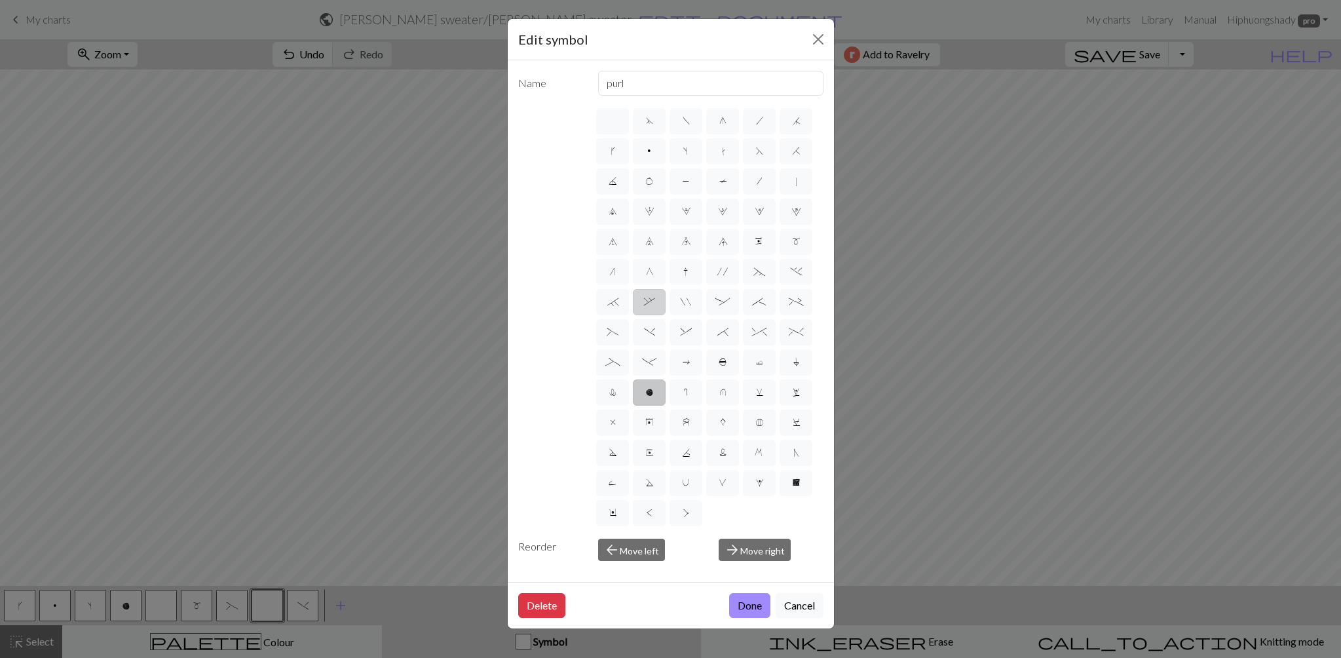
radio input "true"
type input "3+ stitch right twist"
click at [744, 606] on button "Done" at bounding box center [749, 605] width 41 height 25
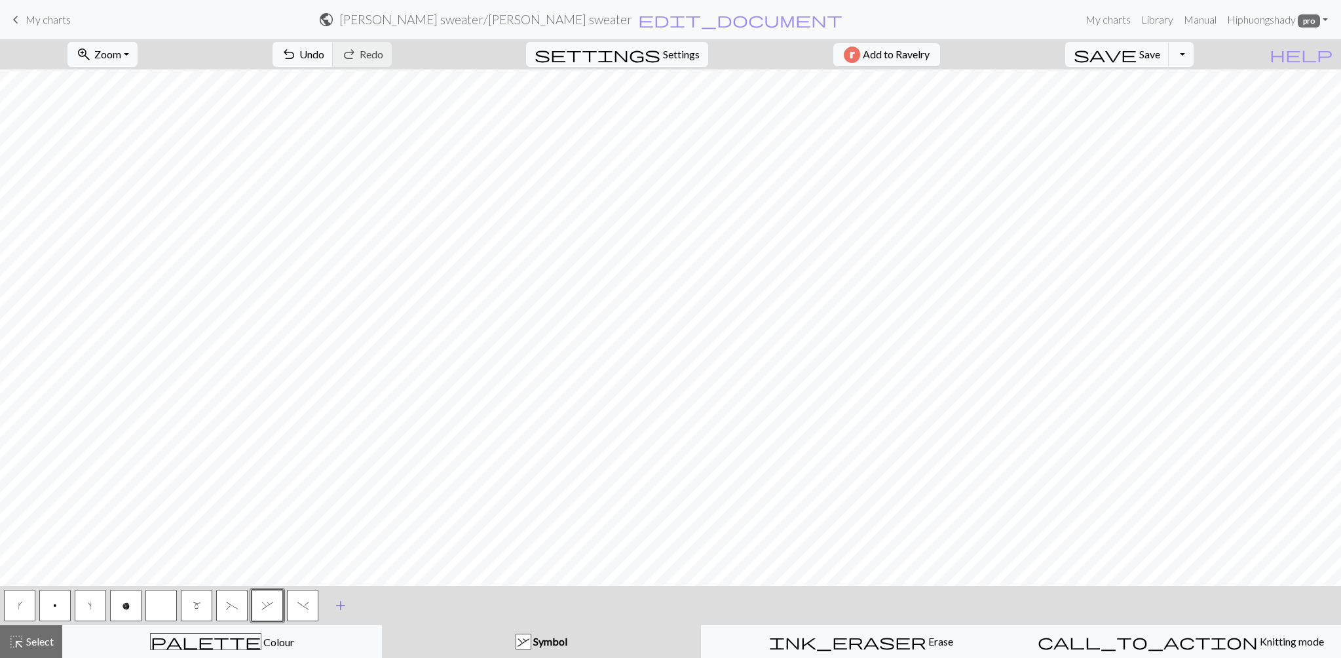
click at [343, 607] on span "add" at bounding box center [341, 605] width 16 height 18
click at [343, 607] on button "button" at bounding box center [337, 605] width 31 height 31
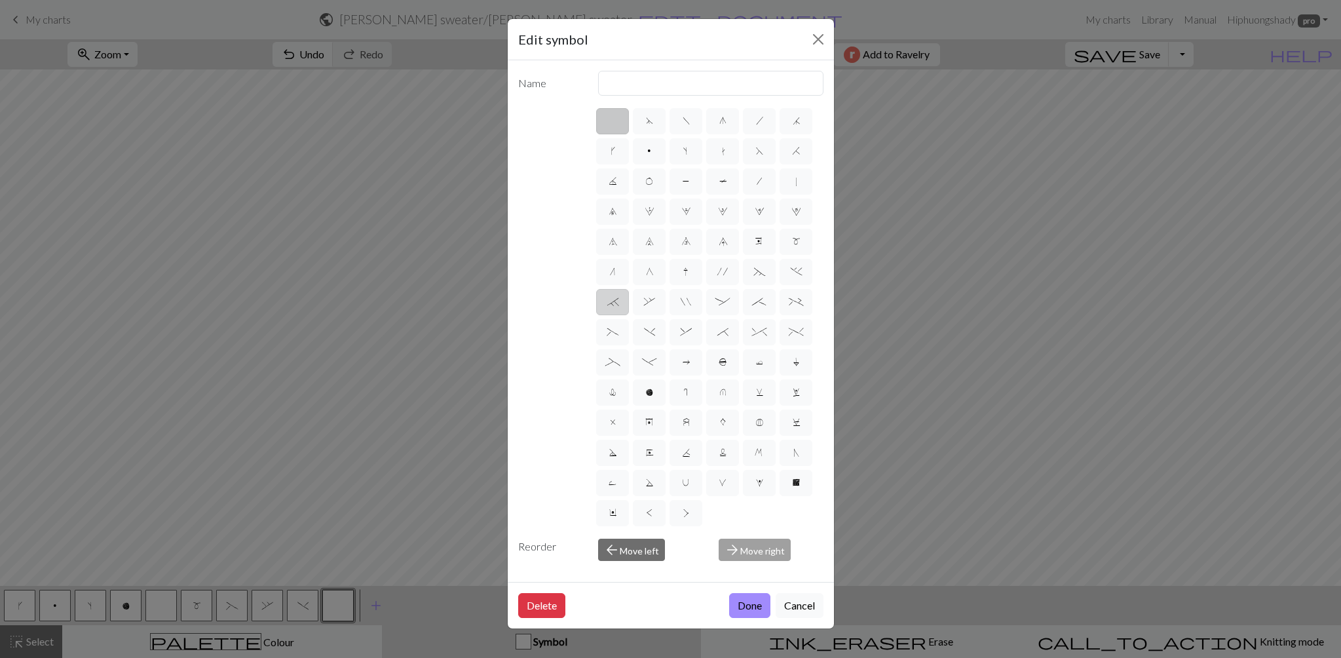
click at [624, 303] on label "`" at bounding box center [612, 302] width 33 height 26
click at [616, 302] on input "`" at bounding box center [611, 298] width 9 height 9
radio input "true"
type input "3+ stitch right twist"
click at [761, 609] on button "Done" at bounding box center [749, 605] width 41 height 25
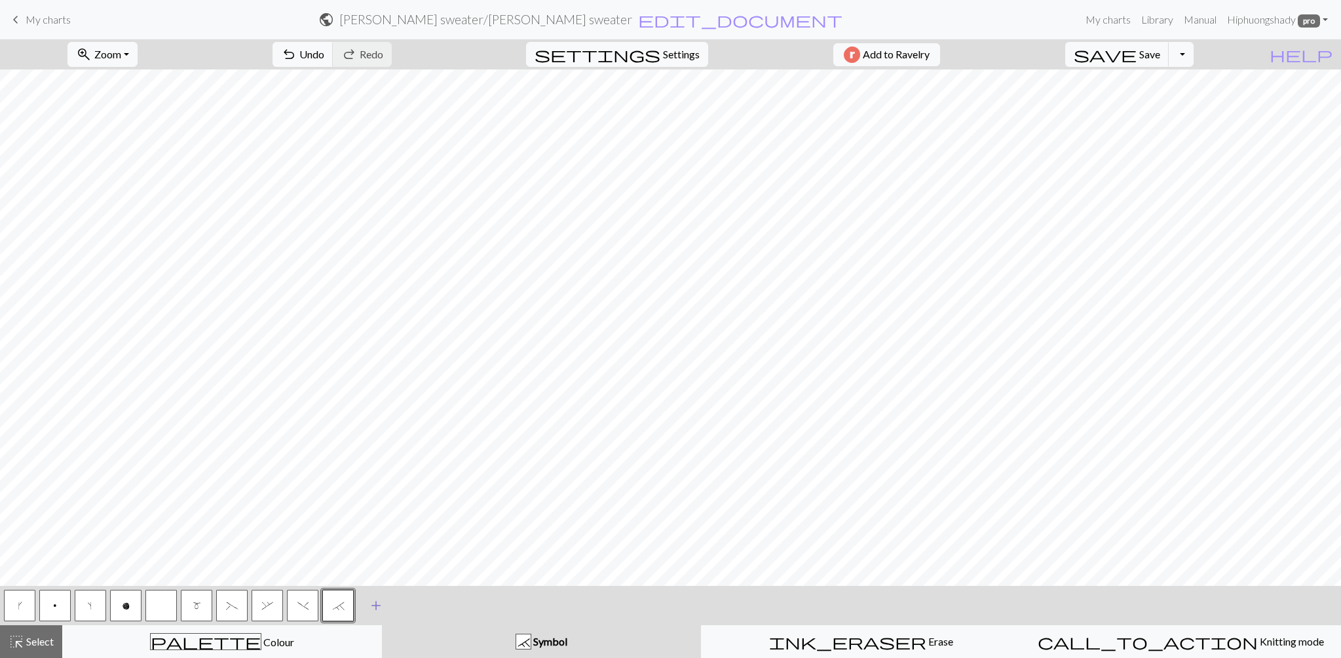
click at [372, 601] on span "add" at bounding box center [376, 605] width 16 height 18
click at [374, 600] on button "button" at bounding box center [373, 605] width 31 height 31
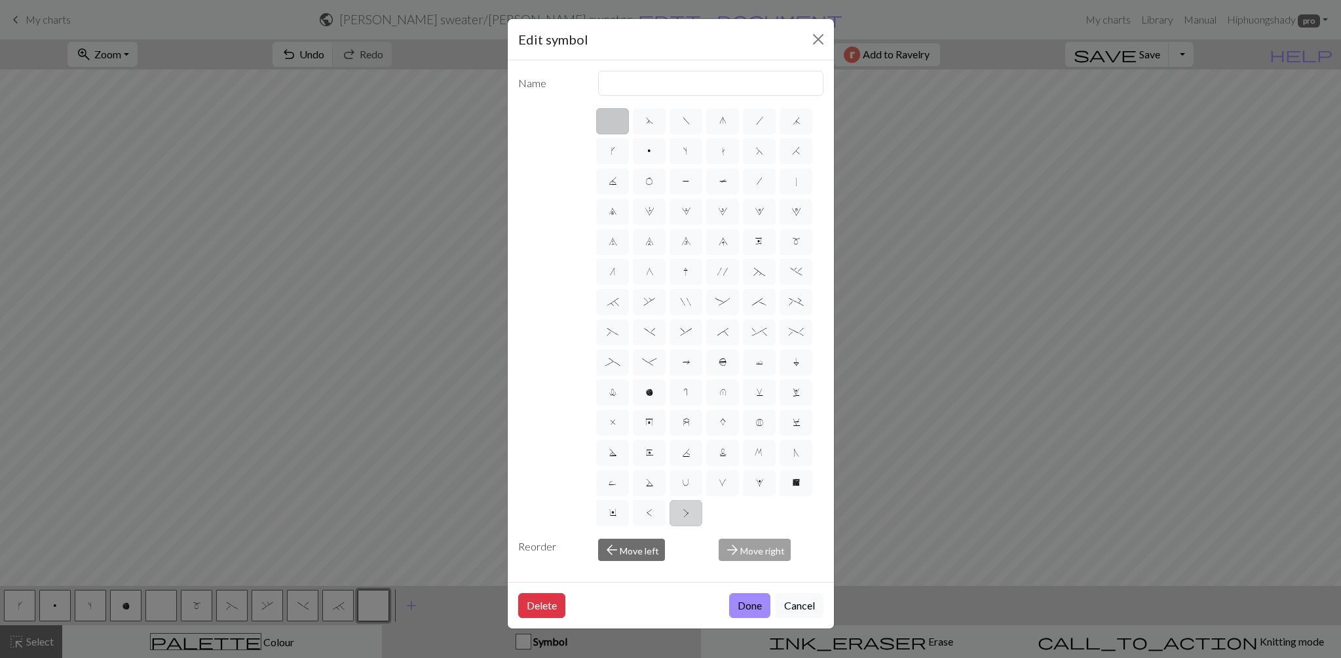
click at [676, 510] on label ">" at bounding box center [686, 513] width 33 height 26
click at [683, 510] on input ">" at bounding box center [687, 508] width 9 height 9
radio input "true"
type input "twisted purl"
click at [654, 511] on label "<" at bounding box center [649, 513] width 33 height 26
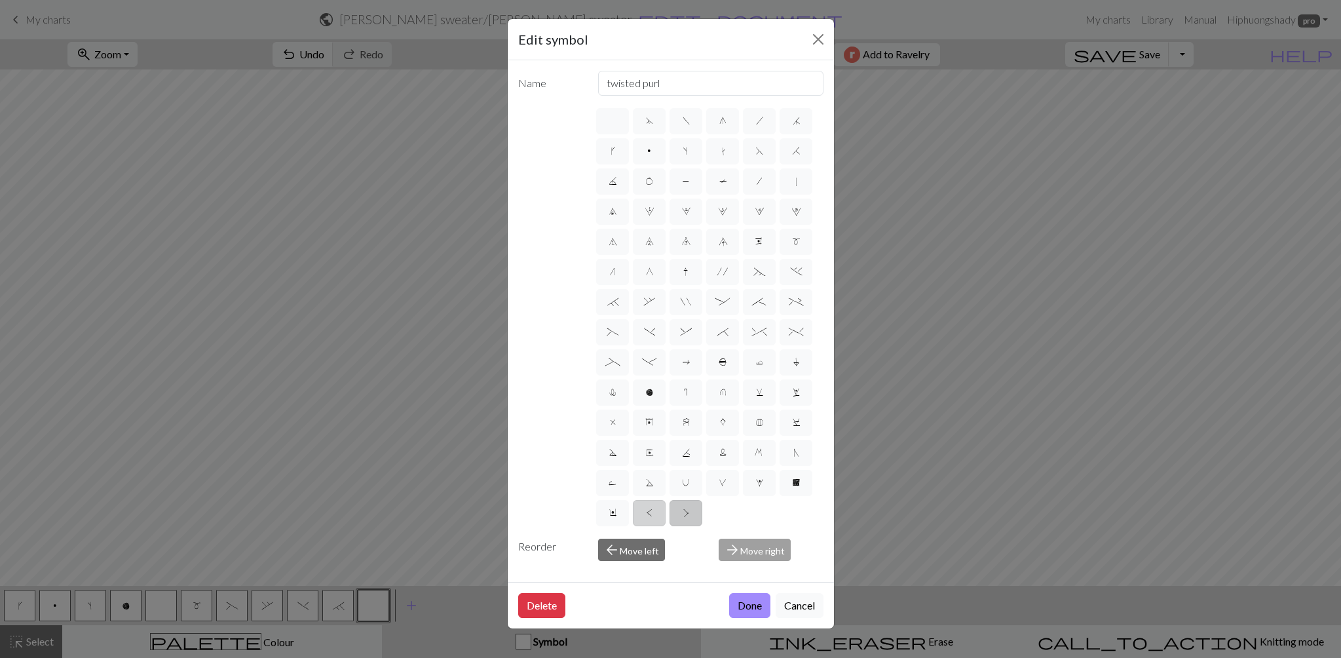
click at [654, 511] on input "<" at bounding box center [651, 508] width 9 height 9
radio input "true"
type input "twisted knit"
click at [622, 513] on label "Y" at bounding box center [612, 513] width 33 height 26
click at [618, 513] on input "Y" at bounding box center [613, 508] width 9 height 9
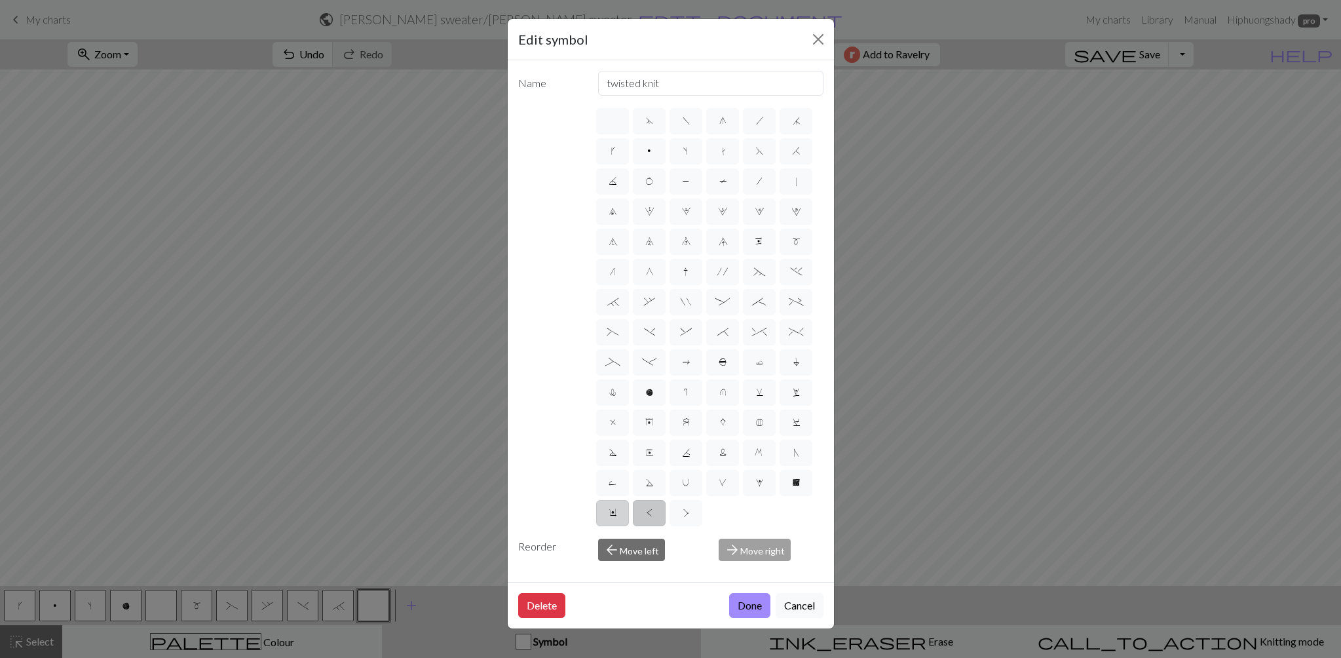
radio input "true"
type input "place bead"
click at [800, 605] on button "Cancel" at bounding box center [800, 605] width 48 height 25
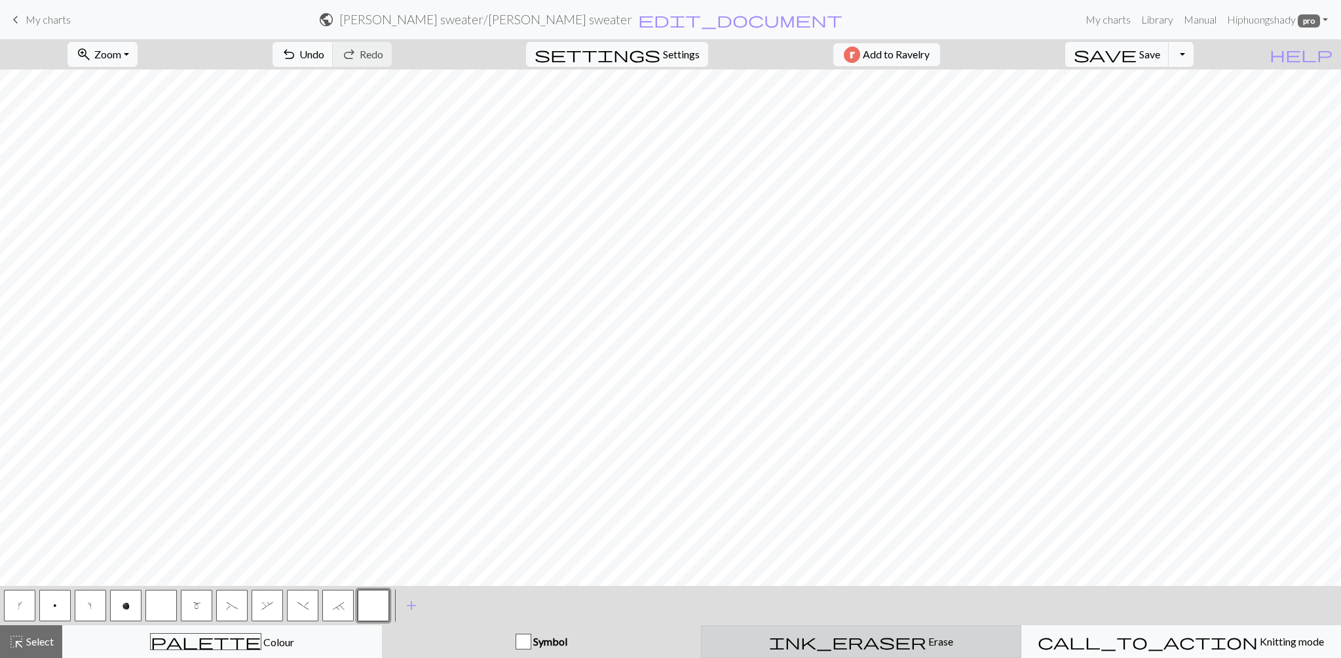
click at [851, 644] on span "ink_eraser" at bounding box center [847, 641] width 157 height 18
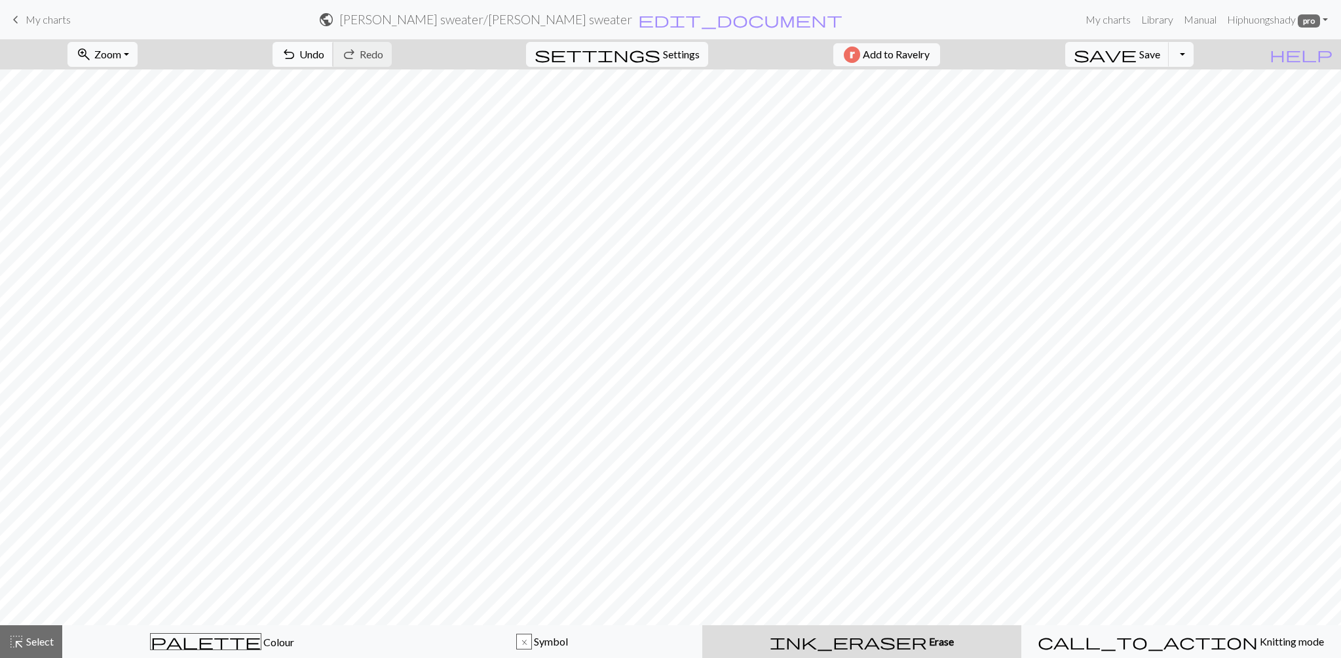
click at [333, 61] on button "undo Undo Undo" at bounding box center [303, 54] width 61 height 25
click at [324, 54] on span "Undo" at bounding box center [311, 54] width 25 height 12
click at [383, 56] on span "Redo" at bounding box center [372, 54] width 24 height 12
click at [297, 52] on span "undo" at bounding box center [289, 54] width 16 height 18
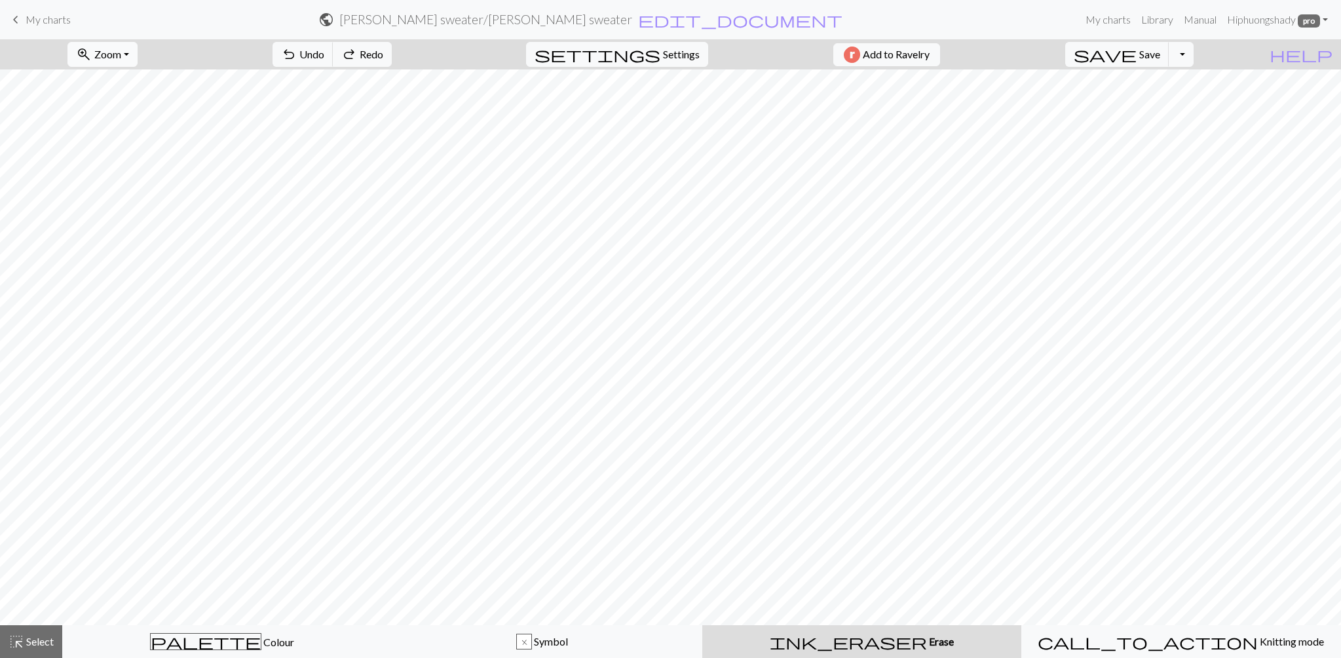
click at [121, 57] on span "Zoom" at bounding box center [107, 54] width 27 height 12
click at [133, 179] on button "100%" at bounding box center [120, 178] width 104 height 21
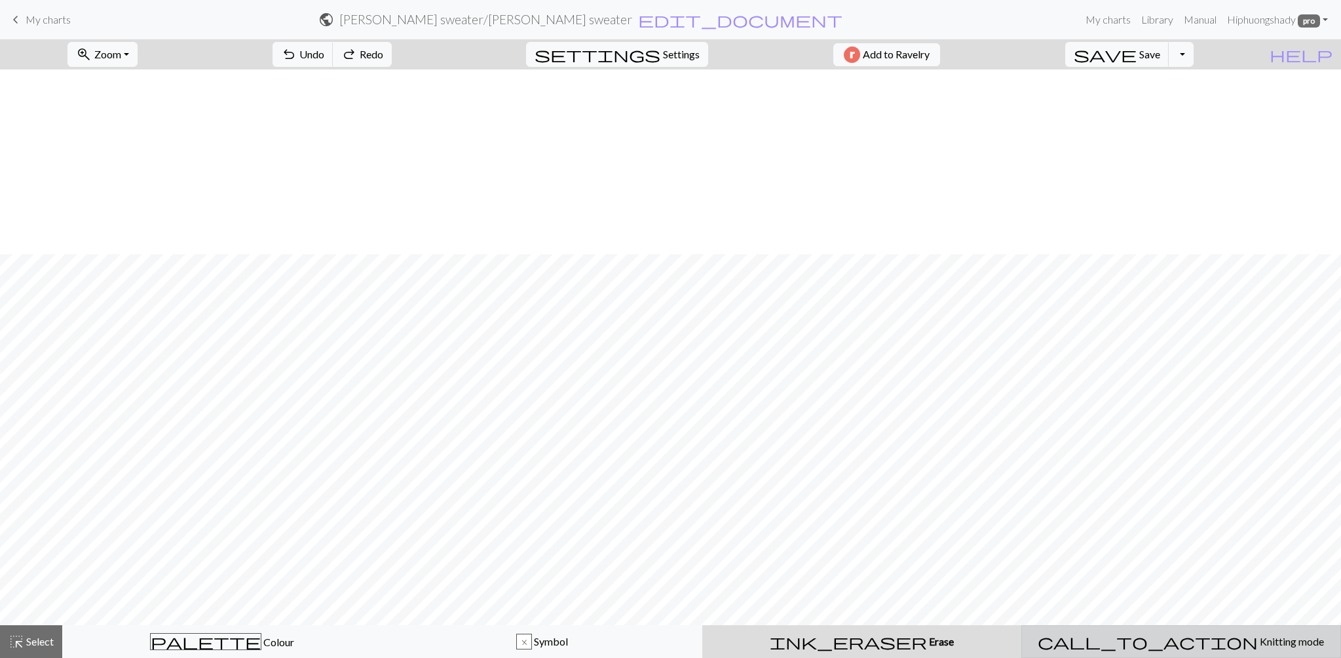
scroll to position [185, 0]
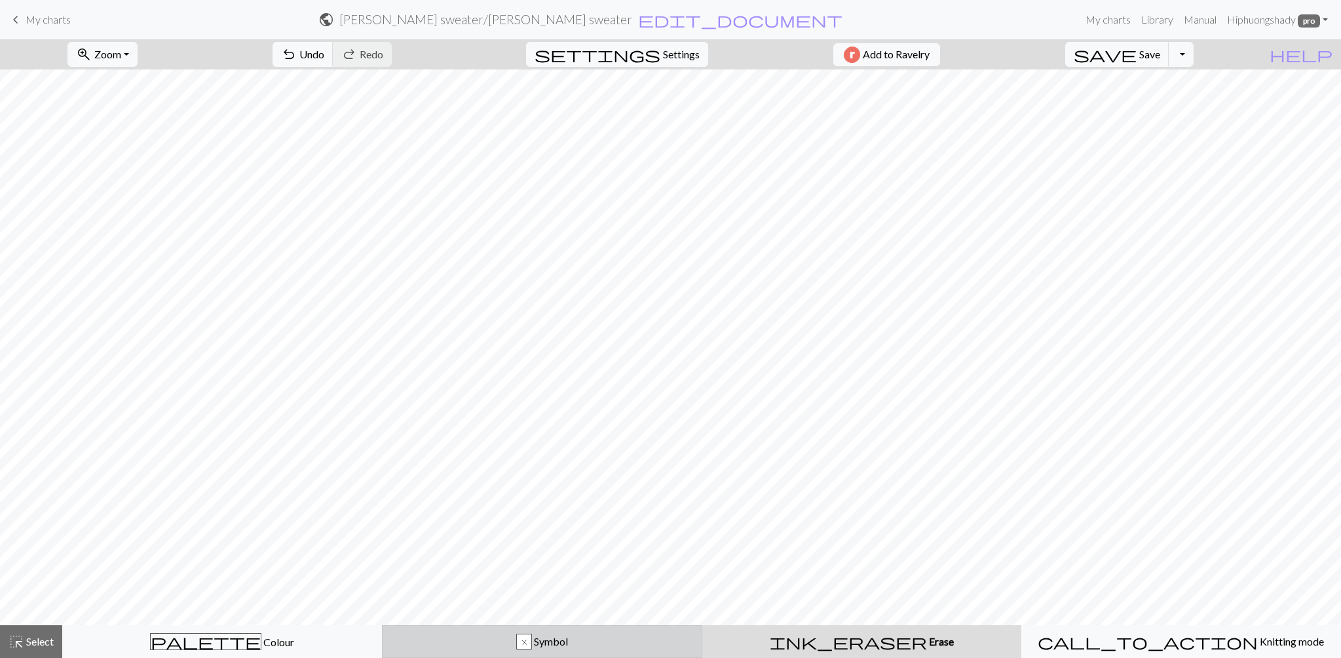
click at [523, 641] on div "x" at bounding box center [524, 642] width 14 height 16
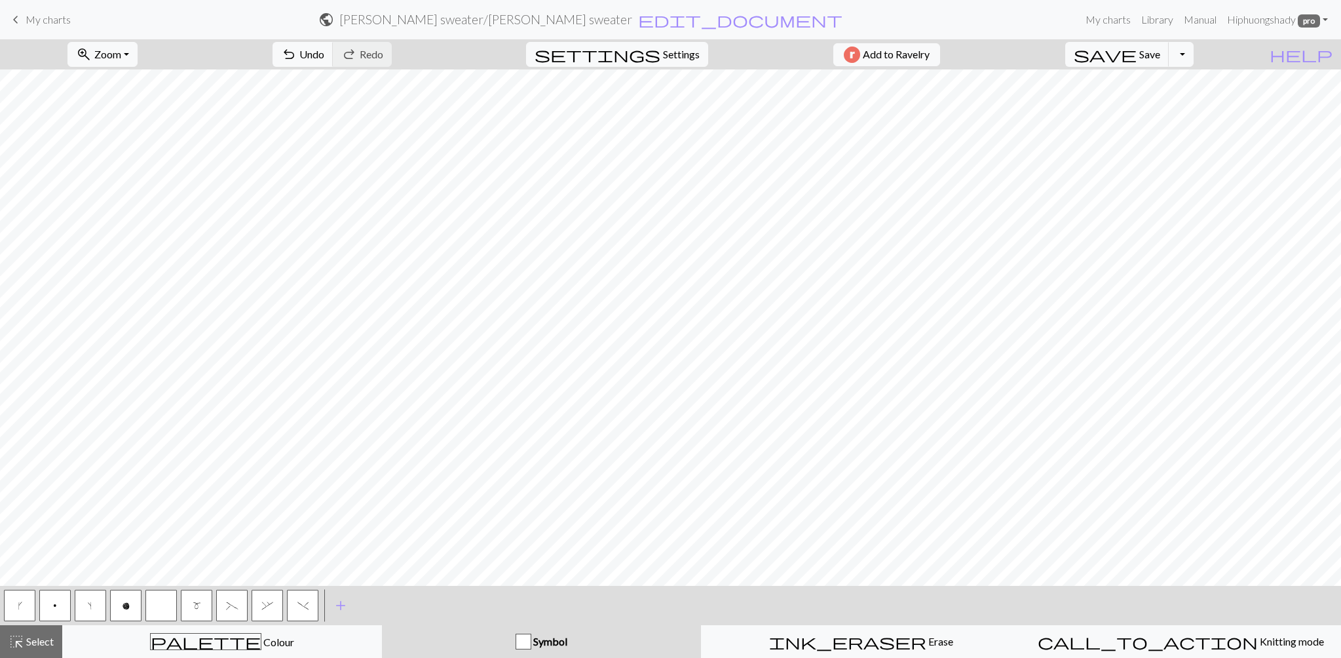
click at [202, 611] on button "m" at bounding box center [196, 605] width 31 height 31
click at [90, 48] on button "zoom_in Zoom Zoom" at bounding box center [102, 54] width 70 height 25
click at [122, 109] on button "Fit width" at bounding box center [120, 104] width 104 height 21
click at [127, 607] on span "o" at bounding box center [126, 605] width 9 height 12
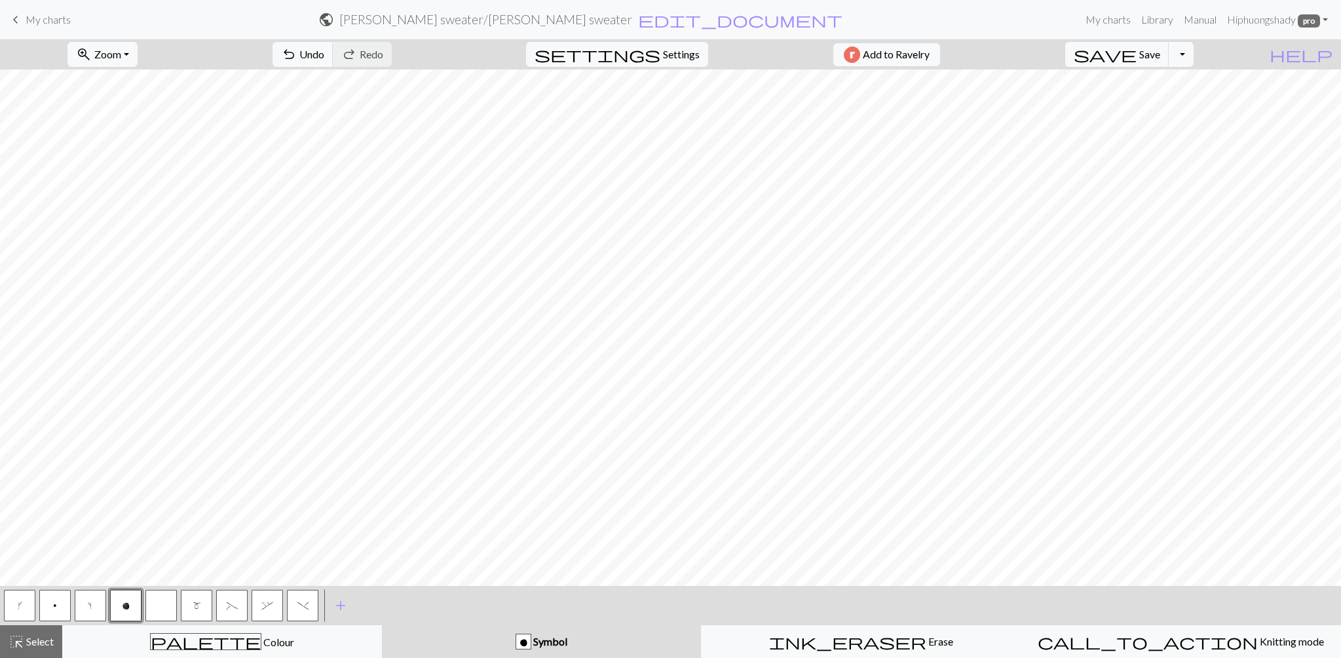
click at [194, 609] on span "m" at bounding box center [197, 605] width 9 height 12
click at [383, 613] on div "< k p s o m ( , ) > add Add a symbol" at bounding box center [670, 605] width 1341 height 39
click at [341, 603] on span "add" at bounding box center [341, 605] width 16 height 18
click at [341, 603] on button "button" at bounding box center [337, 605] width 31 height 31
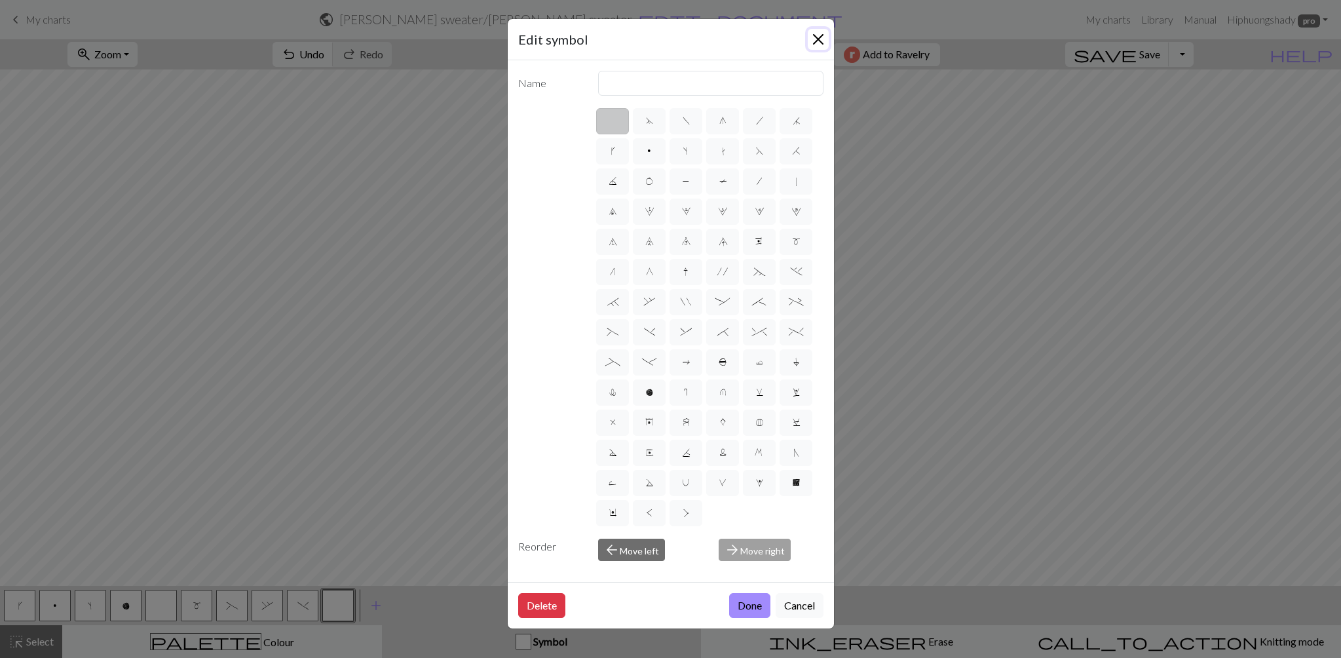
click at [824, 40] on button "Close" at bounding box center [818, 39] width 21 height 21
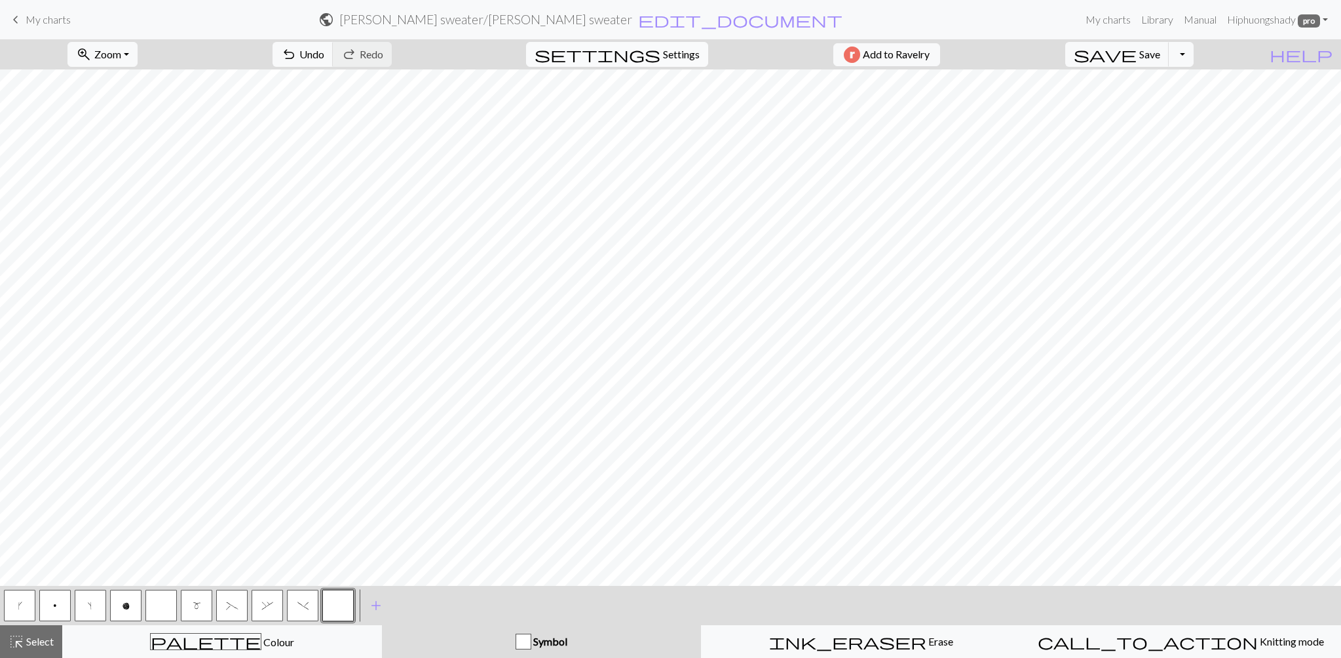
click at [647, 59] on span "settings" at bounding box center [598, 54] width 126 height 18
select select "hand"
select select "flat"
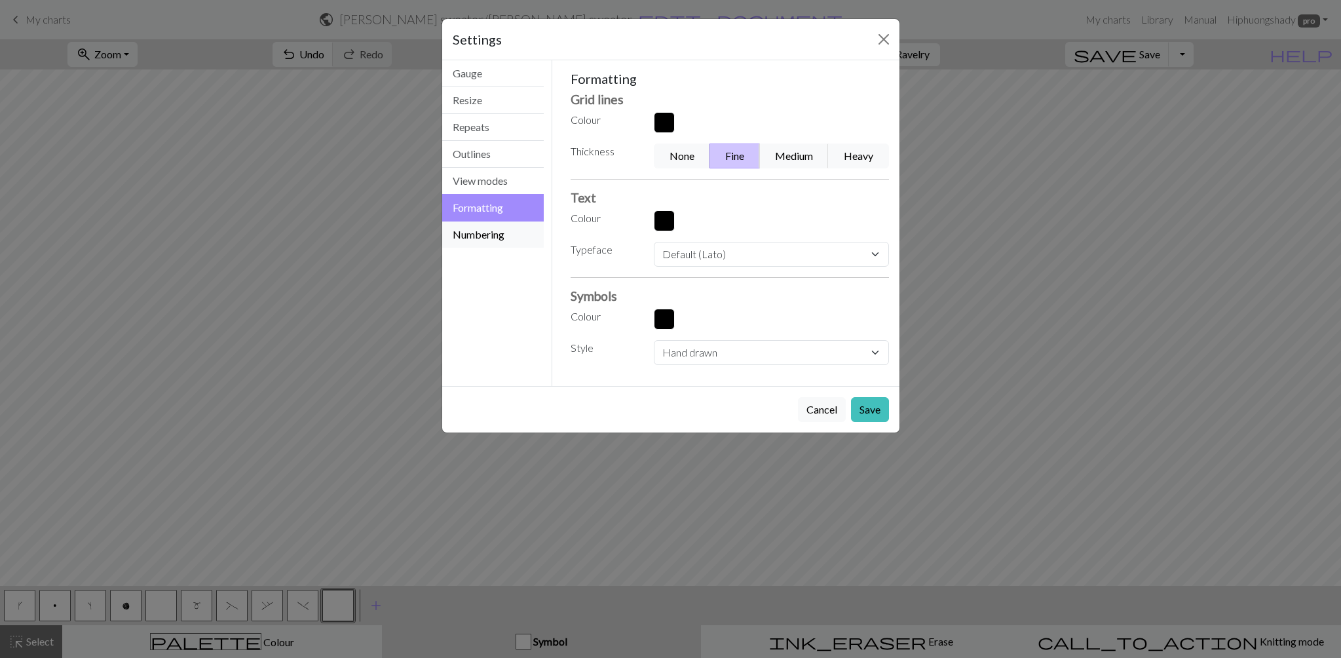
click at [484, 228] on button "Numbering" at bounding box center [493, 234] width 102 height 26
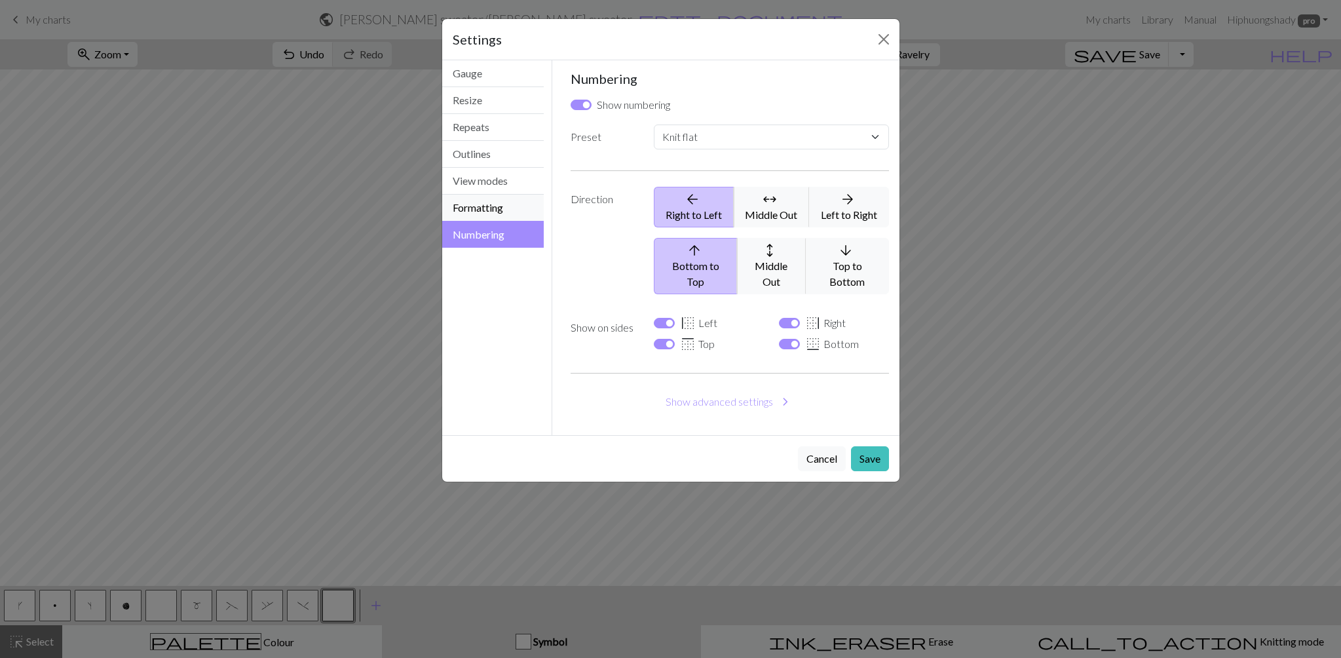
click at [482, 216] on button "Formatting" at bounding box center [493, 208] width 102 height 27
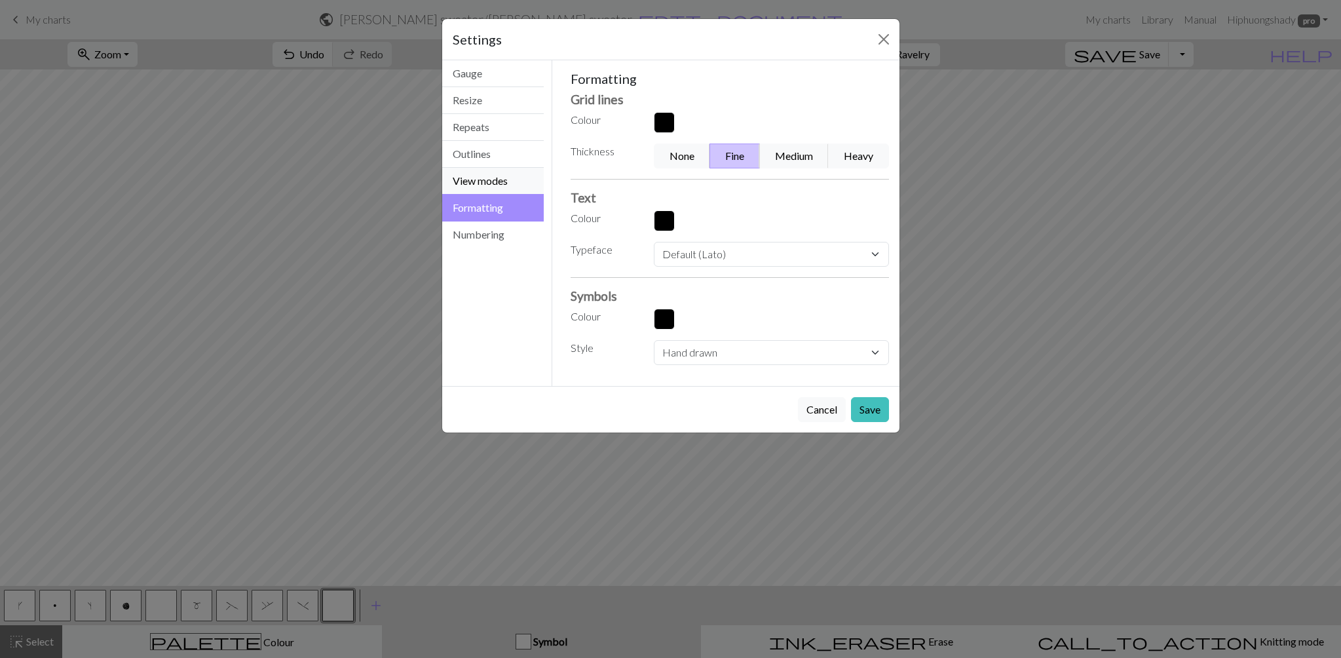
click at [473, 185] on button "View modes" at bounding box center [493, 181] width 102 height 27
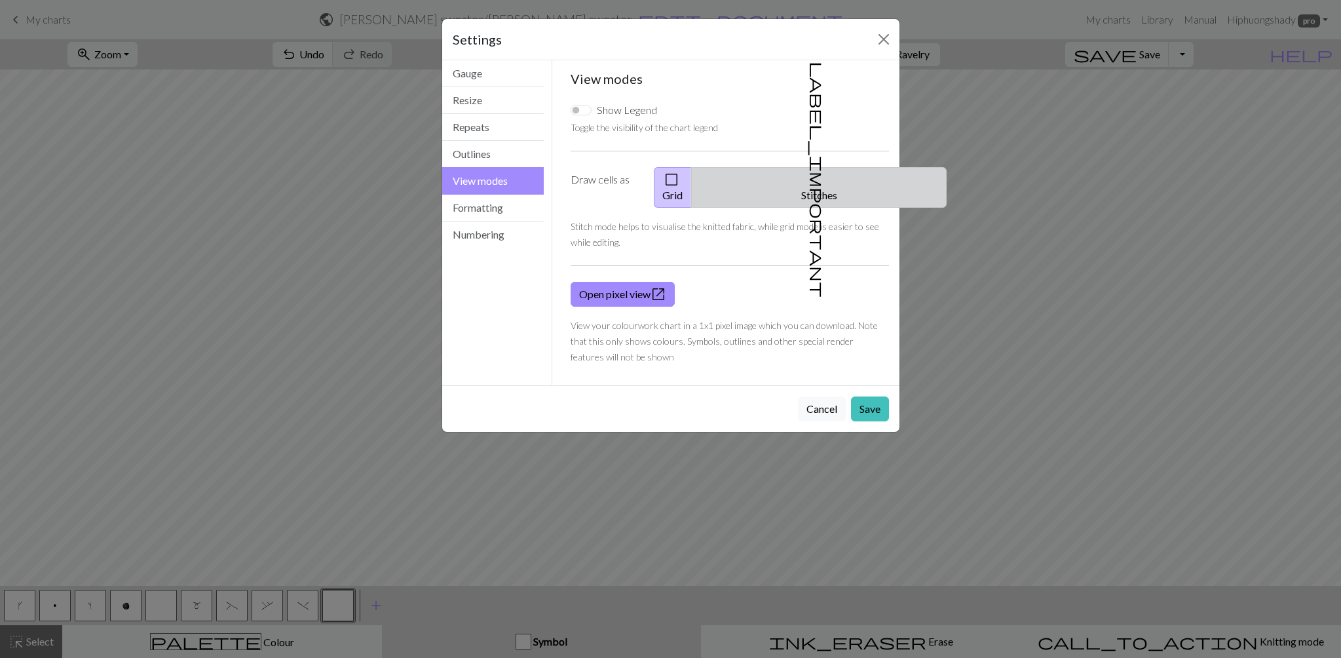
click at [854, 180] on button "label_important Stitches" at bounding box center [819, 187] width 256 height 41
click at [692, 179] on button "check_box_outline_blank Grid" at bounding box center [673, 187] width 38 height 41
click at [481, 145] on button "Outlines" at bounding box center [493, 154] width 102 height 27
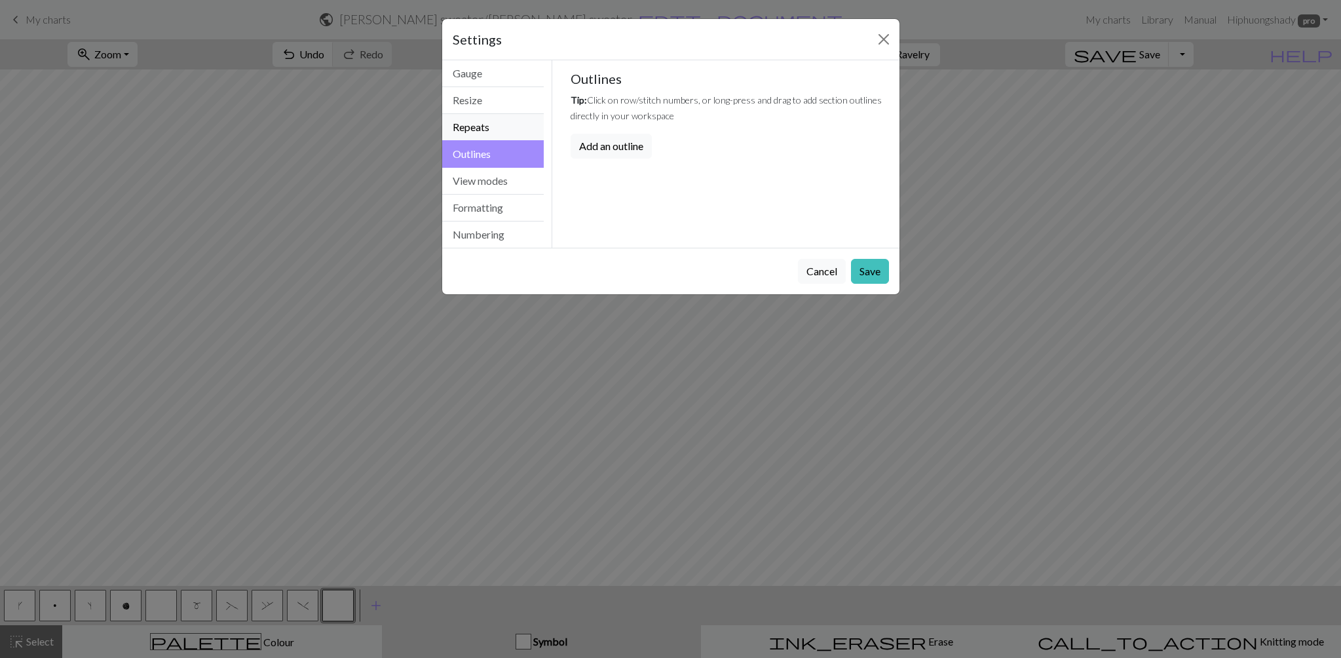
click at [478, 132] on button "Repeats" at bounding box center [493, 127] width 102 height 27
click at [478, 106] on button "Resize" at bounding box center [493, 100] width 102 height 27
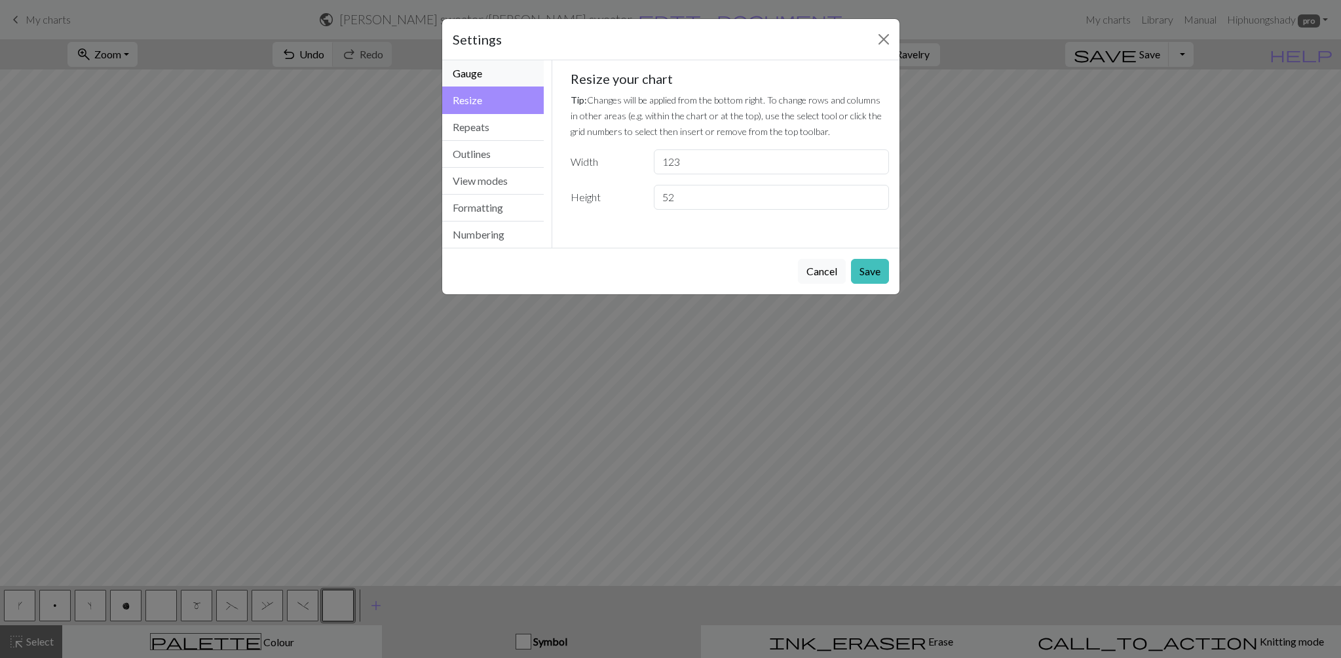
click at [478, 75] on button "Gauge" at bounding box center [493, 73] width 102 height 27
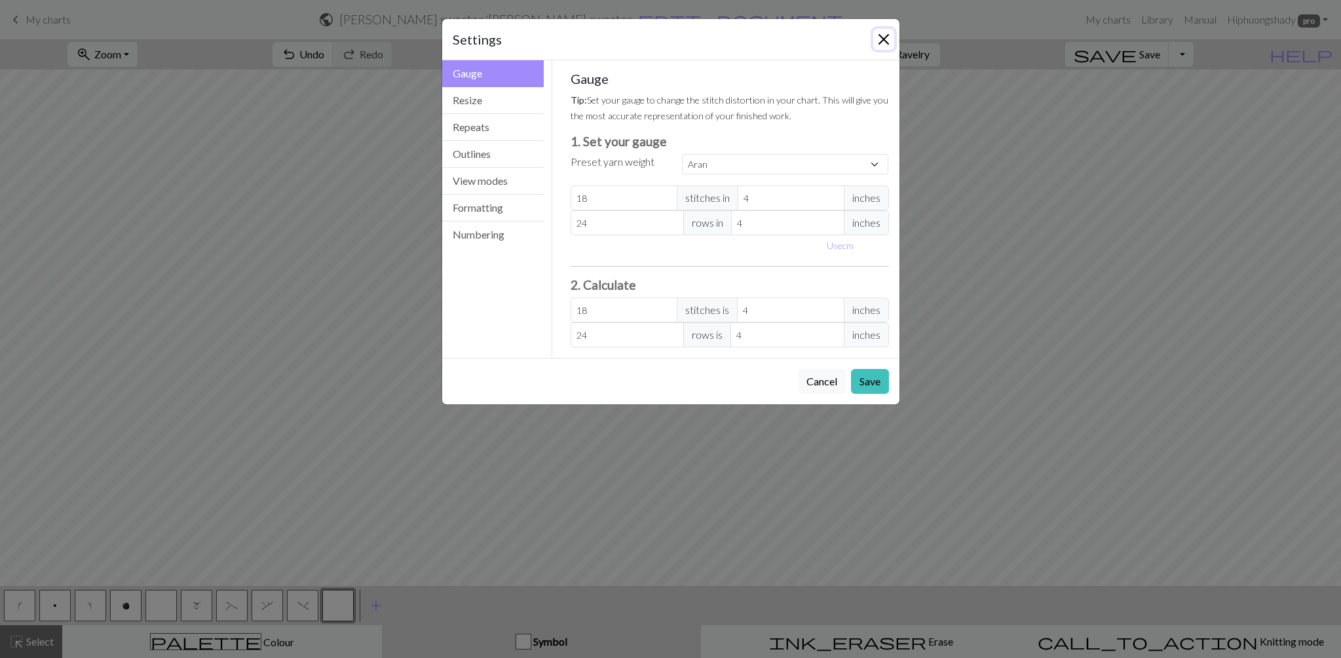
click at [883, 31] on button "Close" at bounding box center [883, 39] width 21 height 21
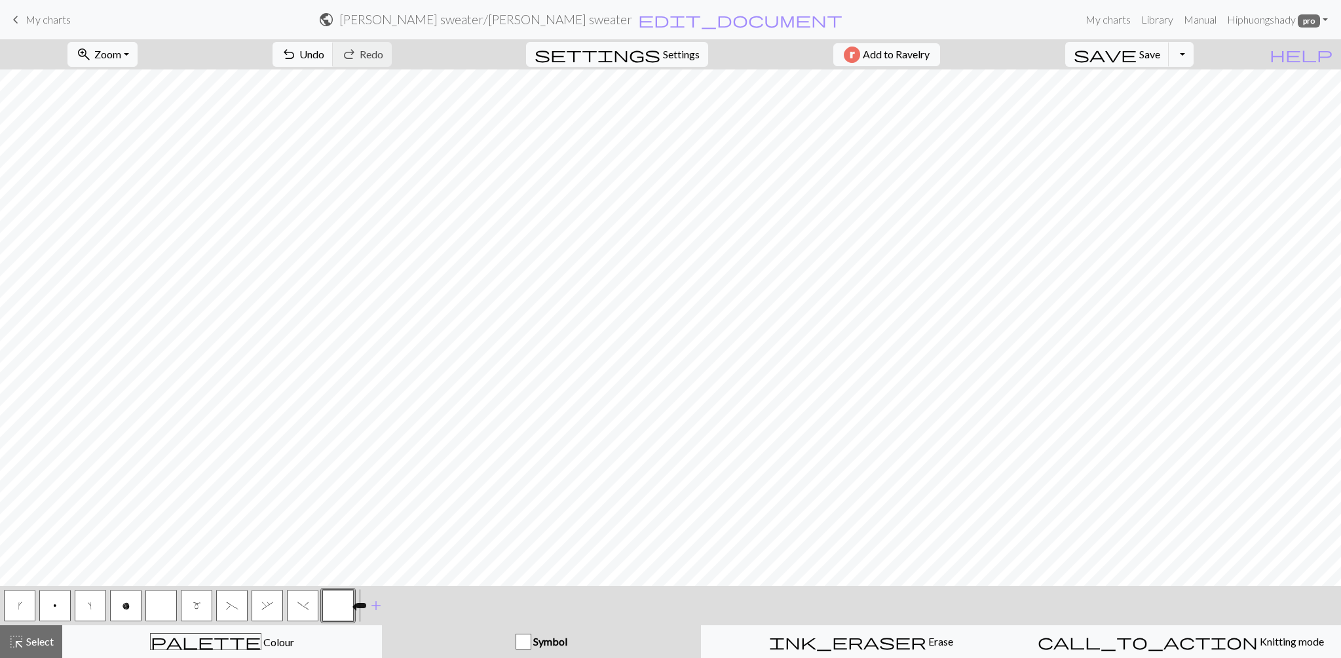
click at [339, 601] on button "button" at bounding box center [337, 605] width 31 height 31
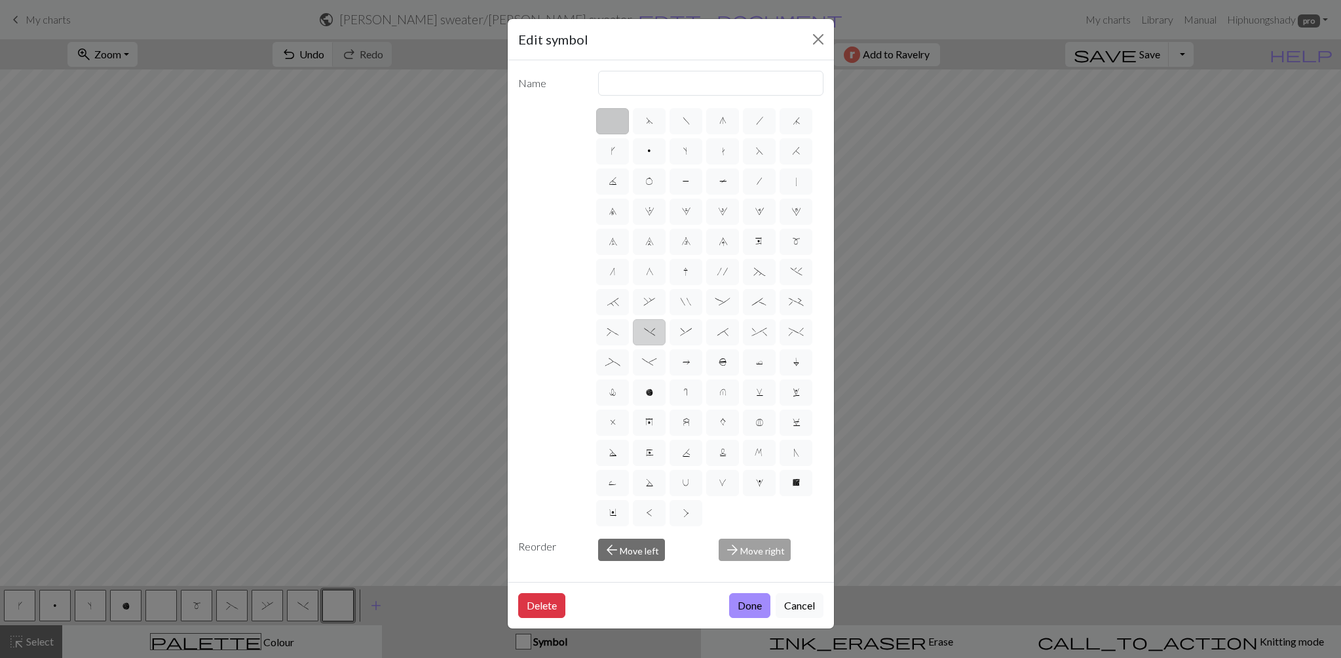
click at [652, 333] on span ")" at bounding box center [649, 332] width 11 height 12
click at [652, 332] on input ")" at bounding box center [648, 328] width 9 height 9
radio input "true"
type input "right part of left 3+ stitch cable, wyif"
click at [827, 38] on button "Close" at bounding box center [818, 39] width 21 height 21
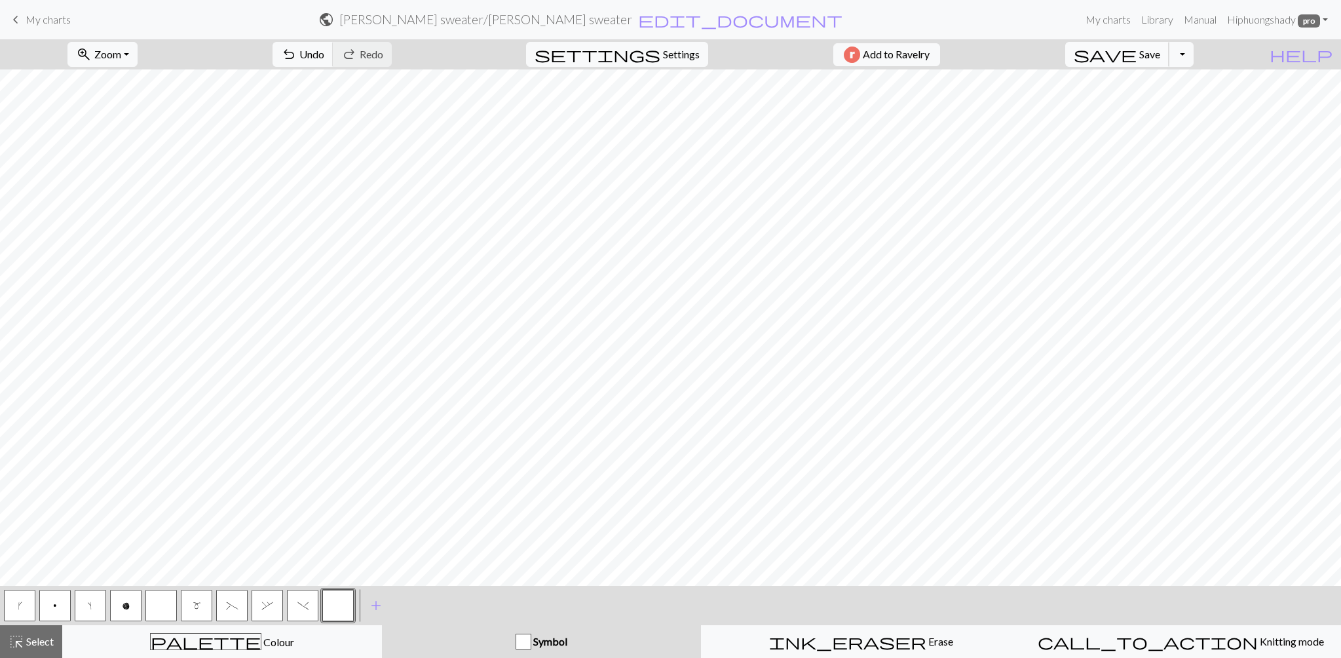
click at [1145, 55] on button "save Save Save" at bounding box center [1117, 54] width 104 height 25
